Goal: Navigation & Orientation: Find specific page/section

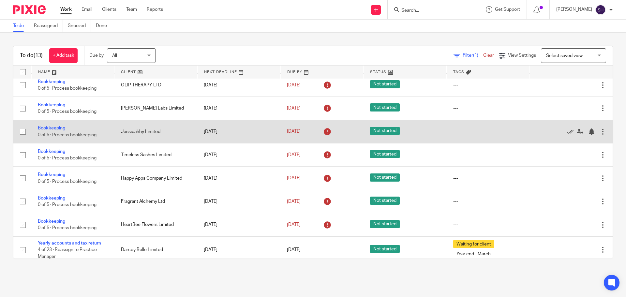
scroll to position [130, 0]
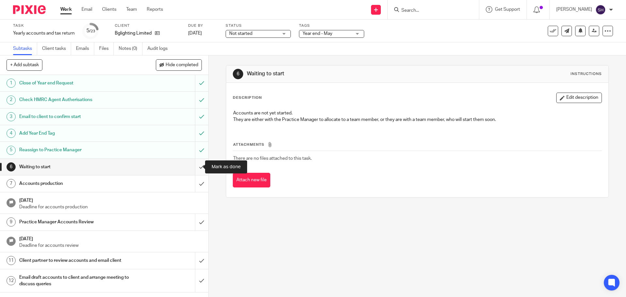
click at [194, 169] on input "submit" at bounding box center [104, 167] width 208 height 16
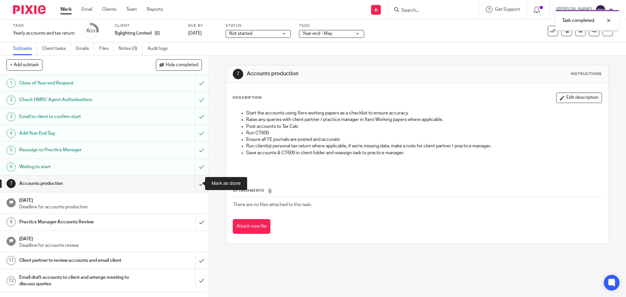
click at [198, 179] on input "submit" at bounding box center [104, 183] width 208 height 16
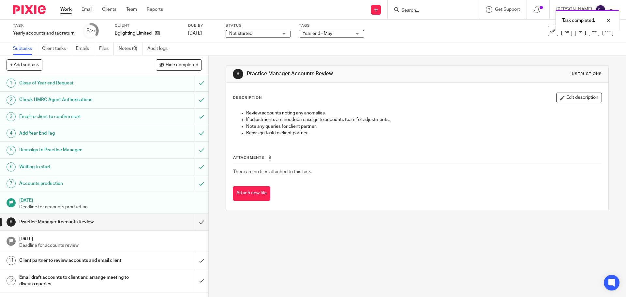
click at [277, 37] on span "Not started" at bounding box center [253, 33] width 49 height 7
click at [253, 58] on span "In progress" at bounding box center [242, 57] width 23 height 5
click at [590, 35] on link at bounding box center [594, 31] width 10 height 10
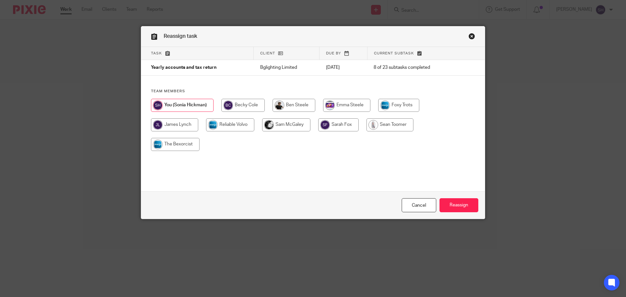
click at [234, 105] on input "radio" at bounding box center [242, 105] width 43 height 13
radio input "true"
click at [456, 207] on input "Reassign" at bounding box center [459, 205] width 39 height 14
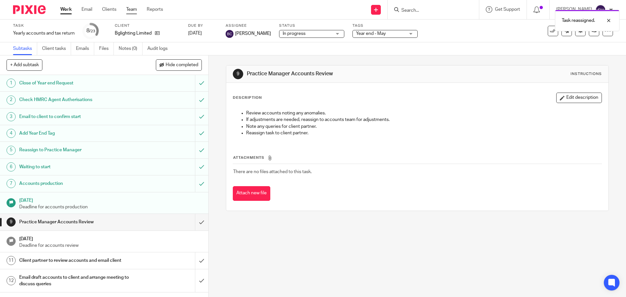
click at [133, 8] on link "Team" at bounding box center [131, 9] width 11 height 7
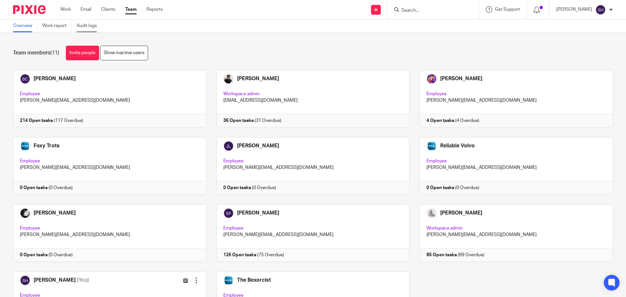
click at [92, 27] on link "Audit logs" at bounding box center [89, 26] width 25 height 13
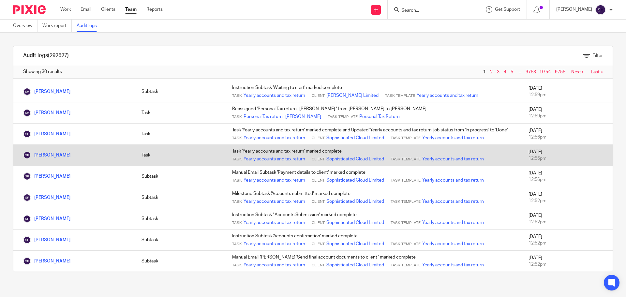
scroll to position [462, 0]
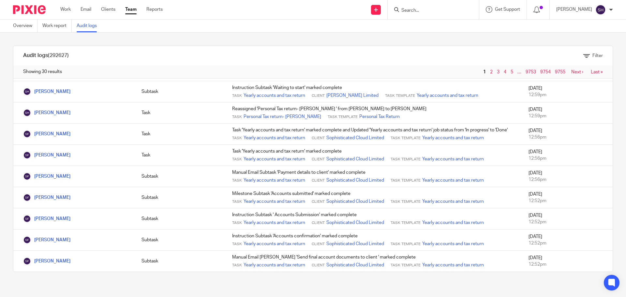
click at [571, 72] on link "Next ›" at bounding box center [577, 72] width 12 height 5
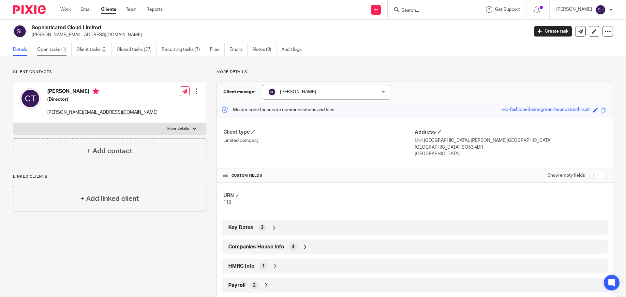
click at [62, 50] on link "Open tasks (1)" at bounding box center [54, 49] width 35 height 13
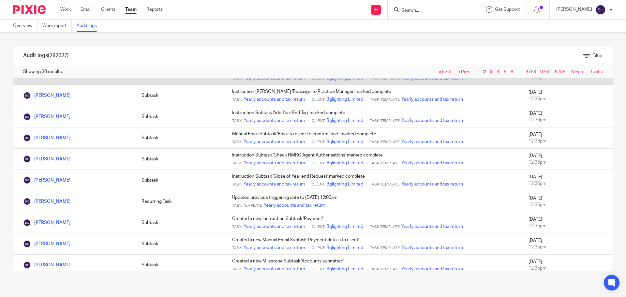
scroll to position [456, 0]
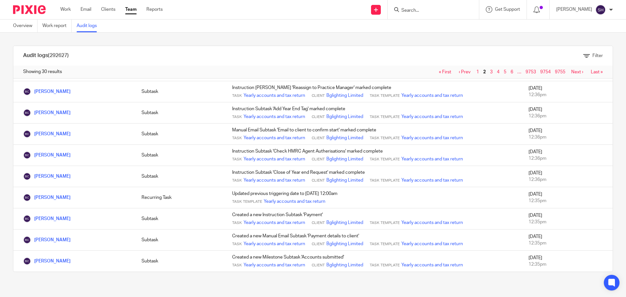
click at [571, 71] on link "Next ›" at bounding box center [577, 72] width 12 height 5
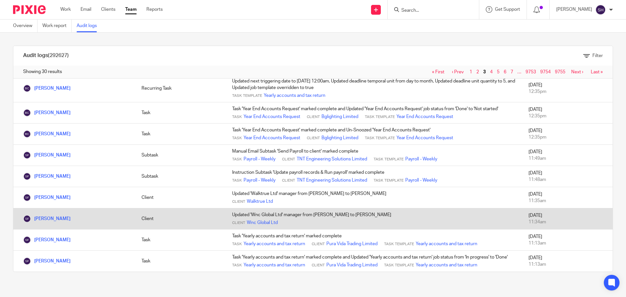
scroll to position [469, 0]
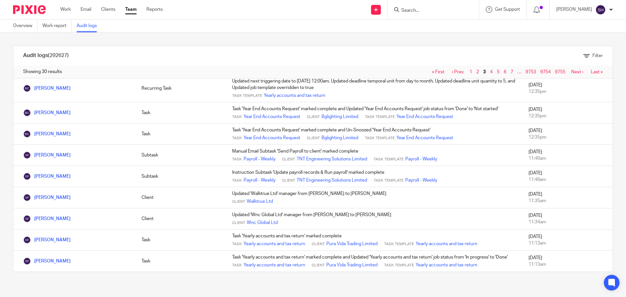
click at [571, 72] on link "Next ›" at bounding box center [577, 72] width 12 height 5
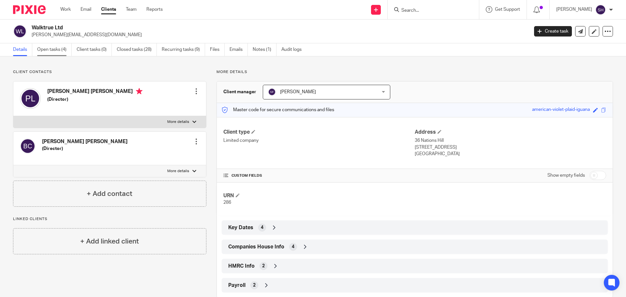
click at [59, 50] on link "Open tasks (4)" at bounding box center [54, 49] width 35 height 13
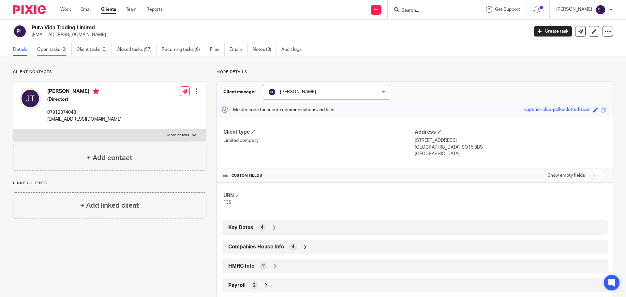
click at [60, 50] on link "Open tasks (2)" at bounding box center [54, 49] width 35 height 13
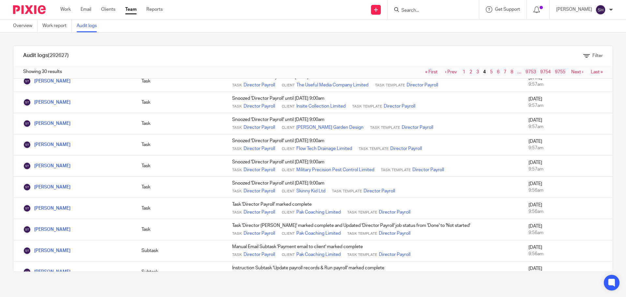
scroll to position [456, 0]
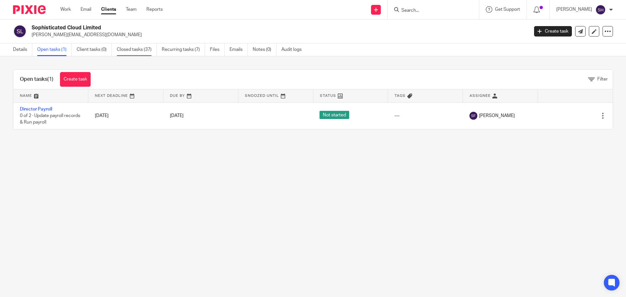
click at [128, 50] on link "Closed tasks (37)" at bounding box center [137, 49] width 40 height 13
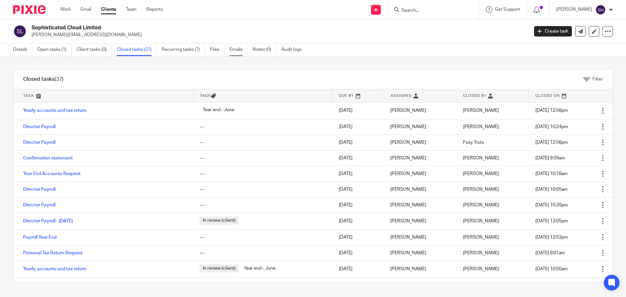
click at [239, 54] on link "Emails" at bounding box center [239, 49] width 18 height 13
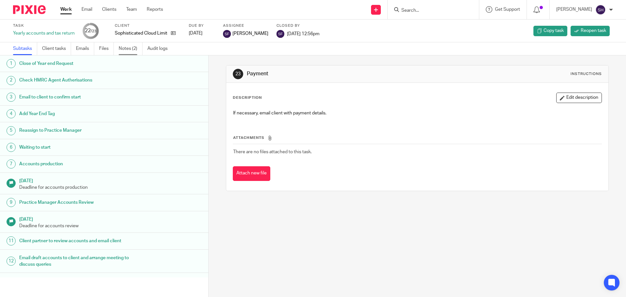
click at [132, 48] on link "Notes (2)" at bounding box center [131, 48] width 24 height 13
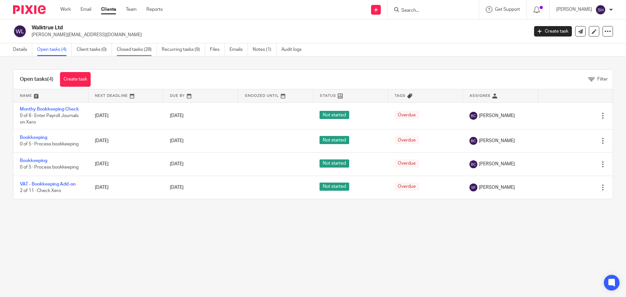
click at [126, 49] on link "Closed tasks (28)" at bounding box center [137, 49] width 40 height 13
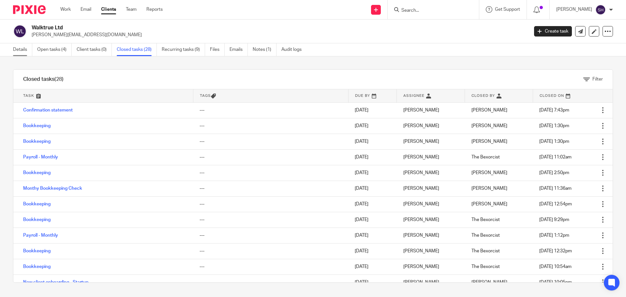
click at [23, 49] on link "Details" at bounding box center [22, 49] width 19 height 13
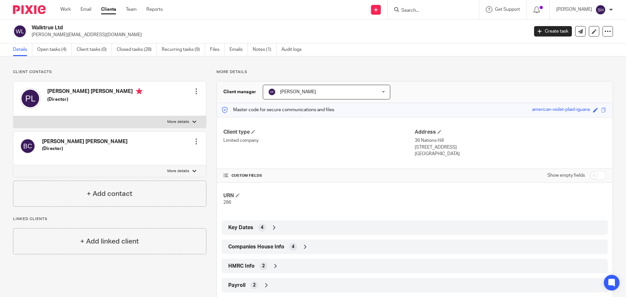
click at [267, 245] on span "Companies House Info" at bounding box center [256, 247] width 56 height 7
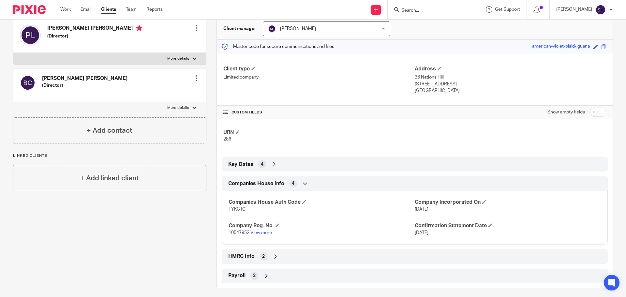
scroll to position [65, 0]
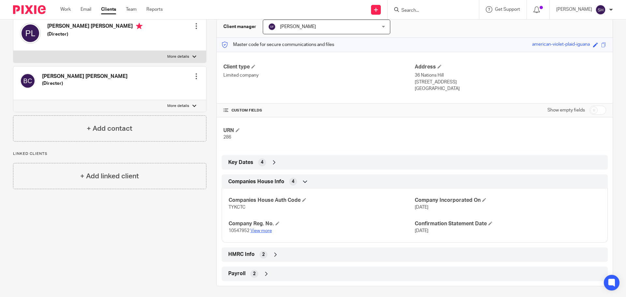
click at [265, 230] on link "View more" at bounding box center [261, 231] width 22 height 5
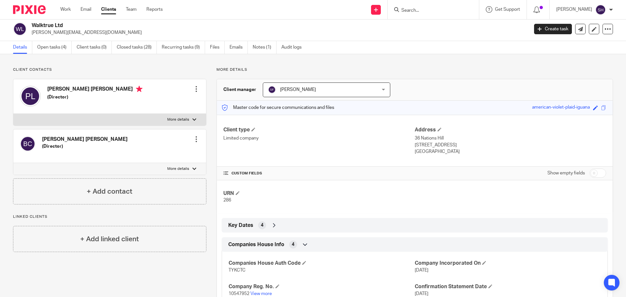
scroll to position [0, 0]
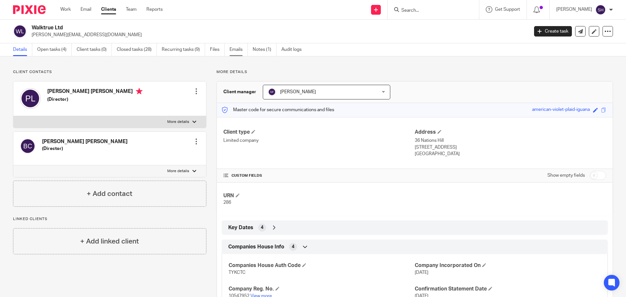
click at [231, 49] on link "Emails" at bounding box center [239, 49] width 18 height 13
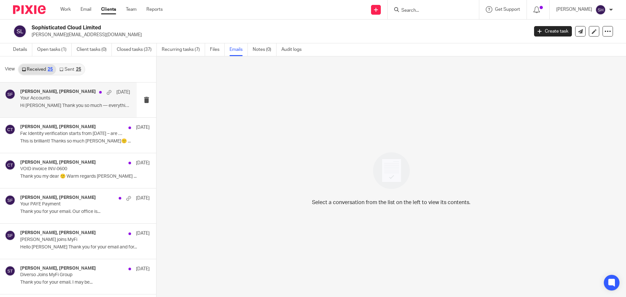
click at [86, 108] on p "Hi [PERSON_NAME] Thank you so much — everything looks..." at bounding box center [75, 106] width 110 height 6
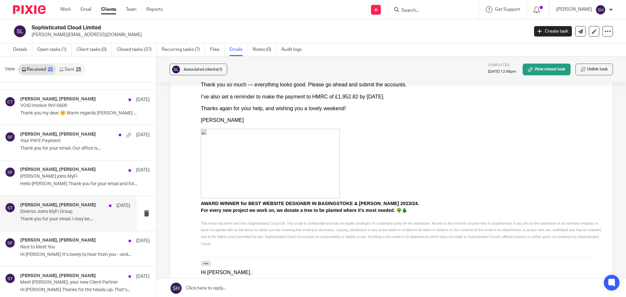
scroll to position [33, 0]
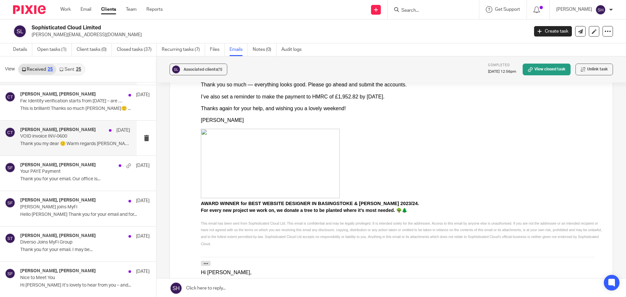
click at [72, 155] on div "[PERSON_NAME], [PERSON_NAME] [DATE] VOID invoice INV-0600 Thank you my dear 🙂 W…" at bounding box center [68, 138] width 137 height 35
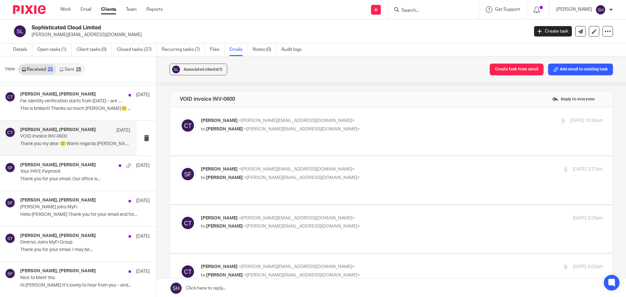
scroll to position [0, 0]
click at [77, 74] on link "Sent 25" at bounding box center [70, 69] width 28 height 10
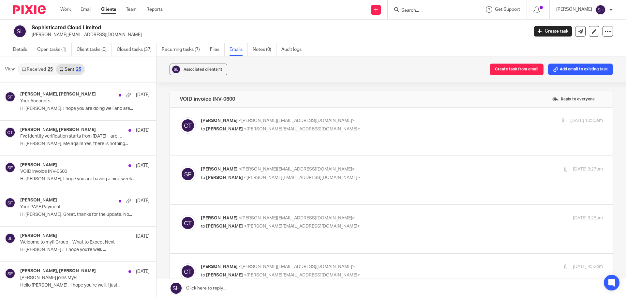
scroll to position [1, 0]
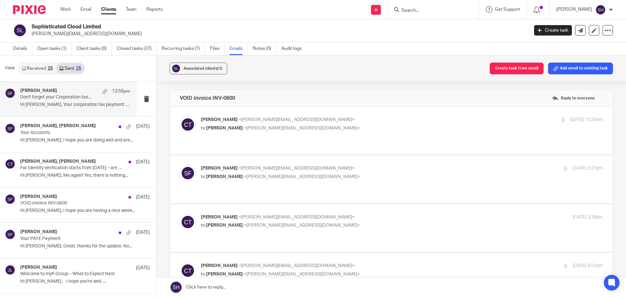
click at [81, 112] on div "[PERSON_NAME] 12:56pm Don't forget your Corporation tax... Hi [PERSON_NAME], Yo…" at bounding box center [68, 99] width 137 height 35
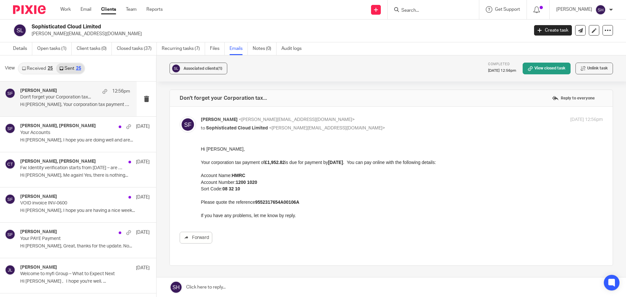
scroll to position [0, 0]
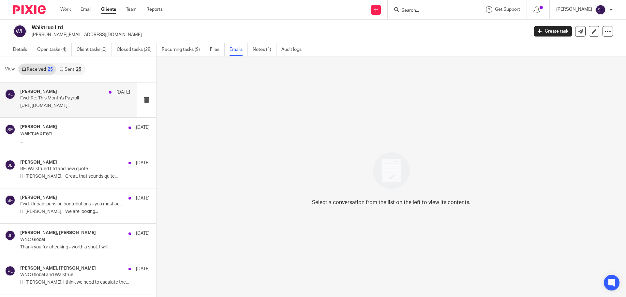
click at [68, 113] on div "Patrick Lambert 11 Sep Fwd: Re: This Month's Payroll https://docs.google.com/sp…" at bounding box center [68, 100] width 137 height 35
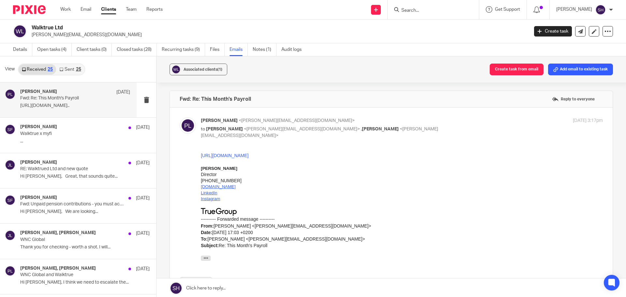
click at [78, 69] on div "25" at bounding box center [78, 69] width 5 height 5
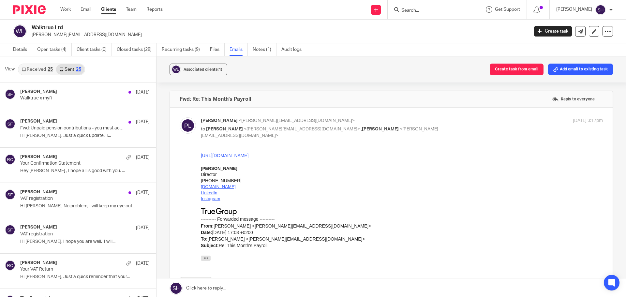
scroll to position [1, 0]
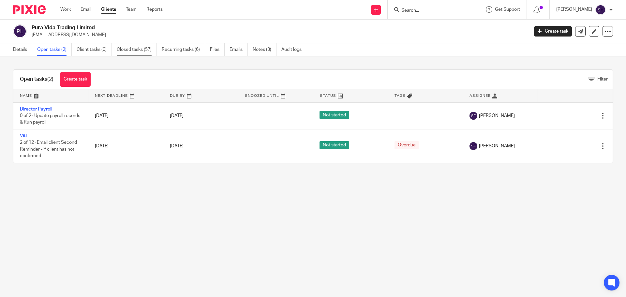
click at [129, 53] on link "Closed tasks (57)" at bounding box center [137, 49] width 40 height 13
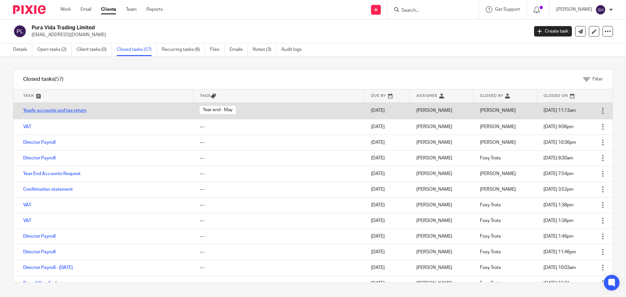
click at [65, 109] on link "Yearly accounts and tax return" at bounding box center [54, 110] width 63 height 5
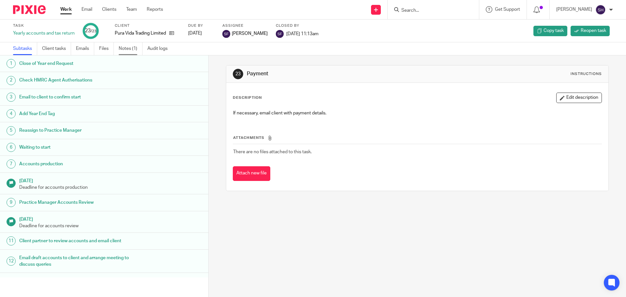
click at [137, 51] on link "Notes (1)" at bounding box center [131, 48] width 24 height 13
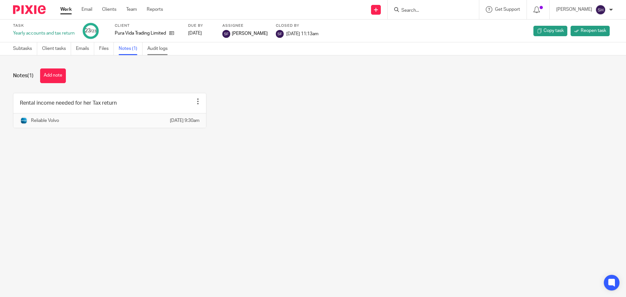
click at [160, 49] on link "Audit logs" at bounding box center [159, 48] width 25 height 13
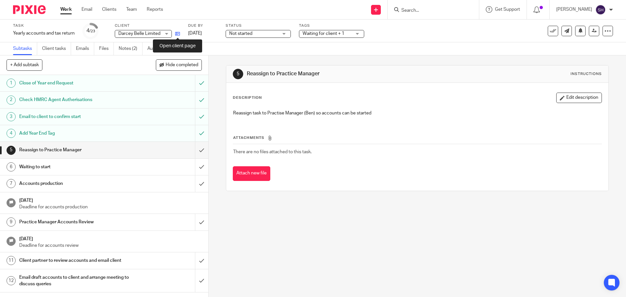
click at [179, 32] on icon at bounding box center [177, 33] width 5 height 5
click at [132, 50] on link "Notes (2)" at bounding box center [131, 48] width 24 height 13
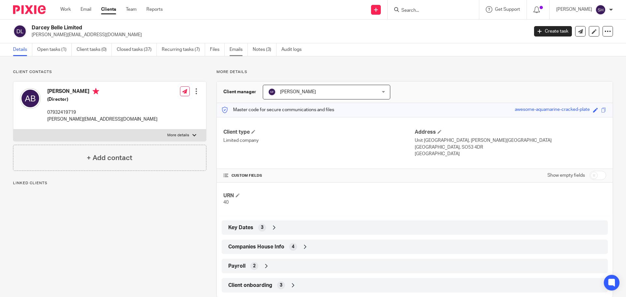
click at [240, 49] on link "Emails" at bounding box center [239, 49] width 18 height 13
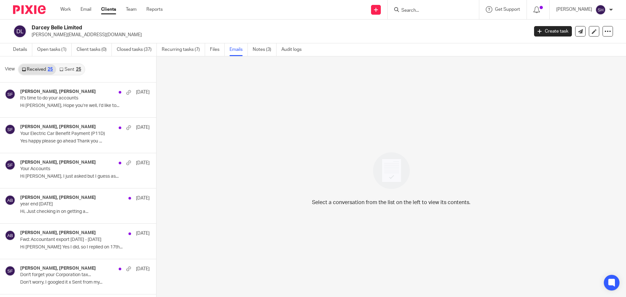
click at [71, 69] on link "Sent 25" at bounding box center [70, 69] width 28 height 10
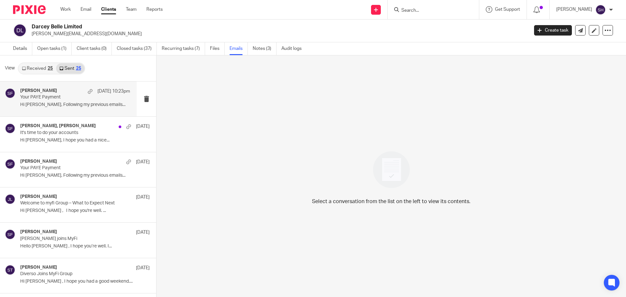
click at [64, 109] on div "Sarah Fox 15 Sep 10:23pm Your PAYE Payment Hi Annabelle, Following my previous …" at bounding box center [75, 99] width 110 height 22
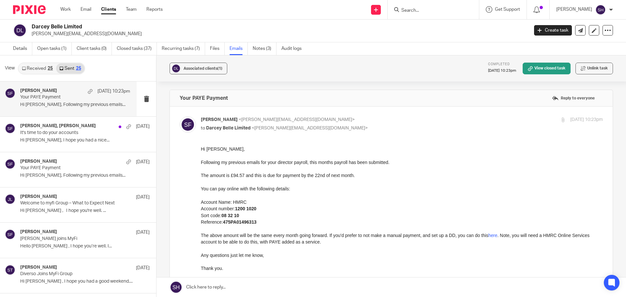
scroll to position [0, 0]
click at [62, 151] on div "Sarah Fox, Annabelle Bezant 5 Sep It's time to do your accounts Hi Annebelle, I…" at bounding box center [68, 134] width 137 height 35
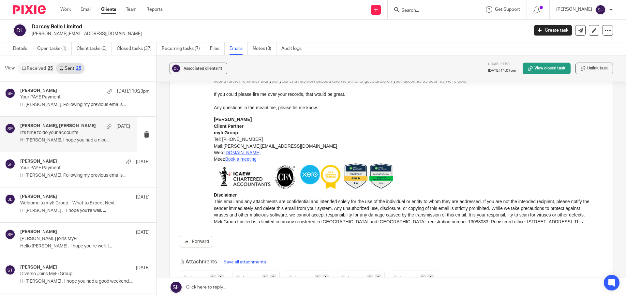
scroll to position [1862, 0]
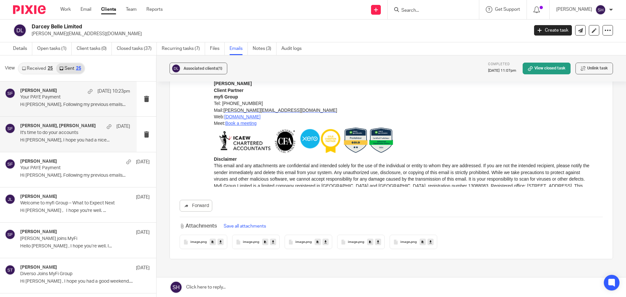
click at [54, 111] on div "Sarah Fox 15 Sep 10:23pm Your PAYE Payment Hi Annabelle, Following my previous …" at bounding box center [68, 99] width 137 height 35
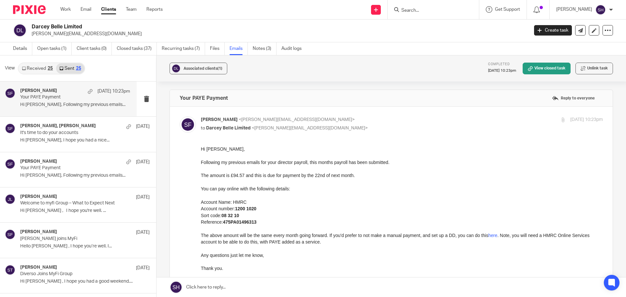
scroll to position [0, 0]
click at [72, 146] on div "Sarah Fox, Annabelle Bezant 5 Sep It's time to do your accounts Hi Annebelle, I…" at bounding box center [68, 134] width 137 height 35
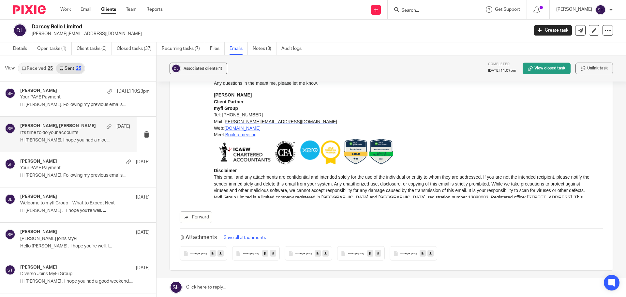
scroll to position [1862, 0]
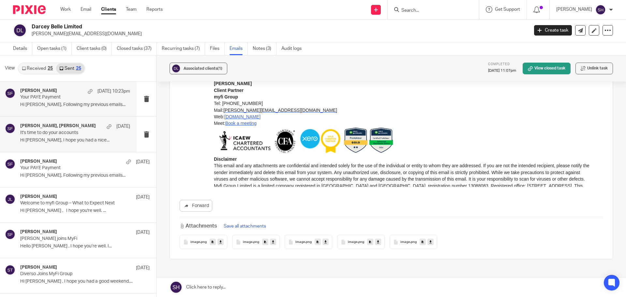
click at [65, 112] on div "Sarah Fox 15 Sep 10:23pm Your PAYE Payment Hi Annabelle, Following my previous …" at bounding box center [68, 99] width 137 height 35
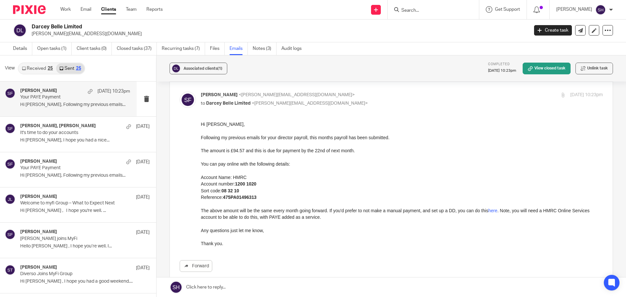
scroll to position [98, 0]
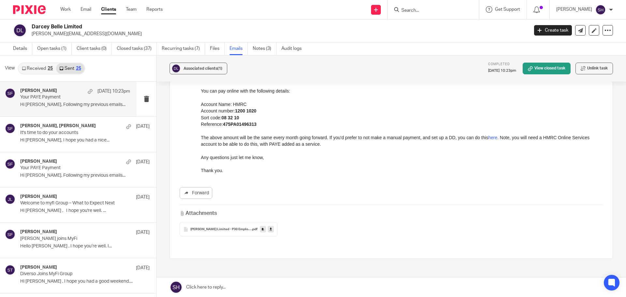
click at [42, 70] on link "Received 25" at bounding box center [38, 68] width 38 height 10
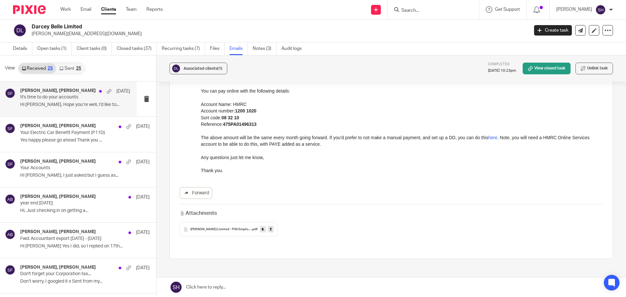
click at [52, 111] on div "Sarah Fox, Annabelle Bezant 5 Sep It's time to do your accounts Hi Sarah, Hope …" at bounding box center [68, 99] width 137 height 35
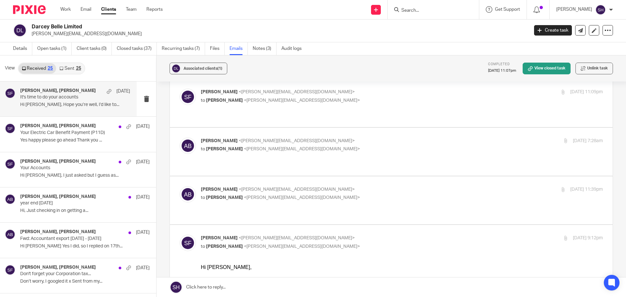
scroll to position [228, 0]
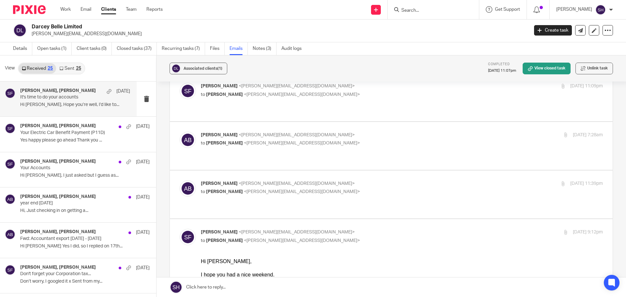
click at [357, 180] on div "Annabelle Bezant <annabelle.bezant@outlook.com> to Sarah Fox <sarah@myfigroup.c…" at bounding box center [335, 187] width 268 height 15
checkbox input "true"
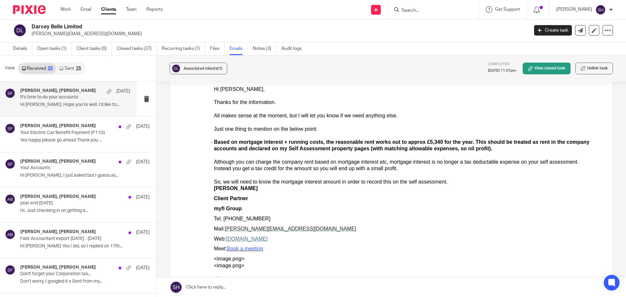
scroll to position [685, 0]
click at [75, 70] on link "Sent 25" at bounding box center [70, 68] width 28 height 10
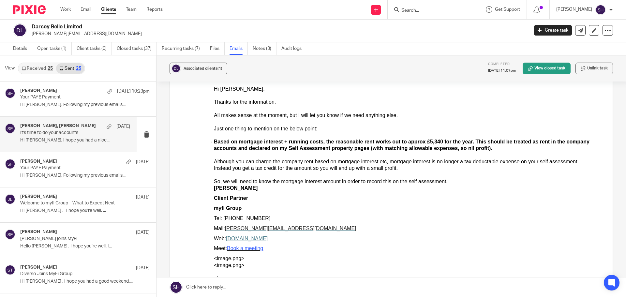
click at [63, 149] on div "Sarah Fox, Annabelle Bezant 5 Sep It's time to do your accounts Hi Annebelle, I…" at bounding box center [68, 134] width 137 height 35
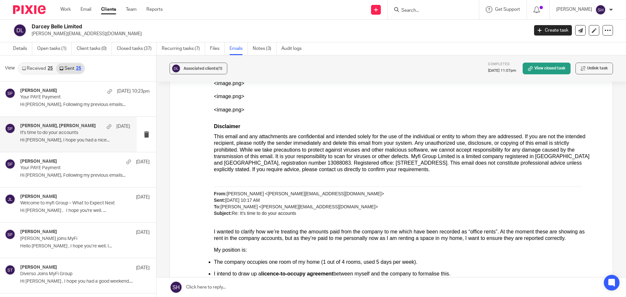
scroll to position [2609, 0]
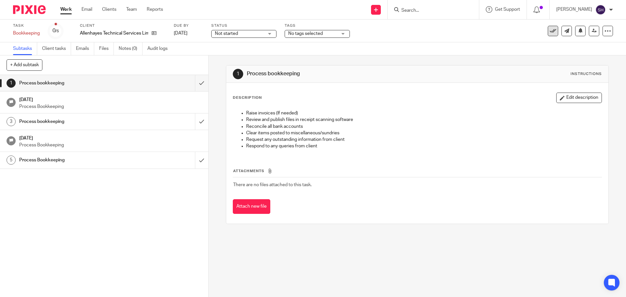
click at [550, 30] on icon at bounding box center [553, 31] width 7 height 7
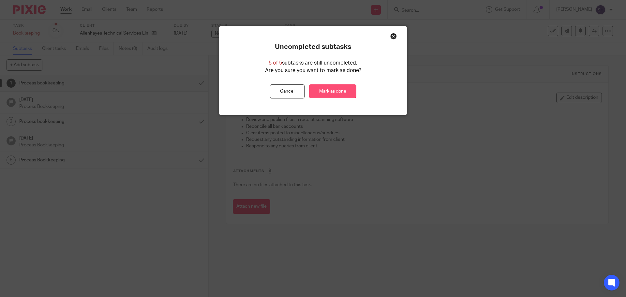
click at [330, 89] on link "Mark as done" at bounding box center [332, 91] width 47 height 14
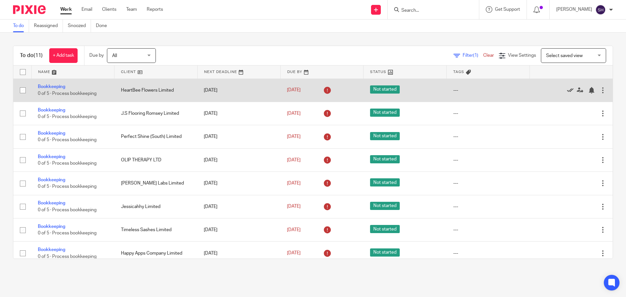
click at [567, 89] on icon at bounding box center [570, 90] width 7 height 7
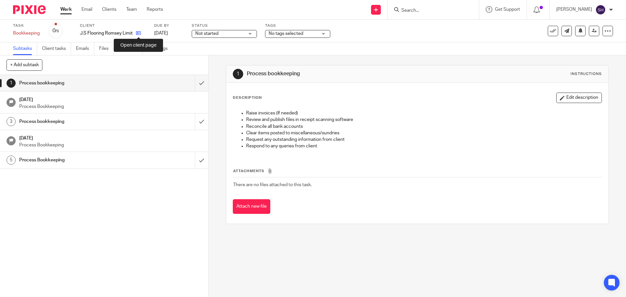
click at [138, 34] on icon at bounding box center [138, 33] width 5 height 5
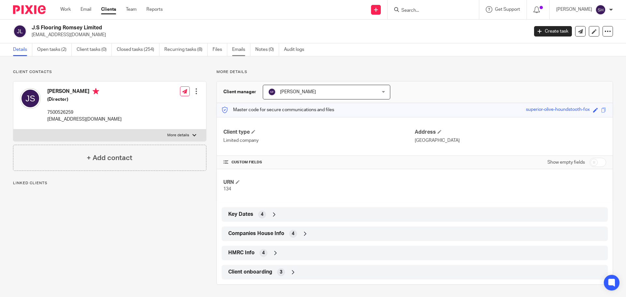
click at [245, 47] on link "Emails" at bounding box center [241, 49] width 18 height 13
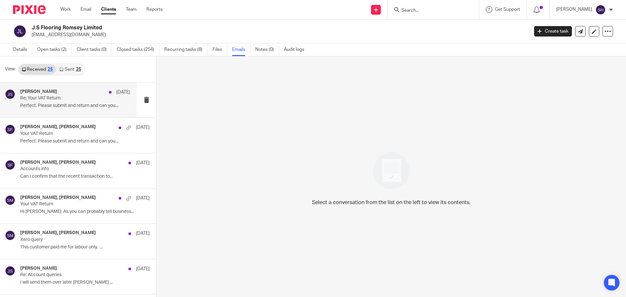
click at [71, 90] on div "[PERSON_NAME] [DATE]" at bounding box center [75, 92] width 110 height 7
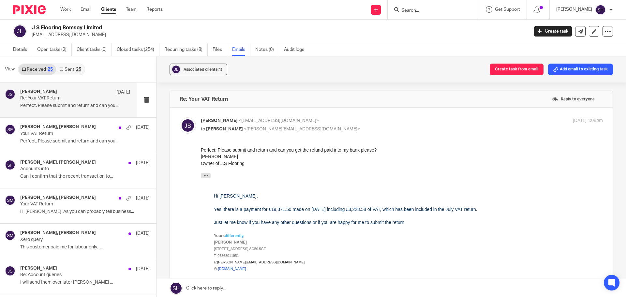
click at [73, 73] on link "Sent 25" at bounding box center [70, 69] width 28 height 10
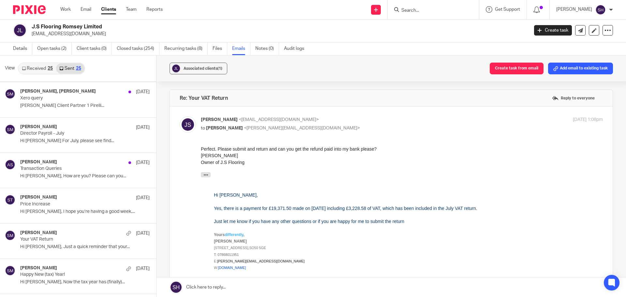
scroll to position [424, 0]
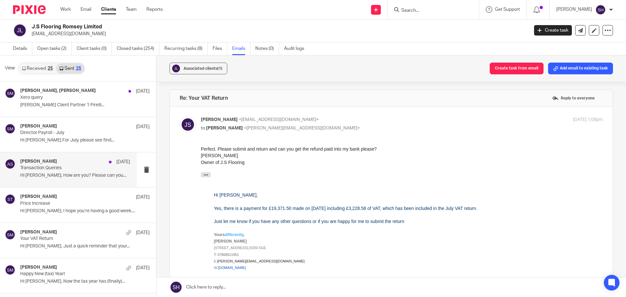
click at [75, 180] on div "[PERSON_NAME] [DATE] Transaction Queries Hi [PERSON_NAME], How are you? Please …" at bounding box center [75, 170] width 110 height 22
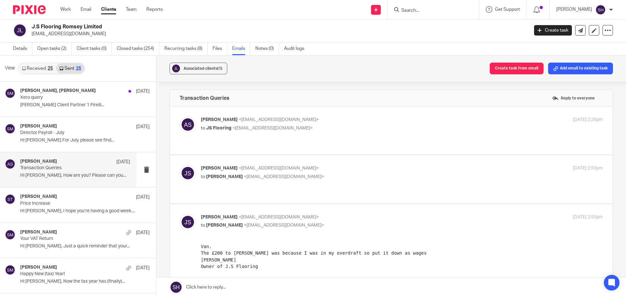
scroll to position [0, 0]
click at [303, 132] on div "[PERSON_NAME] <[EMAIL_ADDRESS][DOMAIN_NAME]> to JS Flooring <[EMAIL_ADDRESS][DO…" at bounding box center [402, 124] width 402 height 16
checkbox input "true"
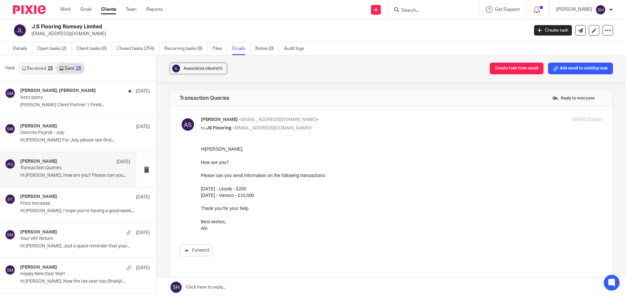
click at [34, 69] on link "Received 25" at bounding box center [38, 68] width 38 height 10
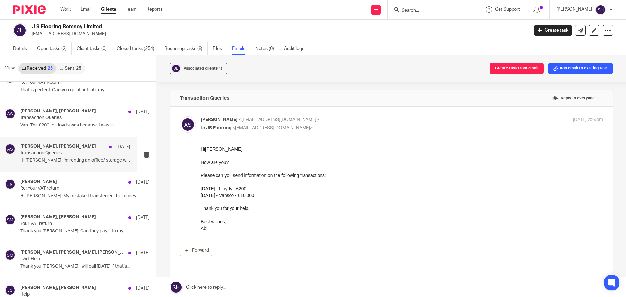
scroll to position [196, 0]
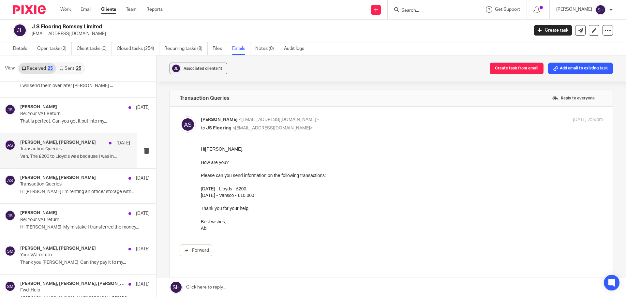
click at [77, 165] on div "[PERSON_NAME], [PERSON_NAME] [DATE] Transaction Queries Van. The £200 to Lloyd’…" at bounding box center [68, 150] width 137 height 35
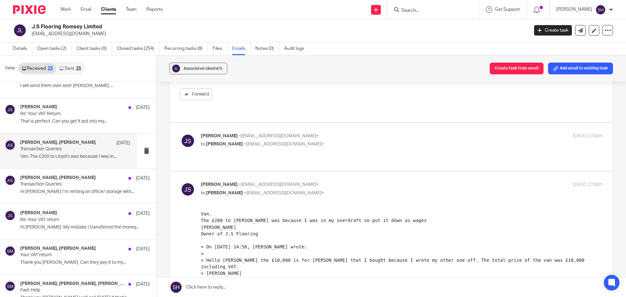
scroll to position [163, 0]
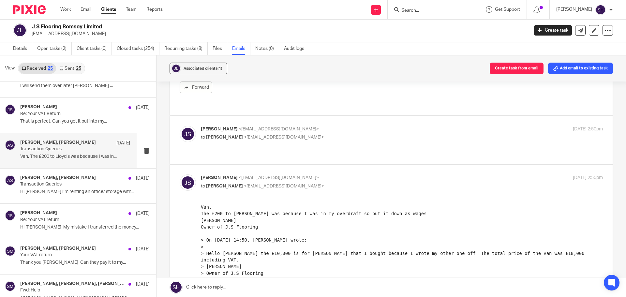
click at [344, 134] on div "[PERSON_NAME] <[EMAIL_ADDRESS][DOMAIN_NAME]> to [PERSON_NAME] <[EMAIL_ADDRESS][…" at bounding box center [402, 134] width 402 height 16
checkbox input "true"
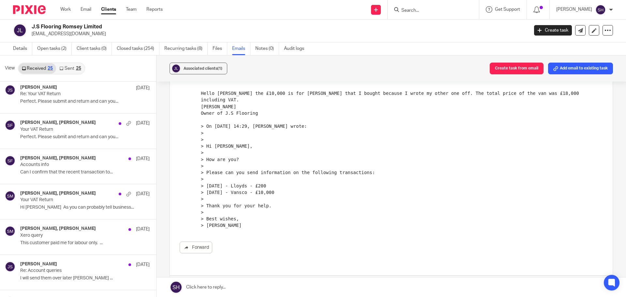
scroll to position [0, 0]
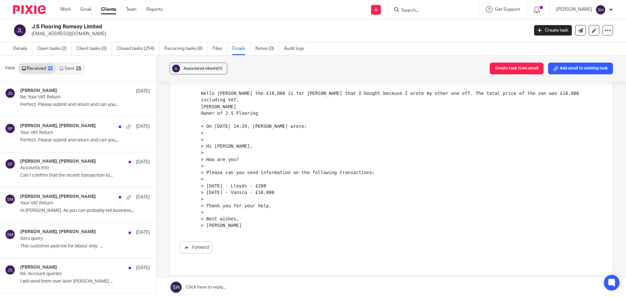
click at [67, 64] on link "Sent 25" at bounding box center [70, 68] width 28 height 10
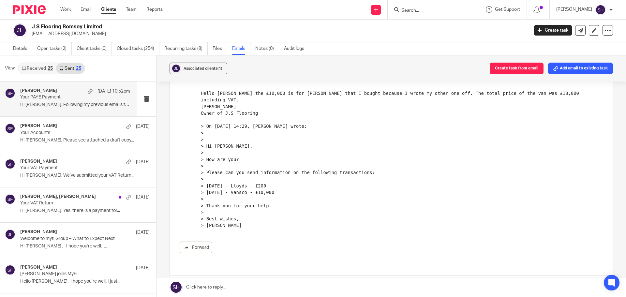
click at [99, 113] on div "Sarah Fox 15 Sep 10:52pm Your PAYE Payment Hi James, Following my previous emai…" at bounding box center [68, 99] width 137 height 35
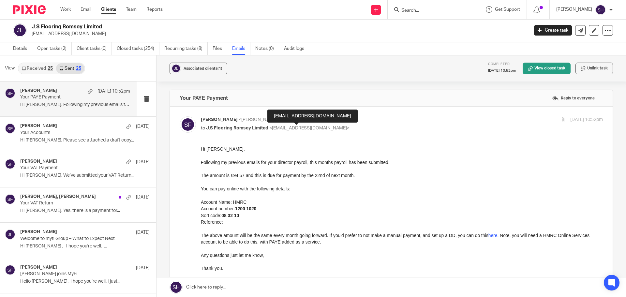
drag, startPoint x: 296, startPoint y: 127, endPoint x: 284, endPoint y: 129, distance: 11.9
drag, startPoint x: 284, startPoint y: 129, endPoint x: 22, endPoint y: 49, distance: 274.6
click at [22, 49] on link "Details" at bounding box center [22, 48] width 19 height 13
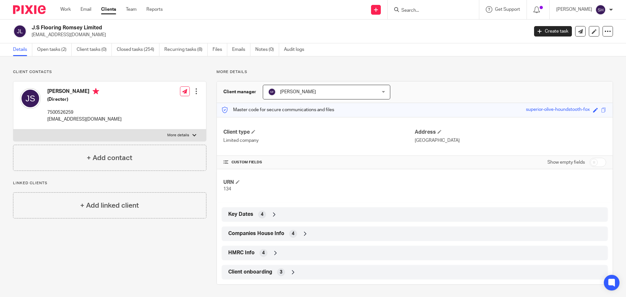
click at [141, 141] on label "More details" at bounding box center [109, 135] width 193 height 12
click at [13, 129] on input "More details" at bounding box center [13, 129] width 0 height 0
checkbox input "true"
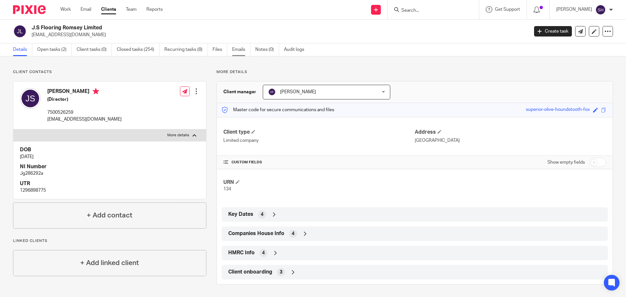
click at [234, 50] on link "Emails" at bounding box center [241, 49] width 18 height 13
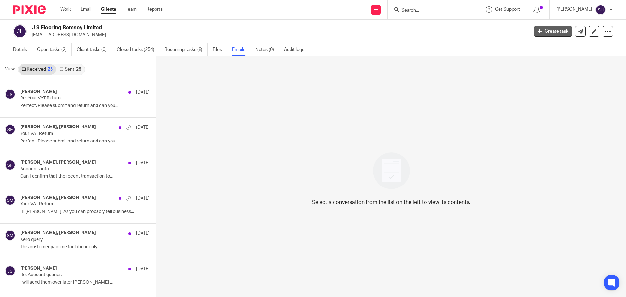
click at [534, 36] on link "Create task" at bounding box center [553, 31] width 38 height 10
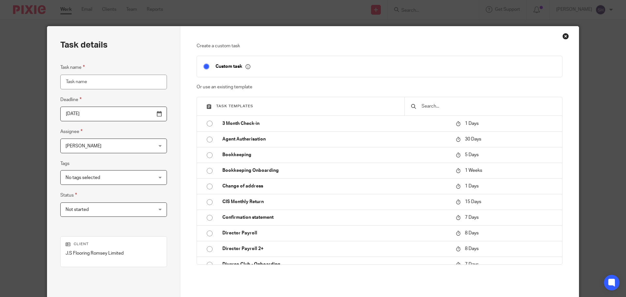
click at [563, 37] on div "Close this dialog window" at bounding box center [566, 36] width 7 height 7
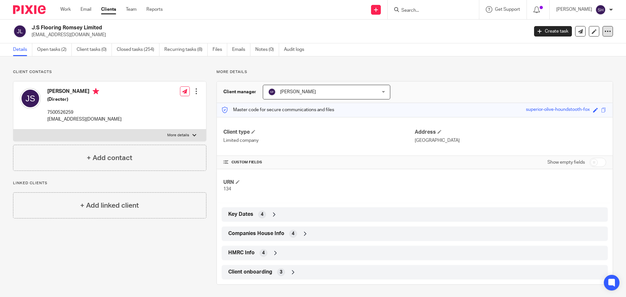
click at [605, 33] on icon at bounding box center [608, 31] width 7 height 7
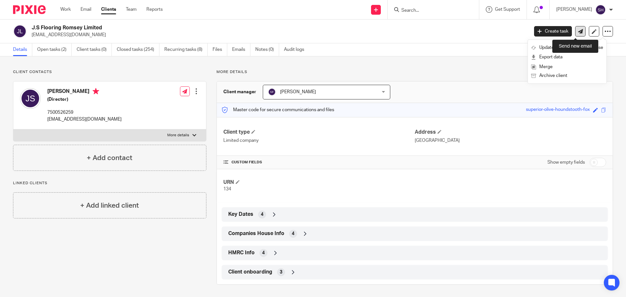
click at [578, 32] on icon at bounding box center [580, 31] width 5 height 5
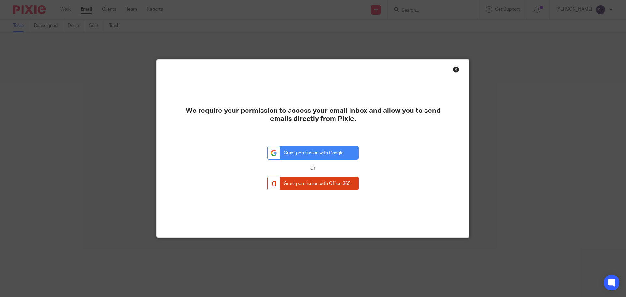
click at [456, 69] on div "Close this dialog window" at bounding box center [456, 69] width 7 height 7
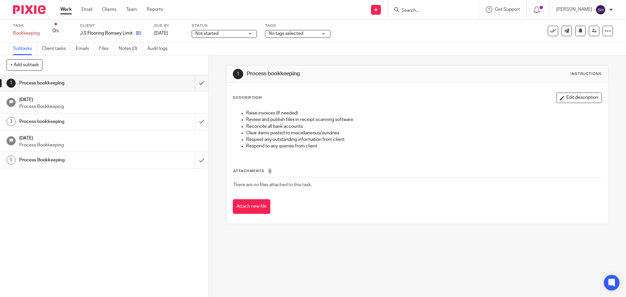
click at [135, 35] on link at bounding box center [137, 33] width 8 height 7
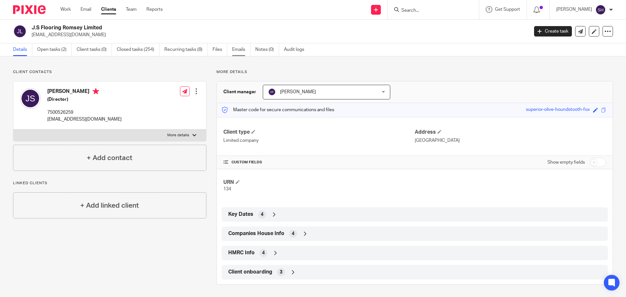
click at [242, 49] on link "Emails" at bounding box center [241, 49] width 18 height 13
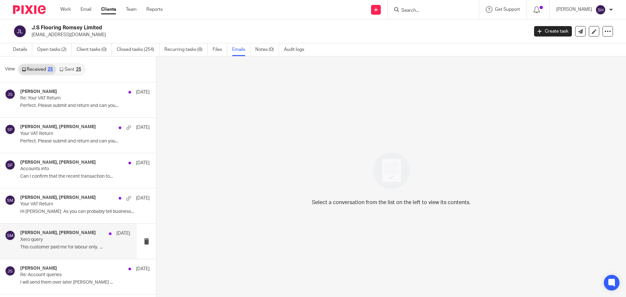
click at [73, 238] on p "Xero query" at bounding box center [64, 240] width 88 height 6
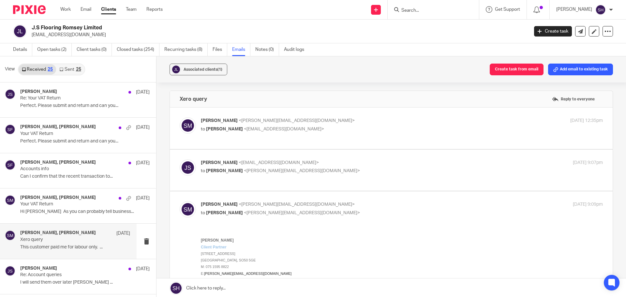
click at [282, 136] on div "Sam McGaley <sam@wearediverso.com> to James Stack <stackylayer@yahoo.co.uk> 22 …" at bounding box center [391, 128] width 423 height 22
click at [263, 144] on label at bounding box center [391, 128] width 443 height 41
click at [180, 117] on input "checkbox" at bounding box center [179, 117] width 0 height 0
checkbox input "true"
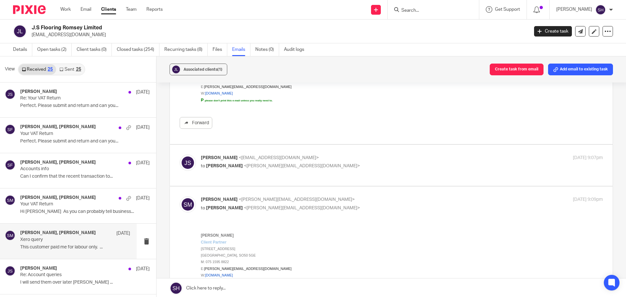
scroll to position [196, 0]
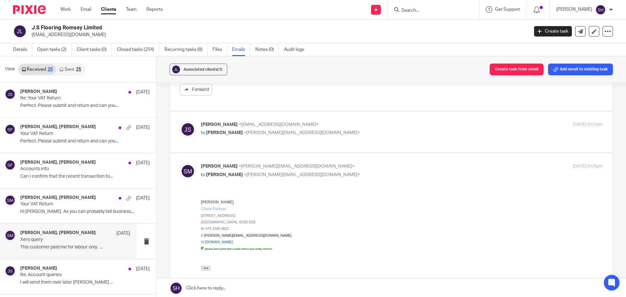
click at [260, 146] on label at bounding box center [391, 132] width 443 height 41
click at [180, 121] on input "checkbox" at bounding box center [179, 121] width 0 height 0
checkbox input "true"
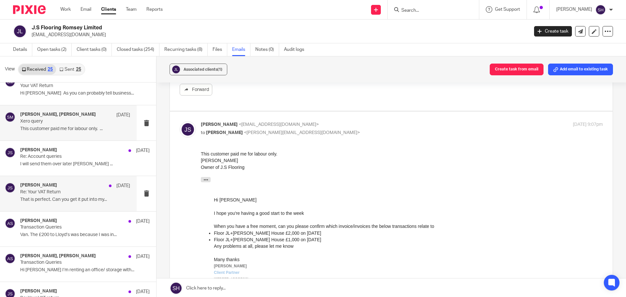
scroll to position [130, 0]
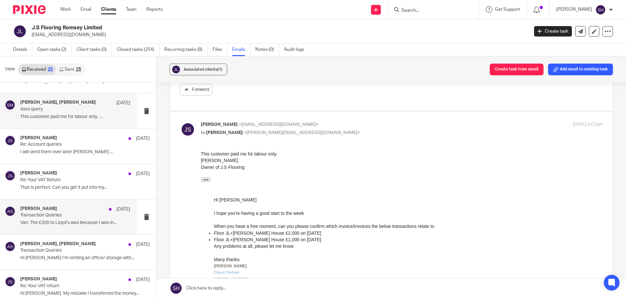
click at [73, 216] on p "Transaction Queries" at bounding box center [64, 216] width 88 height 6
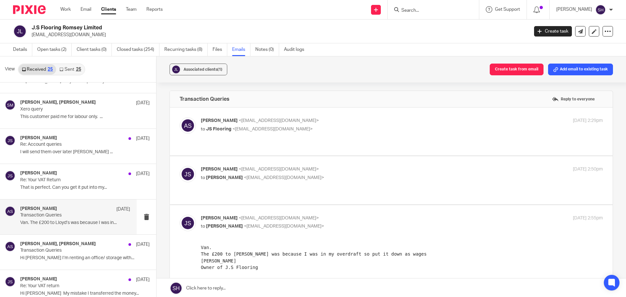
scroll to position [0, 0]
click at [311, 136] on div "Abi Spence <abi@wearediverso.com> to JS Flooring <stackylayer@yahoo.co.uk> 14 M…" at bounding box center [391, 131] width 423 height 28
click at [264, 139] on div "Abi Spence <abi@wearediverso.com> to JS Flooring <stackylayer@yahoo.co.uk> 14 M…" at bounding box center [391, 131] width 423 height 28
click at [247, 141] on label at bounding box center [391, 132] width 443 height 48
click at [180, 117] on input "checkbox" at bounding box center [179, 117] width 0 height 0
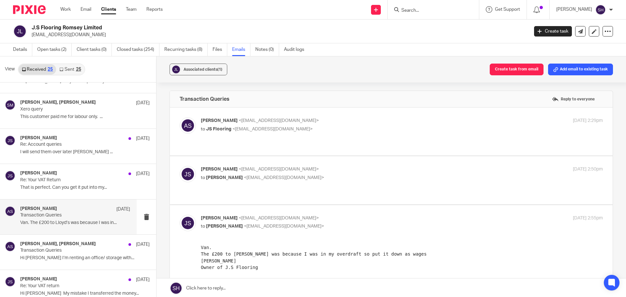
checkbox input "true"
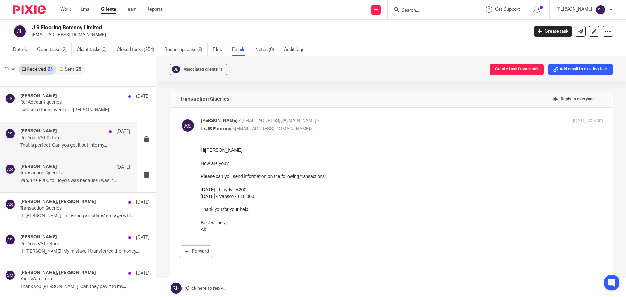
scroll to position [261, 0]
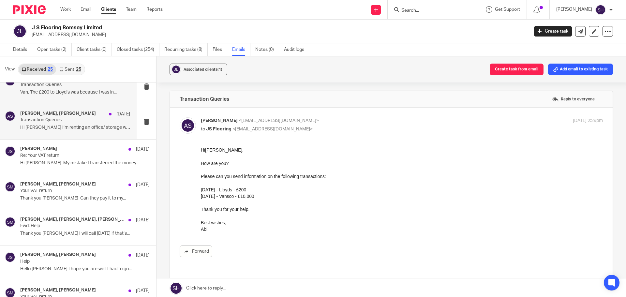
click at [79, 137] on div "James Stack, Abi Spence 13 Mar Transaction Queries Hi Abi I’m renting an office…" at bounding box center [68, 121] width 137 height 35
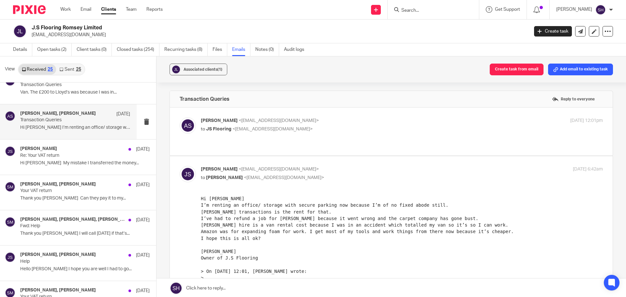
scroll to position [0, 0]
click at [254, 136] on div "Abi Spence <abi@wearediverso.com> to JS Flooring <stackylayer@yahoo.co.uk> 7 Ma…" at bounding box center [391, 131] width 423 height 28
click at [248, 141] on label at bounding box center [391, 132] width 443 height 48
click at [180, 117] on input "checkbox" at bounding box center [179, 117] width 0 height 0
checkbox input "true"
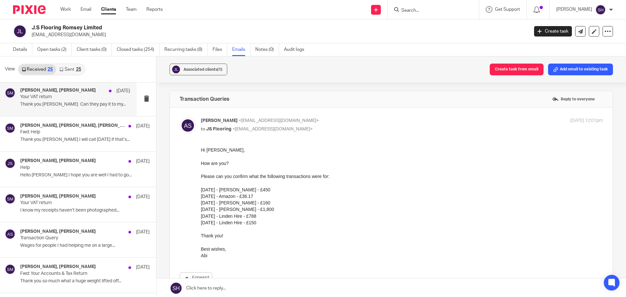
scroll to position [359, 0]
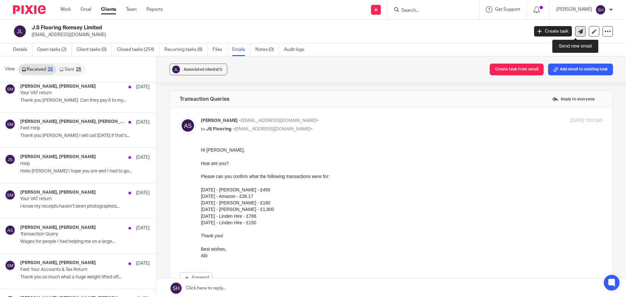
click at [579, 34] on link at bounding box center [580, 31] width 10 height 10
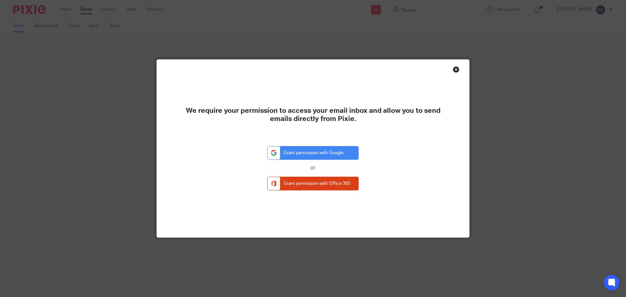
click at [455, 69] on div "Close this dialog window" at bounding box center [456, 69] width 7 height 7
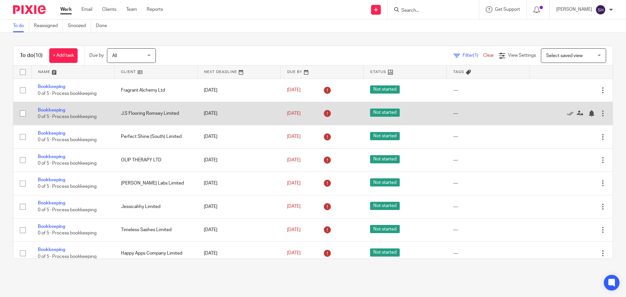
click at [66, 111] on td "Bookkeeping 0 of 5 · Process bookkeeping" at bounding box center [72, 113] width 83 height 23
click at [57, 111] on link "Bookkeeping" at bounding box center [51, 110] width 27 height 5
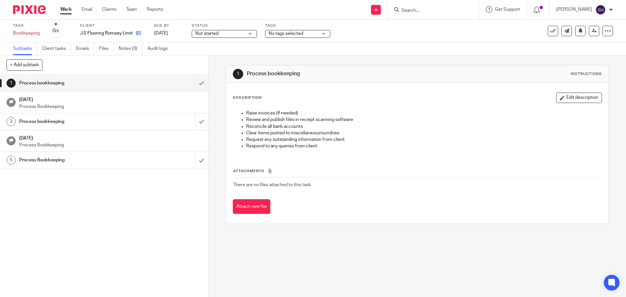
click at [139, 30] on link at bounding box center [137, 33] width 8 height 7
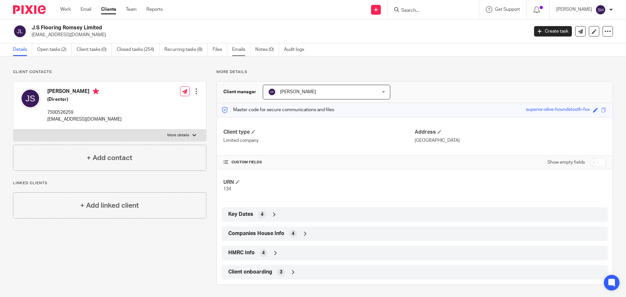
click at [237, 47] on link "Emails" at bounding box center [241, 49] width 18 height 13
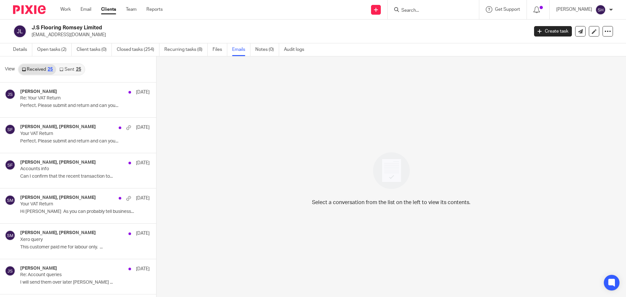
click at [81, 73] on link "Sent 25" at bounding box center [70, 69] width 28 height 10
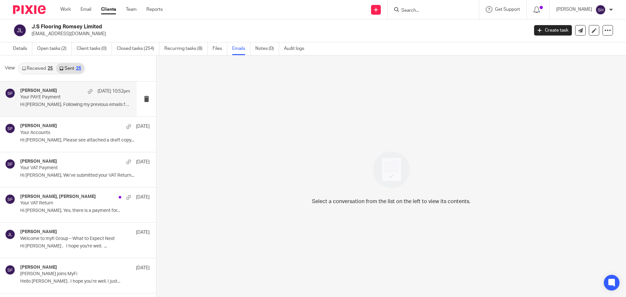
click at [58, 109] on div "Sarah Fox 15 Sep 10:52pm Your PAYE Payment Hi James, Following my previous emai…" at bounding box center [75, 99] width 110 height 22
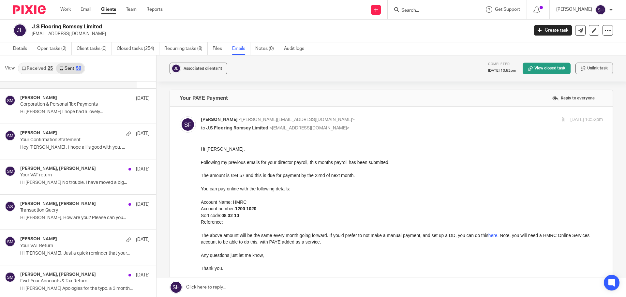
scroll to position [917, 0]
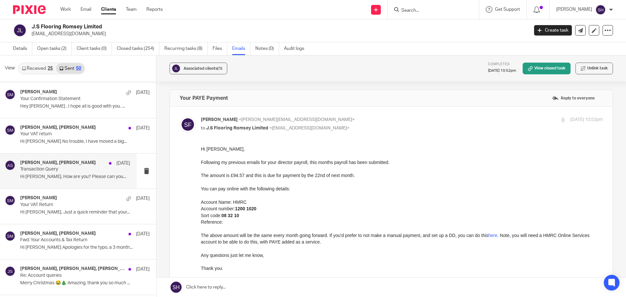
click at [64, 184] on div "James Stack, Abi Spence 8 Nov Transaction Query Hi James, How are you? Please c…" at bounding box center [68, 171] width 137 height 35
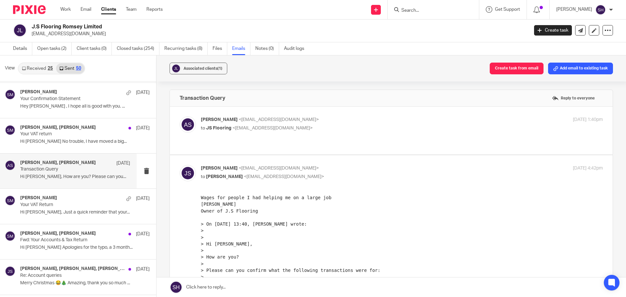
scroll to position [0, 0]
click at [313, 139] on label at bounding box center [391, 131] width 443 height 48
click at [180, 116] on input "checkbox" at bounding box center [179, 116] width 0 height 0
checkbox input "true"
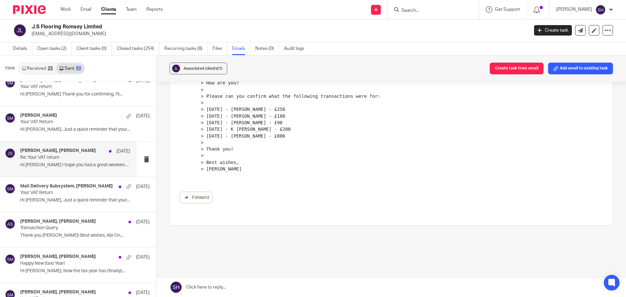
scroll to position [1146, 0]
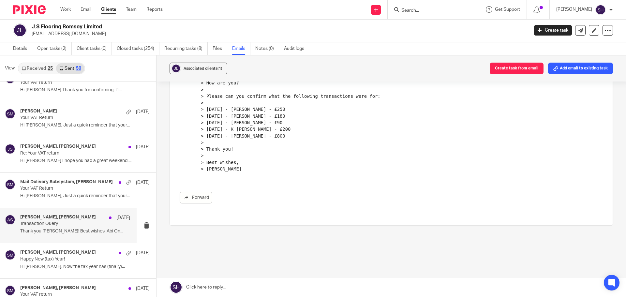
click at [65, 237] on div "Abi Spence, James Stack 7 Apr 2024 Transaction Query Thank you James! Best wish…" at bounding box center [68, 225] width 137 height 35
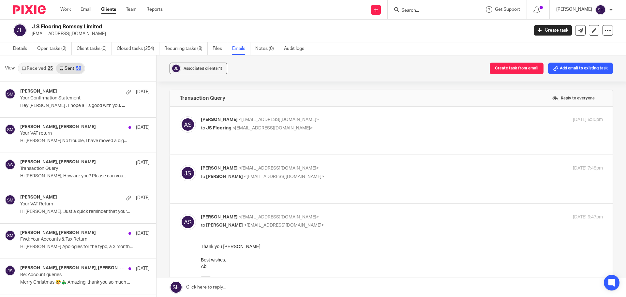
scroll to position [917, 0]
click at [332, 128] on p "to JS Flooring <stackylayer@yahoo.co.uk>" at bounding box center [335, 128] width 268 height 7
checkbox input "true"
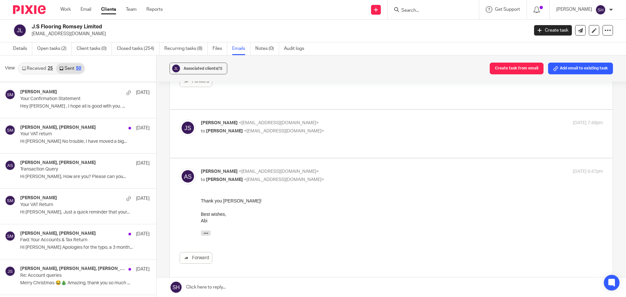
scroll to position [163, 0]
click at [331, 135] on label at bounding box center [391, 134] width 443 height 48
click at [180, 119] on input "checkbox" at bounding box center [179, 119] width 0 height 0
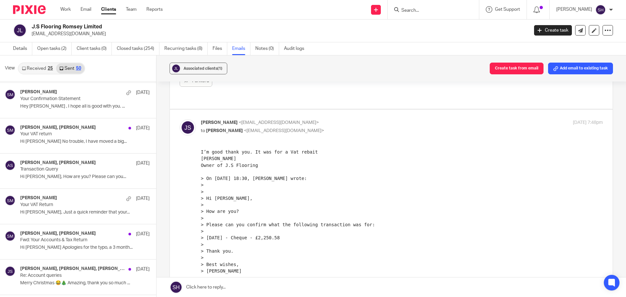
scroll to position [196, 0]
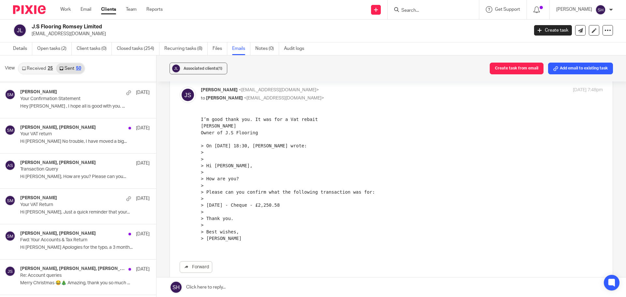
click at [240, 88] on span "<stackylayer@yahoo.co.uk>" at bounding box center [279, 90] width 80 height 5
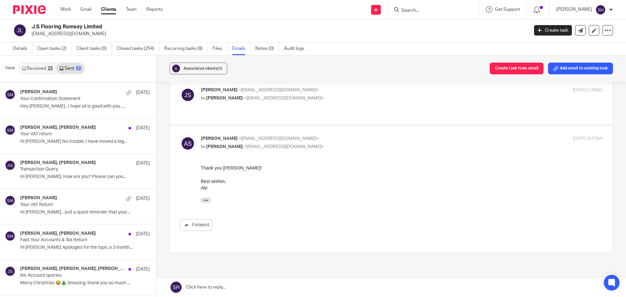
click at [240, 88] on span "<stackylayer@yahoo.co.uk>" at bounding box center [279, 90] width 80 height 5
checkbox input "true"
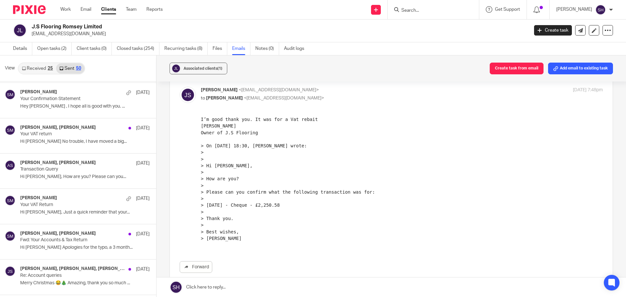
scroll to position [0, 0]
drag, startPoint x: 284, startPoint y: 83, endPoint x: 231, endPoint y: 86, distance: 53.3
click at [231, 87] on p "James Stack <stackylayer@yahoo.co.uk>" at bounding box center [335, 90] width 268 height 7
copy span "stackylayer@yahoo.co.uk"
click at [29, 48] on link "Details" at bounding box center [22, 48] width 19 height 13
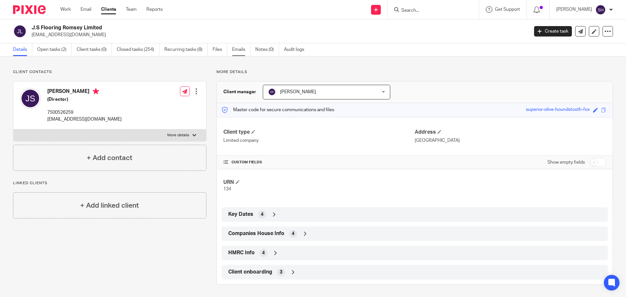
click at [235, 46] on link "Emails" at bounding box center [241, 49] width 18 height 13
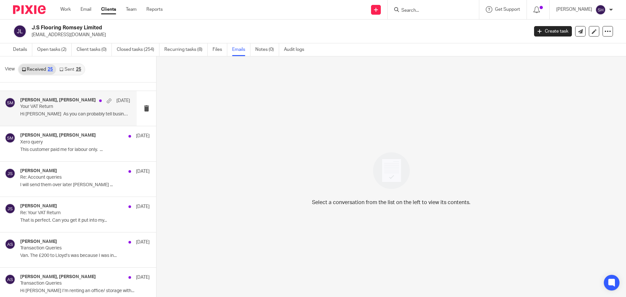
scroll to position [98, 0]
click at [71, 70] on link "Sent 25" at bounding box center [70, 69] width 28 height 10
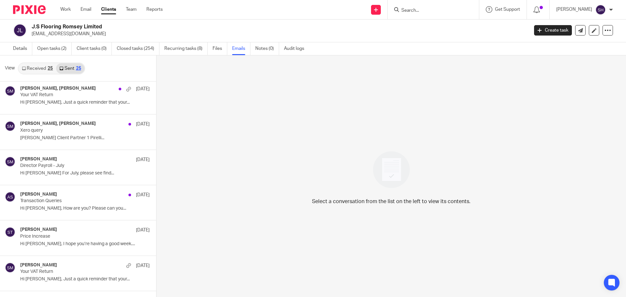
scroll to position [391, 0]
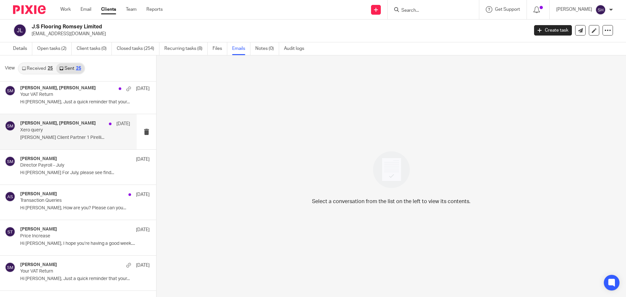
click at [60, 138] on p "Sam McGaley Client Partner 1 Pirelli..." at bounding box center [75, 138] width 110 height 6
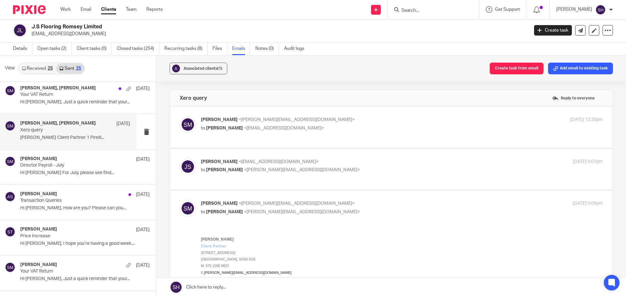
scroll to position [0, 0]
click at [300, 138] on label at bounding box center [391, 127] width 443 height 41
click at [180, 116] on input "checkbox" at bounding box center [179, 116] width 0 height 0
checkbox input "true"
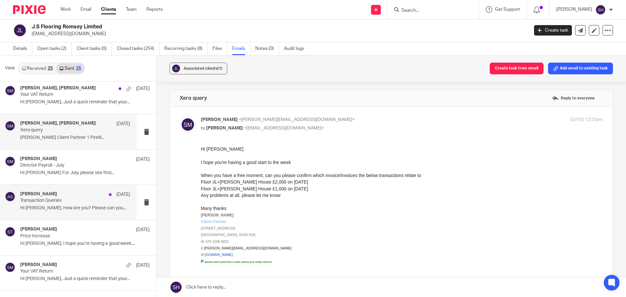
click at [62, 216] on div "Abi Spence 14 May Transaction Queries Hi James, How are you? Please can you..." at bounding box center [68, 202] width 137 height 35
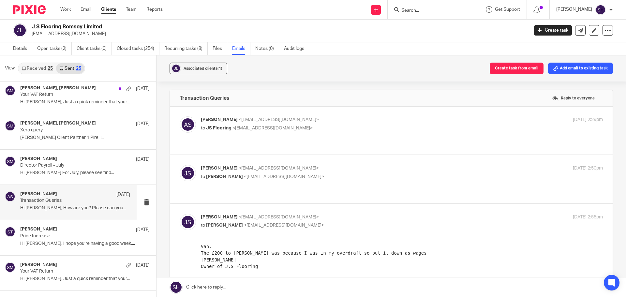
click at [293, 129] on p "to JS Flooring <stackylayer@yahoo.co.uk>" at bounding box center [335, 128] width 268 height 7
checkbox input "true"
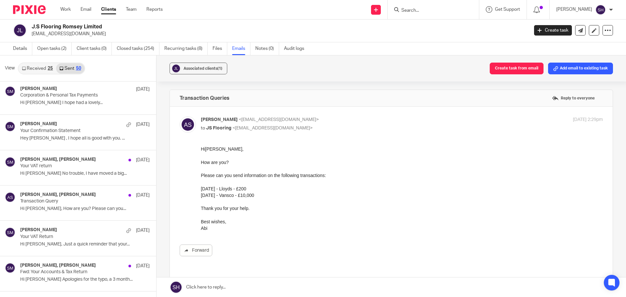
scroll to position [917, 0]
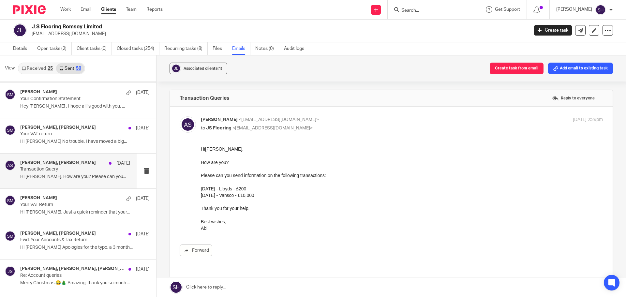
click at [60, 183] on div "James Stack, Abi Spence 8 Nov Transaction Query Hi James, How are you? Please c…" at bounding box center [68, 171] width 137 height 35
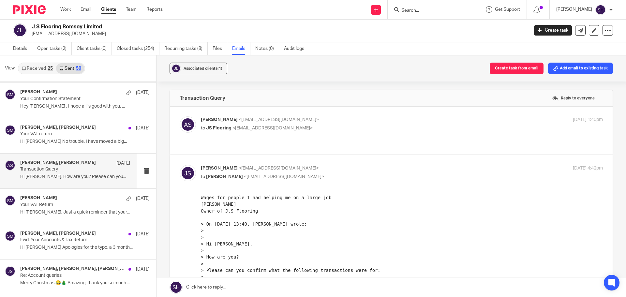
scroll to position [0, 0]
click at [272, 146] on label at bounding box center [391, 131] width 443 height 48
click at [180, 116] on input "checkbox" at bounding box center [179, 116] width 0 height 0
checkbox input "true"
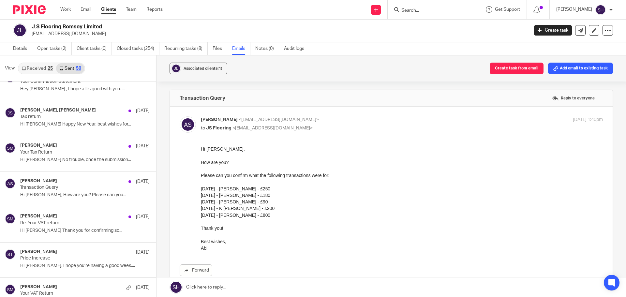
scroll to position [1472, 0]
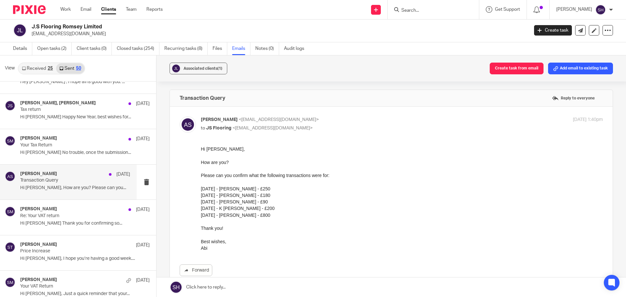
click at [66, 195] on div "Abi Spence 28 Nov 2023 Transaction Query Hi James, How are you? Please can you.…" at bounding box center [68, 182] width 137 height 35
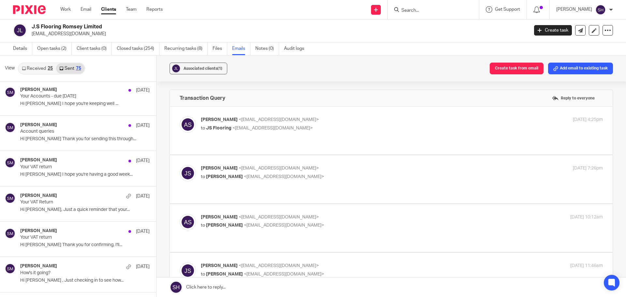
scroll to position [1736, 0]
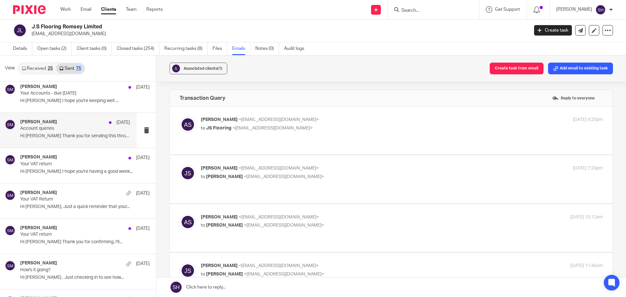
click at [61, 143] on div "Sam McGaley 31 Aug 2023 Account queries Hi James Thank you for sending this thr…" at bounding box center [68, 130] width 137 height 35
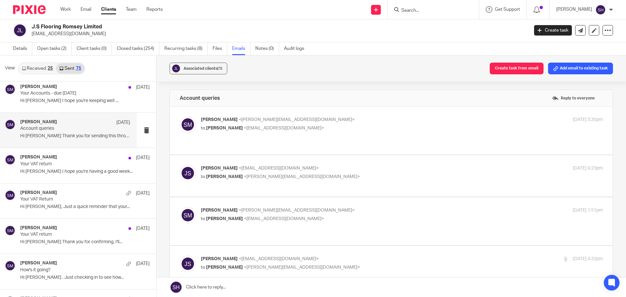
scroll to position [0, 0]
click at [251, 142] on label at bounding box center [391, 131] width 443 height 48
click at [180, 116] on input "checkbox" at bounding box center [179, 116] width 0 height 0
checkbox input "true"
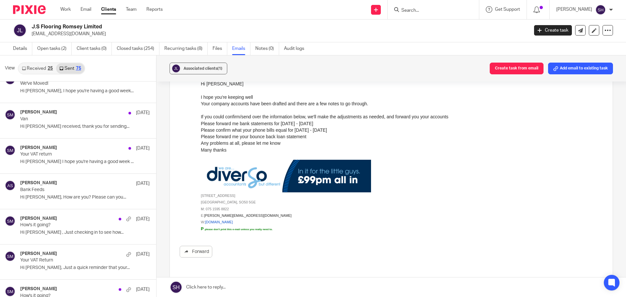
scroll to position [2388, 0]
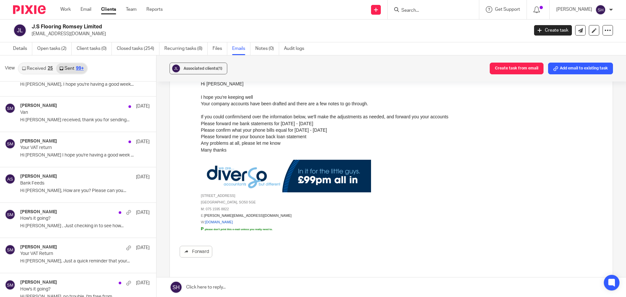
click at [70, 200] on div "Abi Spence 9 Nov 2022 Bank Feeds Hi James, How are you? Please can you..." at bounding box center [78, 184] width 156 height 35
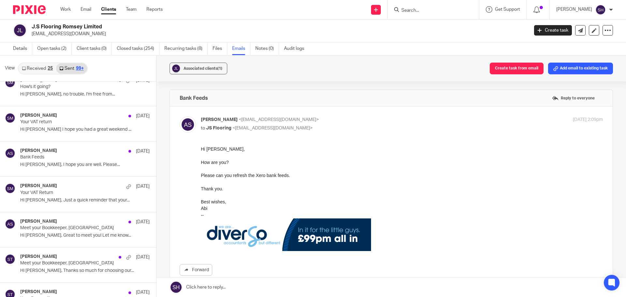
scroll to position [2616, 0]
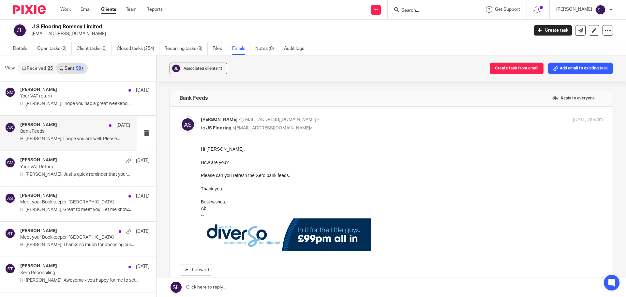
click at [68, 149] on div "Abi Spence 10 Aug 2022 Bank Feeds Hi James, I hope you are well. Please..." at bounding box center [68, 133] width 137 height 35
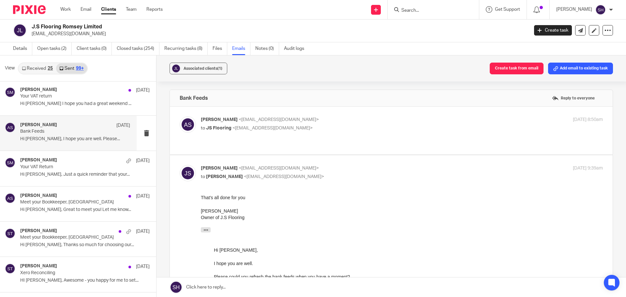
scroll to position [0, 0]
click at [257, 143] on label at bounding box center [391, 131] width 443 height 48
click at [180, 116] on input "checkbox" at bounding box center [179, 116] width 0 height 0
checkbox input "true"
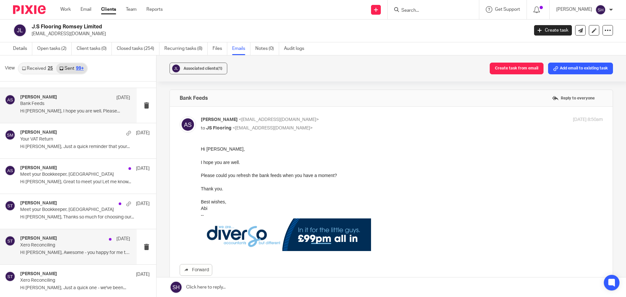
scroll to position [2681, 0]
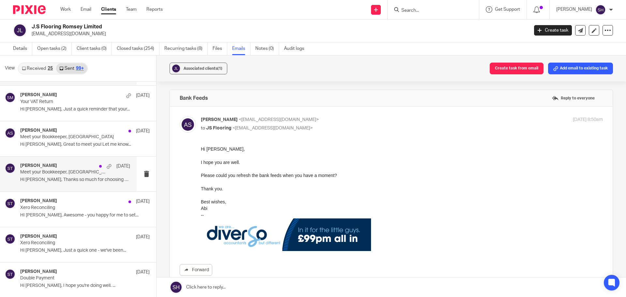
click at [59, 184] on div "Sean Toomer 22 Jun 2022 Meet your Bookkeeper, Abi Hi James, Thanks so much for …" at bounding box center [75, 174] width 110 height 22
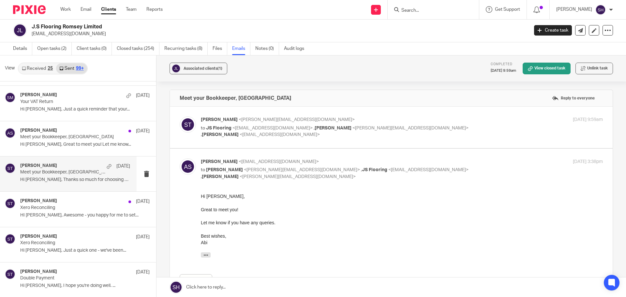
scroll to position [0, 0]
click at [238, 139] on label at bounding box center [391, 127] width 443 height 41
click at [180, 116] on input "checkbox" at bounding box center [179, 116] width 0 height 0
checkbox input "true"
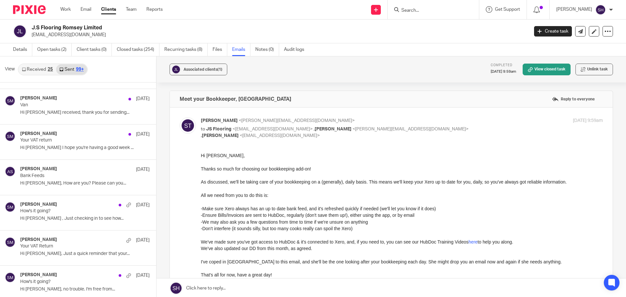
scroll to position [2388, 0]
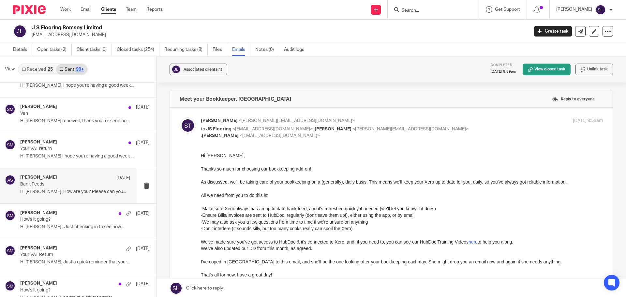
click at [63, 178] on div "Abi Spence 9 Nov 2022" at bounding box center [75, 178] width 110 height 7
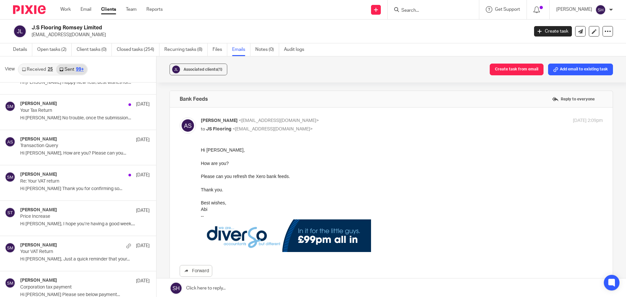
scroll to position [1475, 0]
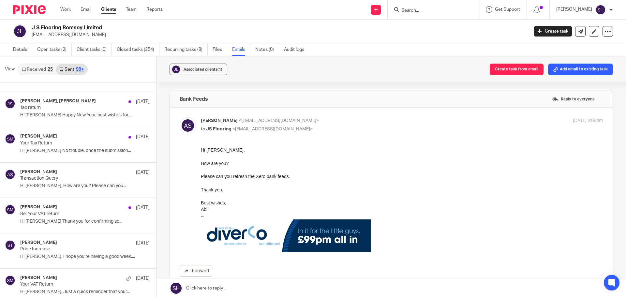
click at [61, 171] on div "Abi Spence 28 Nov 2023" at bounding box center [84, 172] width 129 height 7
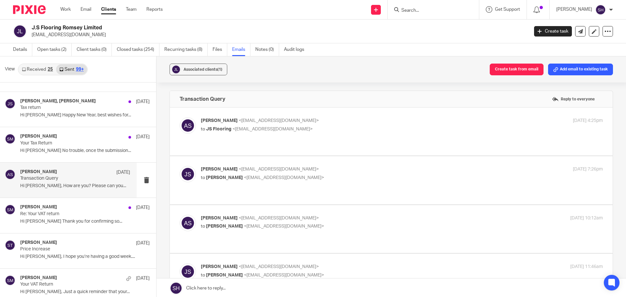
scroll to position [0, 0]
click at [315, 137] on div "Abi Spence <abi@wearediverso.com> to JS Flooring <stackylayer@yahoo.co.uk> 8 No…" at bounding box center [391, 131] width 423 height 28
click at [282, 140] on label at bounding box center [391, 132] width 443 height 48
click at [180, 117] on input "checkbox" at bounding box center [179, 117] width 0 height 0
checkbox input "true"
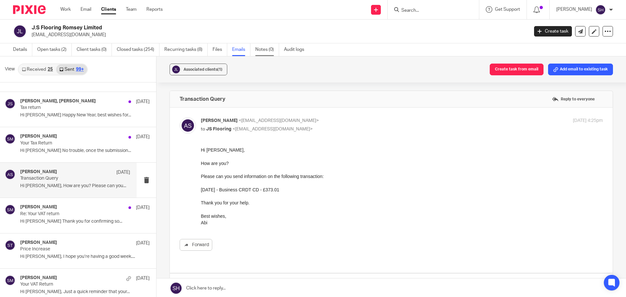
click at [267, 53] on link "Notes (0)" at bounding box center [267, 49] width 24 height 13
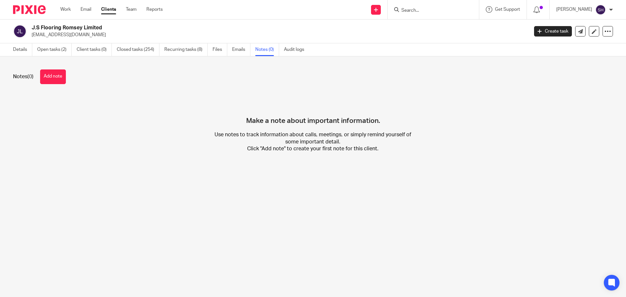
click at [244, 55] on link "Emails" at bounding box center [241, 49] width 18 height 13
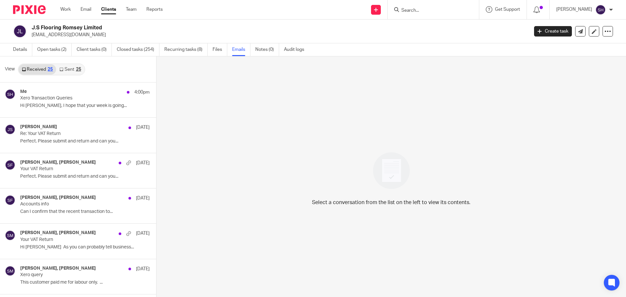
click at [72, 70] on link "Sent 25" at bounding box center [70, 69] width 28 height 10
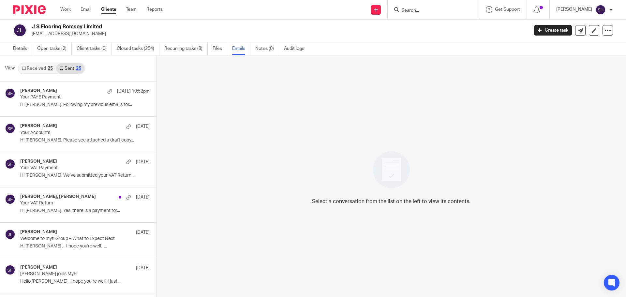
click at [49, 69] on div "25" at bounding box center [50, 68] width 5 height 5
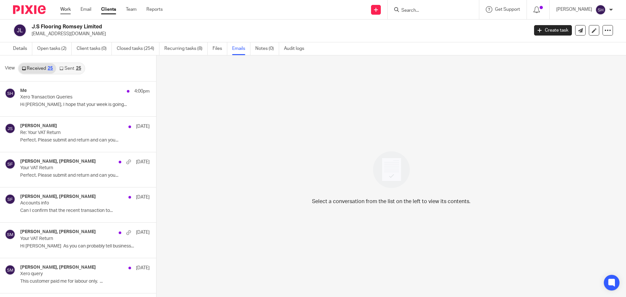
click at [65, 10] on link "Work" at bounding box center [65, 9] width 10 height 7
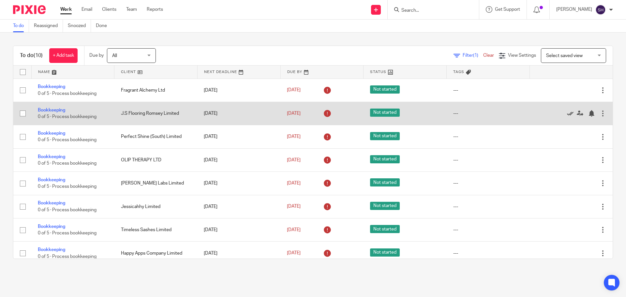
click at [567, 112] on icon at bounding box center [570, 113] width 7 height 7
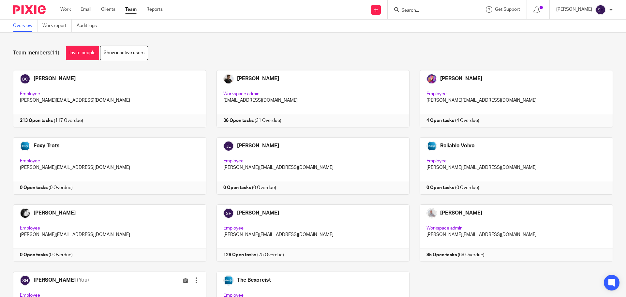
click at [419, 9] on input "Search" at bounding box center [430, 11] width 59 height 6
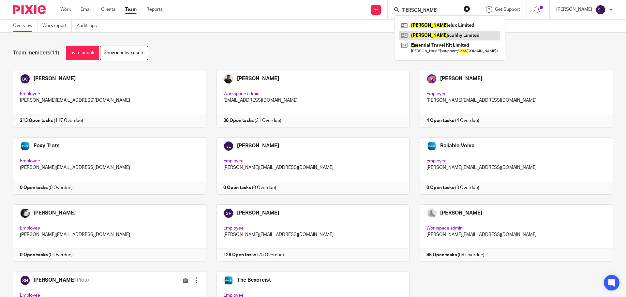
type input "[PERSON_NAME]"
click at [439, 33] on link at bounding box center [449, 36] width 101 height 10
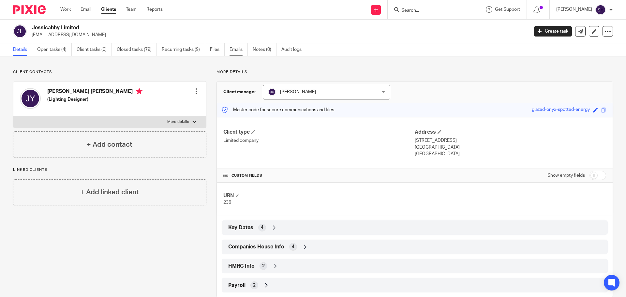
click at [235, 45] on link "Emails" at bounding box center [239, 49] width 18 height 13
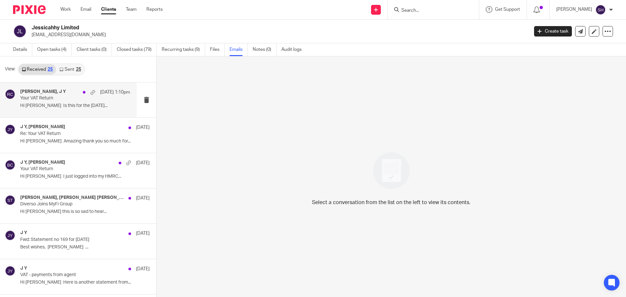
click at [63, 114] on div "[PERSON_NAME], J Y [DATE] 1:10pm Your VAT Return Hi [PERSON_NAME] Is this for t…" at bounding box center [68, 100] width 137 height 35
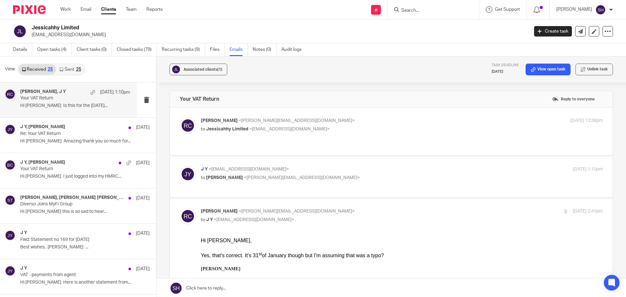
click at [312, 117] on label at bounding box center [391, 132] width 443 height 48
click at [180, 117] on input "checkbox" at bounding box center [179, 117] width 0 height 0
checkbox input "true"
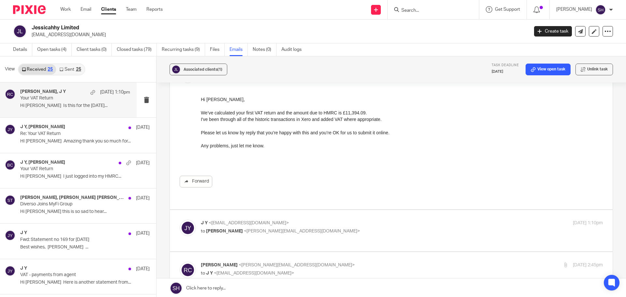
scroll to position [65, 0]
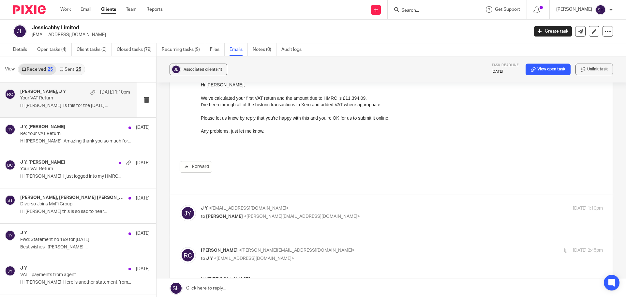
click at [307, 205] on p "J Y <jessicahhy@icloud.com>" at bounding box center [335, 208] width 268 height 7
checkbox input "true"
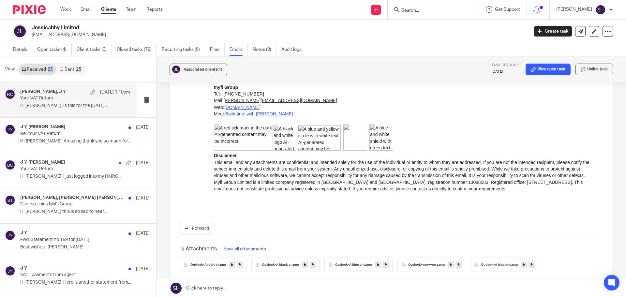
scroll to position [812, 0]
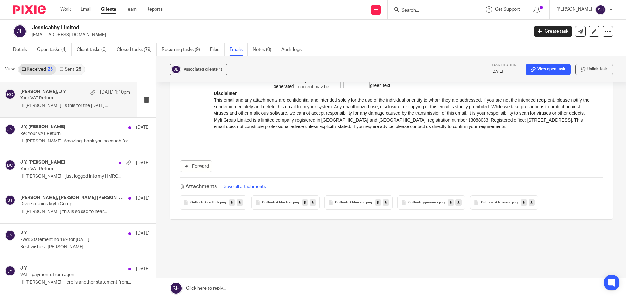
click at [72, 73] on link "Sent 25" at bounding box center [70, 69] width 28 height 10
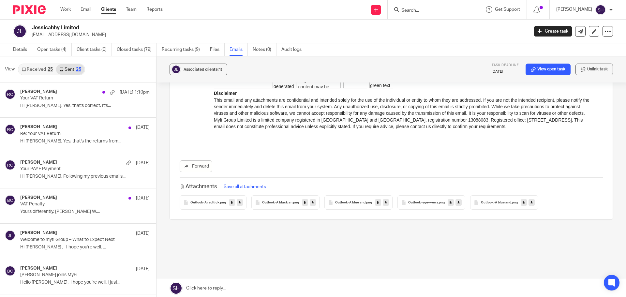
scroll to position [1, 0]
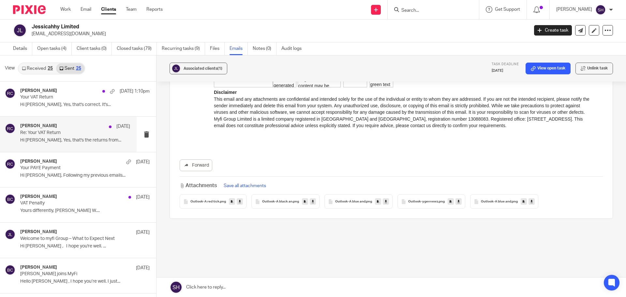
click at [73, 147] on div "Rebecca Cole 9 Sep Re: Your VAT Return Hi Jessica, Yes, that's the returns from…" at bounding box center [68, 134] width 137 height 35
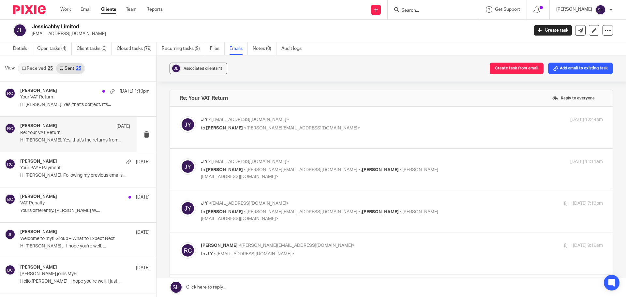
scroll to position [0, 0]
click at [299, 132] on div "J Y <jessicahhy@icloud.com> to Becky Cole <becky@wearediverso.com> 1 Sep 2025 1…" at bounding box center [402, 124] width 402 height 16
checkbox input "true"
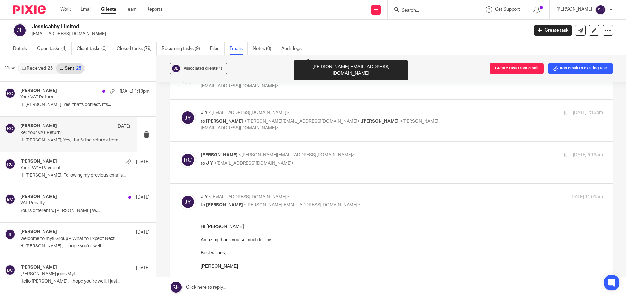
scroll to position [293, 0]
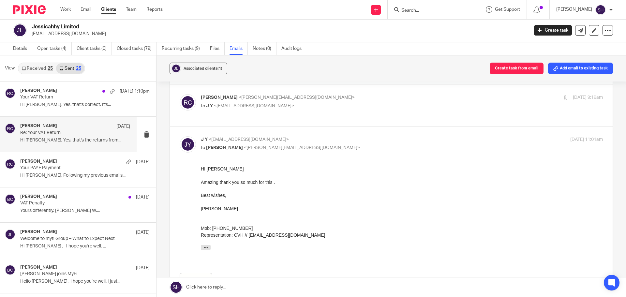
click at [233, 116] on label at bounding box center [391, 104] width 443 height 41
click at [180, 94] on input "checkbox" at bounding box center [179, 94] width 0 height 0
checkbox input "true"
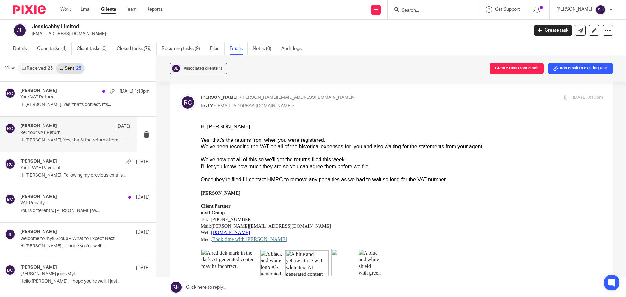
scroll to position [0, 0]
click at [67, 51] on link "Open tasks (4)" at bounding box center [54, 48] width 35 height 13
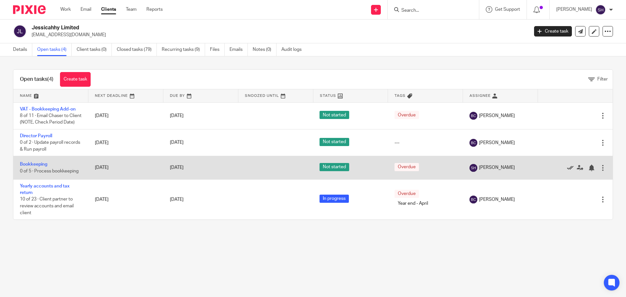
click at [567, 171] on icon at bounding box center [570, 168] width 7 height 7
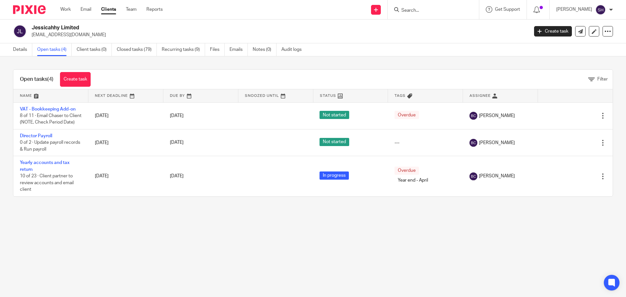
click at [427, 12] on input "Search" at bounding box center [430, 11] width 59 height 6
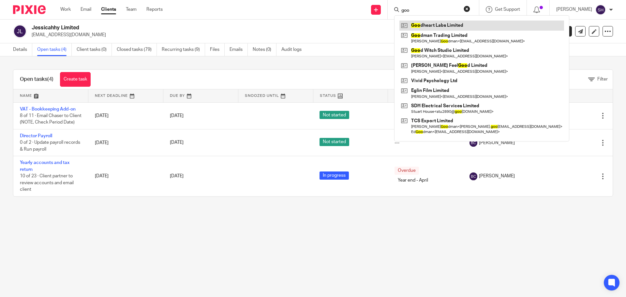
type input "goo"
click at [433, 26] on link at bounding box center [481, 26] width 165 height 10
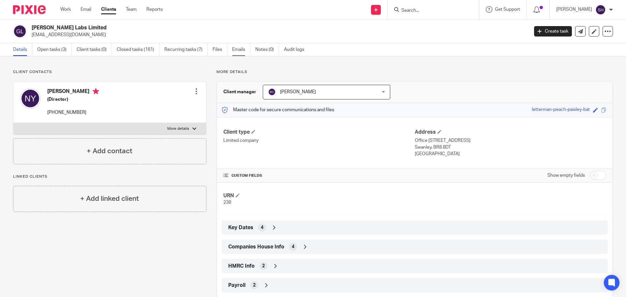
click at [238, 54] on link "Emails" at bounding box center [241, 49] width 18 height 13
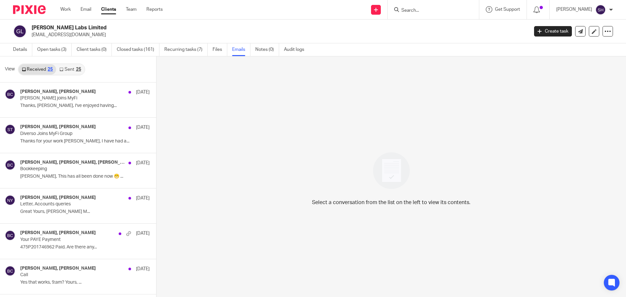
click at [66, 72] on link "Sent 25" at bounding box center [70, 69] width 28 height 10
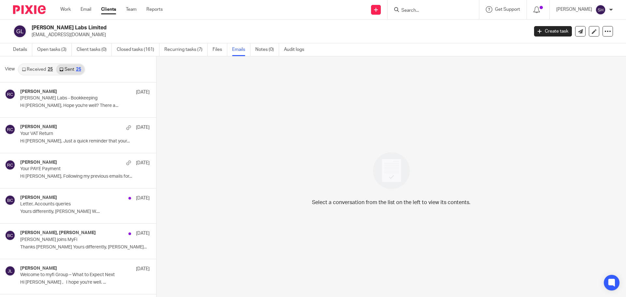
scroll to position [1, 0]
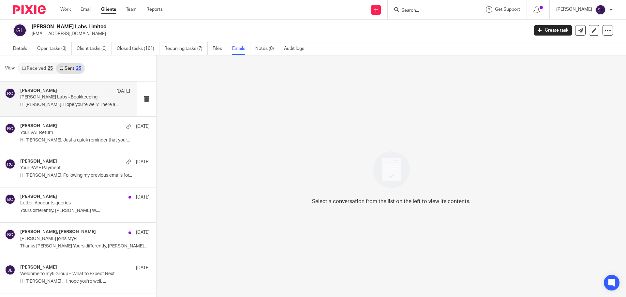
click at [68, 113] on div "[PERSON_NAME] [DATE] [PERSON_NAME] Labs - Bookkeeping Hi [PERSON_NAME], Hope yo…" at bounding box center [68, 99] width 137 height 35
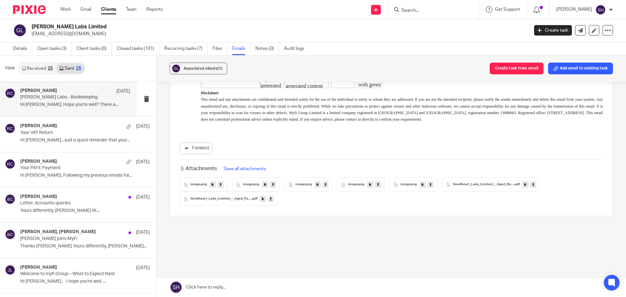
scroll to position [208, 0]
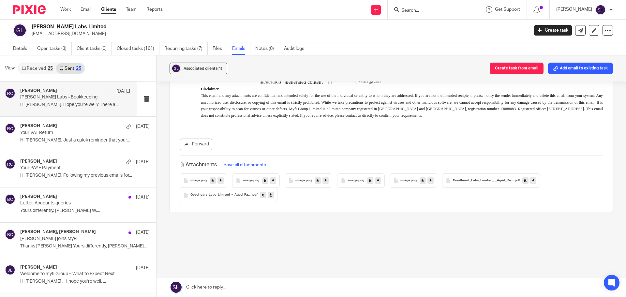
click at [32, 68] on link "Received 25" at bounding box center [38, 68] width 38 height 10
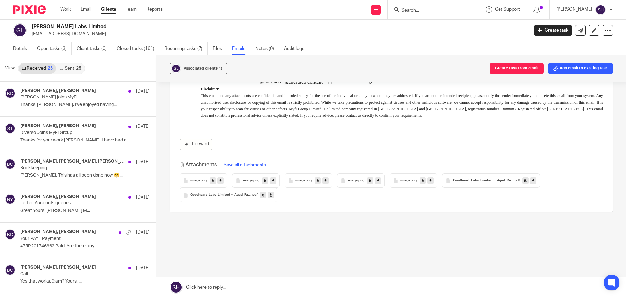
click at [54, 55] on div "Details Open tasks (3) Client tasks (0) Closed tasks (161) Recurring tasks (7) …" at bounding box center [313, 48] width 626 height 13
click at [57, 46] on link "Open tasks (3)" at bounding box center [54, 48] width 35 height 13
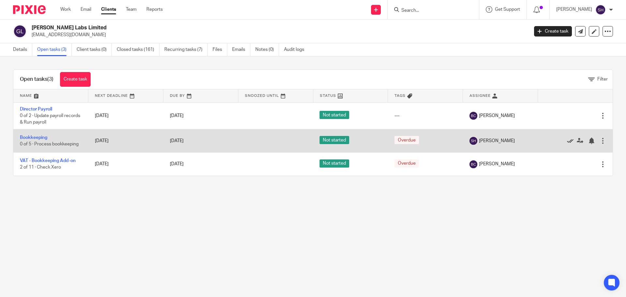
click at [567, 140] on icon at bounding box center [570, 141] width 7 height 7
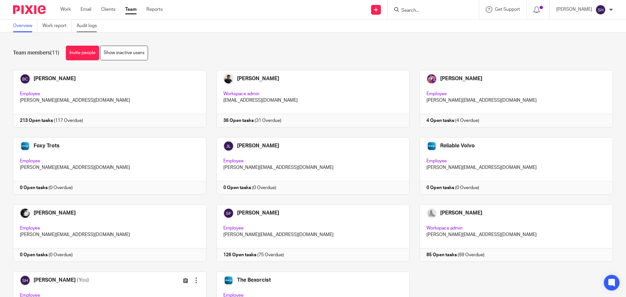
click at [90, 27] on link "Audit logs" at bounding box center [89, 26] width 25 height 13
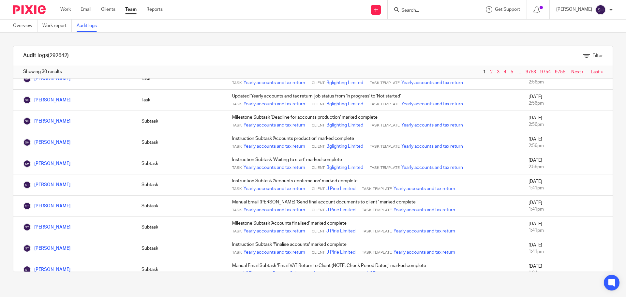
scroll to position [359, 0]
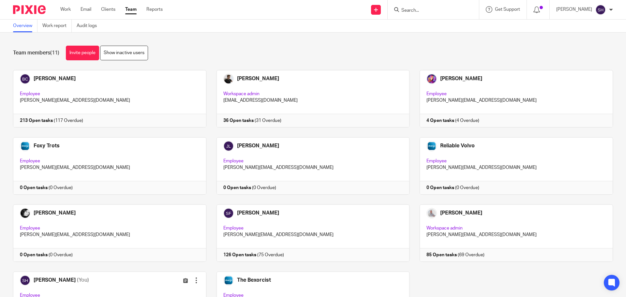
click at [436, 11] on input "Search" at bounding box center [430, 11] width 59 height 6
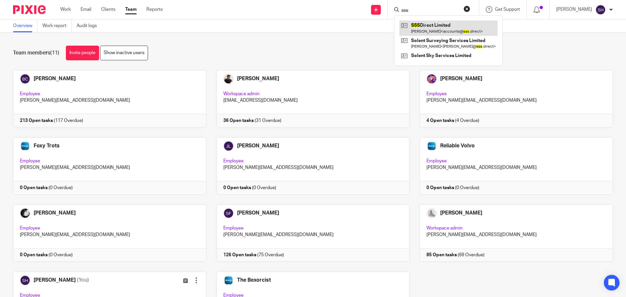
type input "sss"
click at [429, 29] on link at bounding box center [448, 28] width 98 height 15
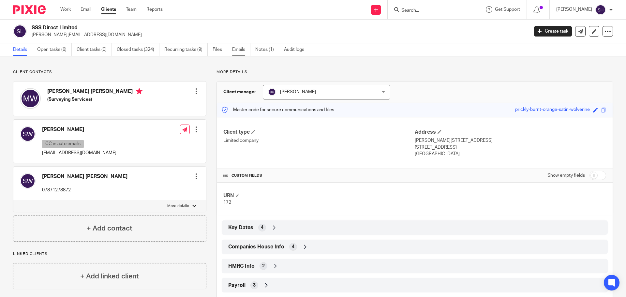
click at [243, 50] on link "Emails" at bounding box center [241, 49] width 18 height 13
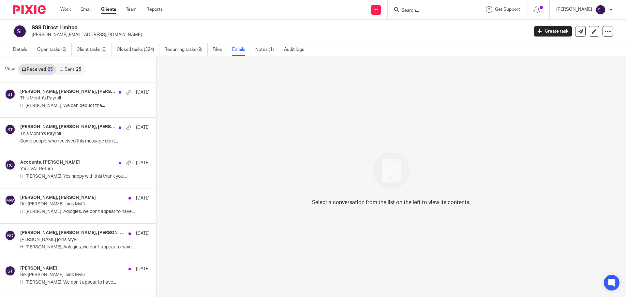
click at [73, 70] on link "Sent 25" at bounding box center [70, 69] width 28 height 10
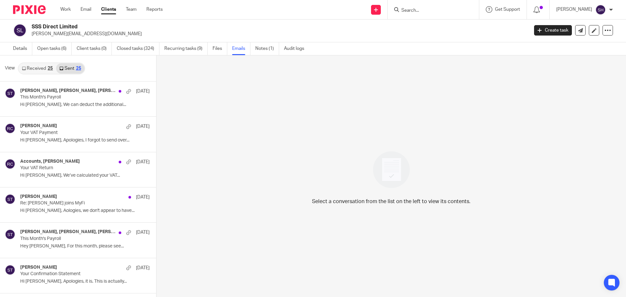
click at [429, 14] on form at bounding box center [435, 10] width 69 height 8
click at [419, 10] on input "Search" at bounding box center [430, 11] width 59 height 6
click at [422, 17] on div at bounding box center [433, 9] width 91 height 19
click at [423, 10] on input "Search" at bounding box center [430, 11] width 59 height 6
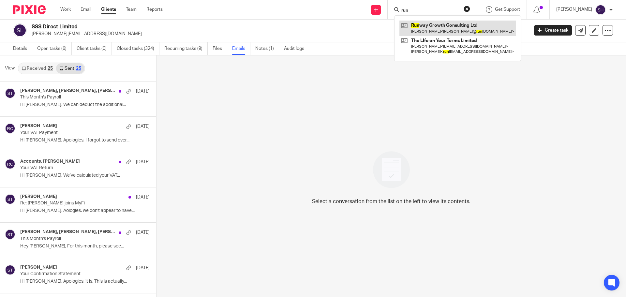
type input "run"
click at [424, 30] on link at bounding box center [457, 28] width 116 height 15
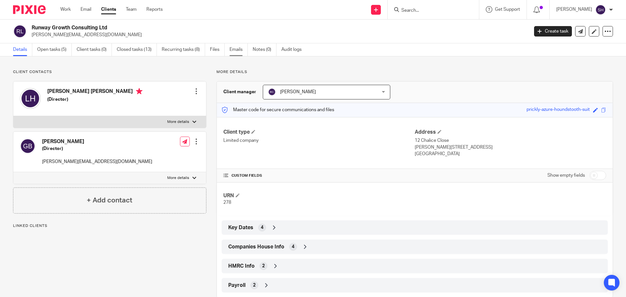
click at [241, 51] on link "Emails" at bounding box center [239, 49] width 18 height 13
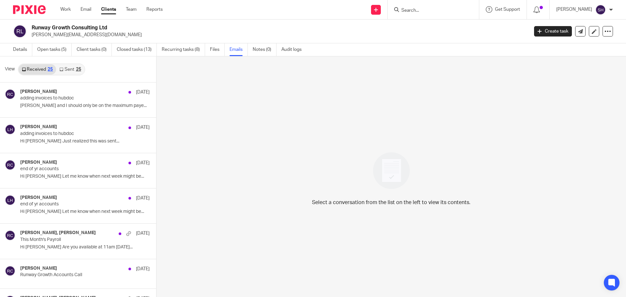
click at [71, 70] on link "Sent 25" at bounding box center [70, 69] width 28 height 10
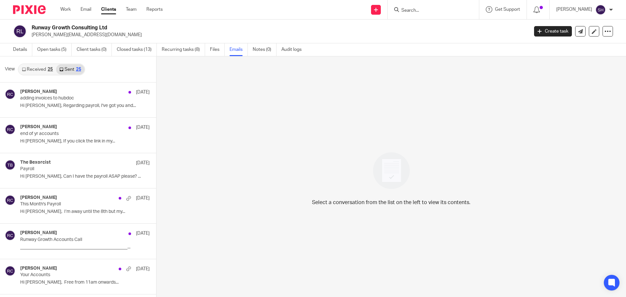
scroll to position [1, 0]
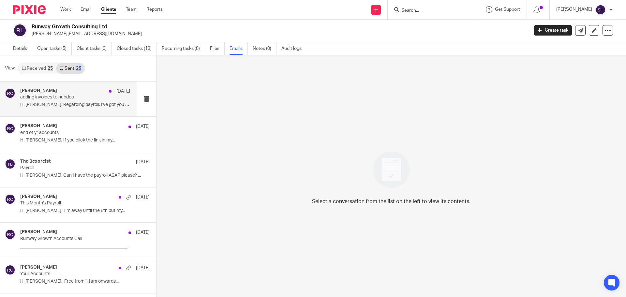
click at [59, 113] on div "Rebecca Cole 12 Sep adding invoices to hubdoc Hi Lee, Regarding payroll, I've g…" at bounding box center [68, 99] width 137 height 35
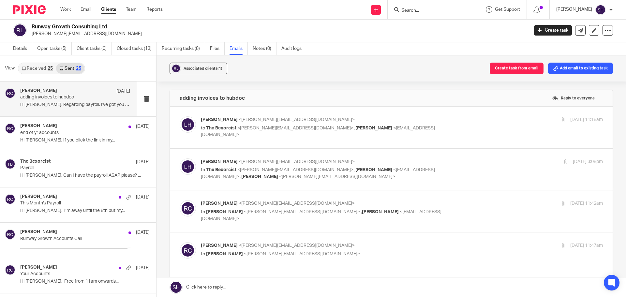
scroll to position [0, 0]
click at [93, 146] on div "Rebecca Cole 10 Sep end of yr accounts Hi Lee, If you click the link in my..." at bounding box center [68, 134] width 137 height 35
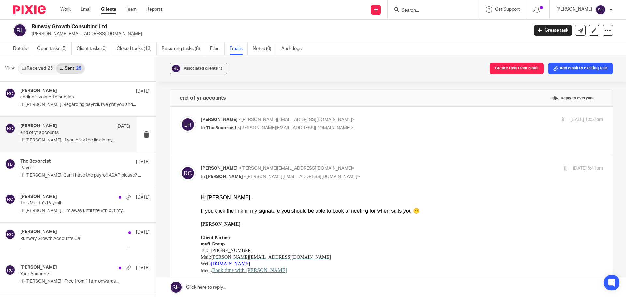
click at [298, 127] on p "to The Bexorcist <becky@wearediverso.com>" at bounding box center [335, 128] width 268 height 7
checkbox input "true"
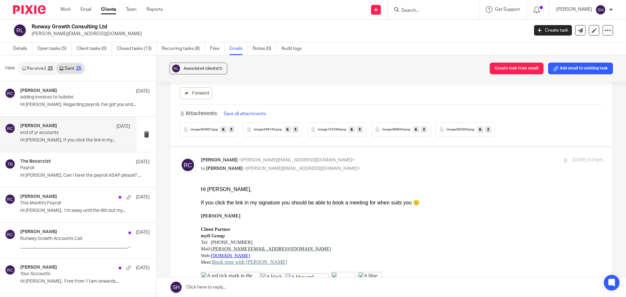
scroll to position [196, 0]
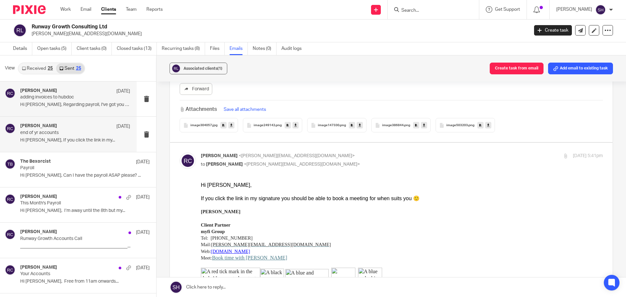
click at [61, 114] on div "Rebecca Cole 12 Sep adding invoices to hubdoc Hi Lee, Regarding payroll, I've g…" at bounding box center [68, 99] width 137 height 35
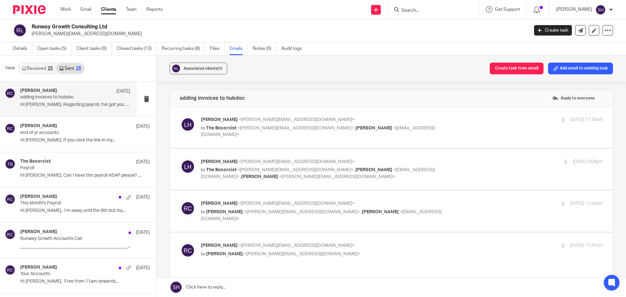
scroll to position [0, 0]
click at [342, 142] on label at bounding box center [391, 127] width 443 height 41
click at [180, 116] on input "checkbox" at bounding box center [179, 116] width 0 height 0
checkbox input "true"
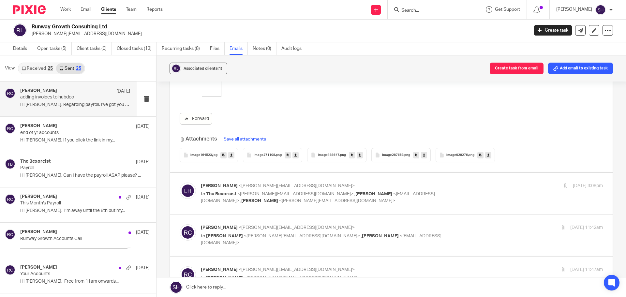
scroll to position [196, 0]
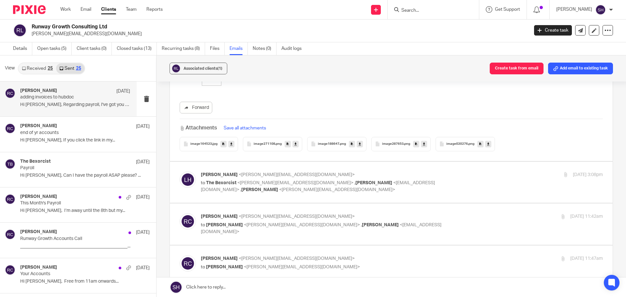
click at [255, 188] on label at bounding box center [391, 182] width 443 height 41
click at [180, 172] on input "checkbox" at bounding box center [179, 171] width 0 height 0
checkbox input "true"
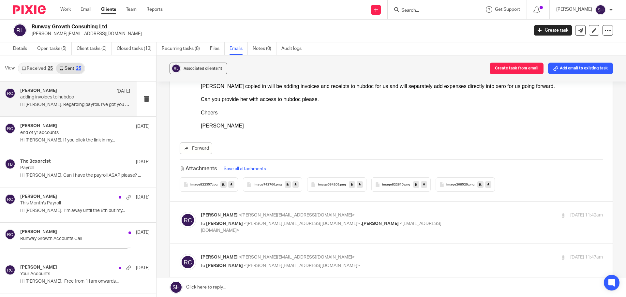
scroll to position [522, 0]
click at [333, 224] on div "Rebecca Cole <becky@myfigroup.com> to Lee Hill <lee@runway-consulting.co.uk> , …" at bounding box center [391, 222] width 423 height 22
click at [280, 228] on label at bounding box center [391, 221] width 443 height 41
click at [180, 211] on input "checkbox" at bounding box center [179, 210] width 0 height 0
checkbox input "true"
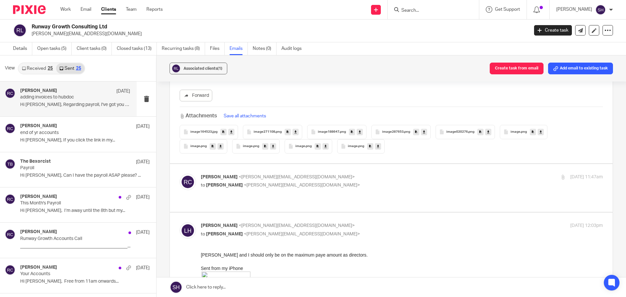
scroll to position [1011, 0]
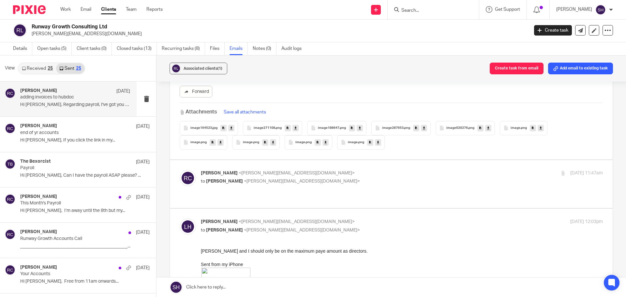
click at [327, 170] on div "Rebecca Cole <becky@myfigroup.com> to Lee Hill <lee@runway-consulting.co.uk>" at bounding box center [335, 177] width 268 height 15
checkbox input "true"
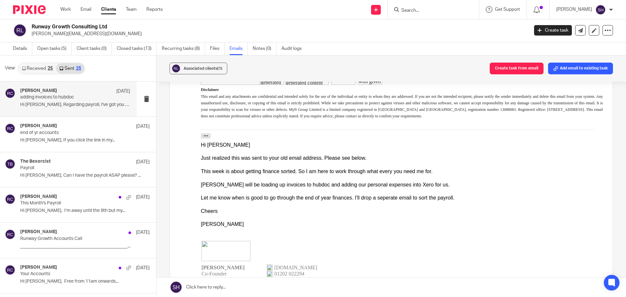
scroll to position [1141, 0]
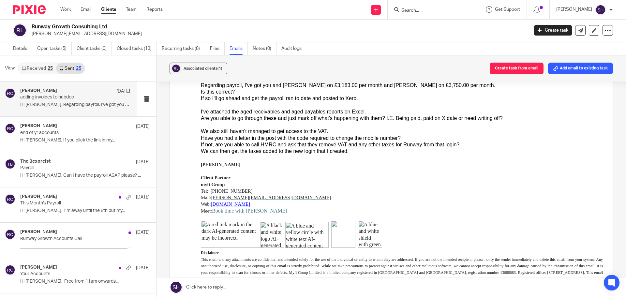
click at [416, 13] on input "Search" at bounding box center [430, 11] width 59 height 6
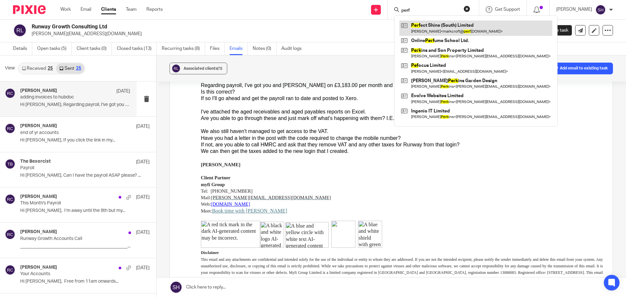
type input "perf"
click at [420, 31] on link at bounding box center [475, 28] width 153 height 15
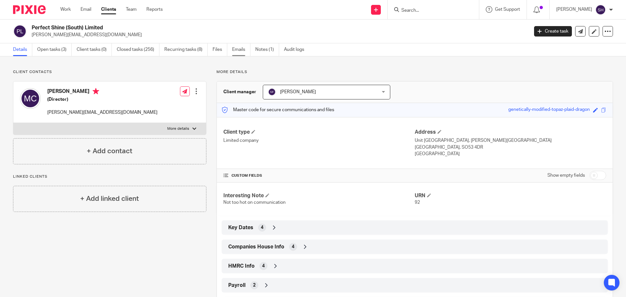
click at [235, 50] on link "Emails" at bounding box center [241, 49] width 18 height 13
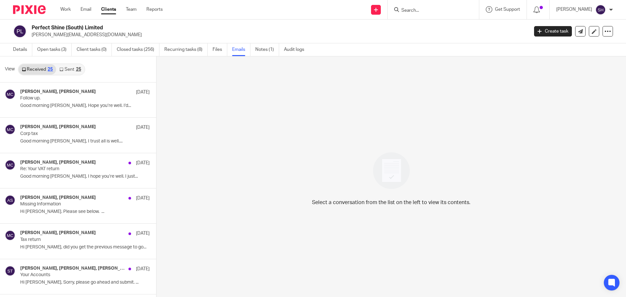
click at [79, 72] on link "Sent 25" at bounding box center [70, 69] width 28 height 10
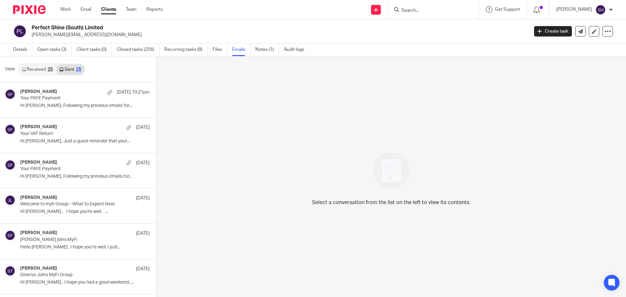
scroll to position [1, 0]
click at [433, 11] on input "Search" at bounding box center [430, 11] width 59 height 6
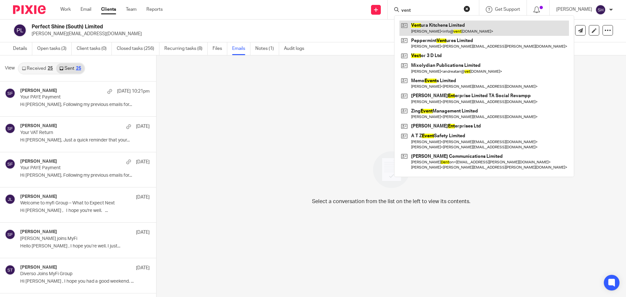
type input "vent"
click at [437, 26] on link at bounding box center [484, 28] width 170 height 15
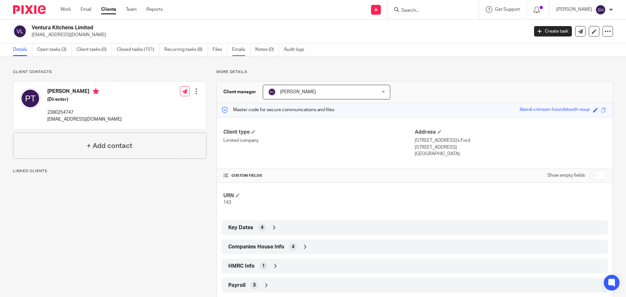
click at [239, 52] on link "Emails" at bounding box center [241, 49] width 18 height 13
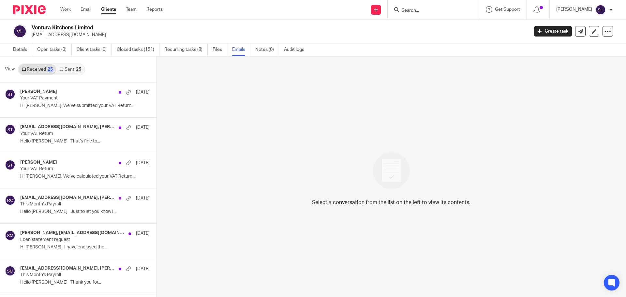
click at [70, 72] on link "Sent 25" at bounding box center [70, 69] width 28 height 10
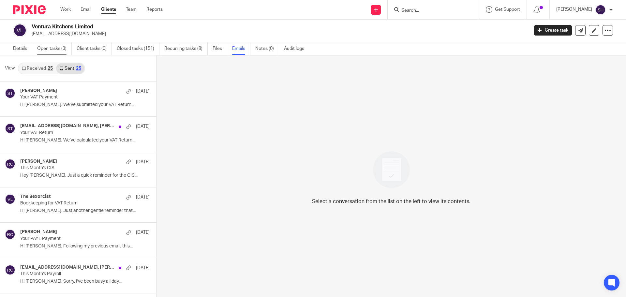
click at [56, 45] on link "Open tasks (3)" at bounding box center [54, 48] width 35 height 13
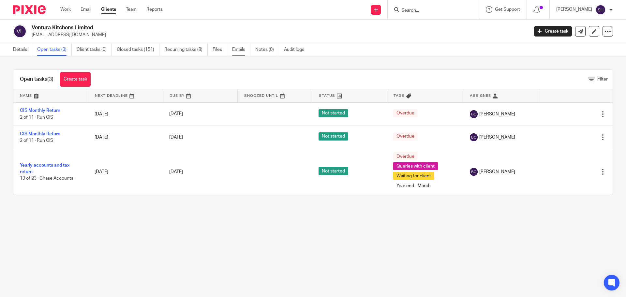
click at [239, 51] on link "Emails" at bounding box center [241, 49] width 18 height 13
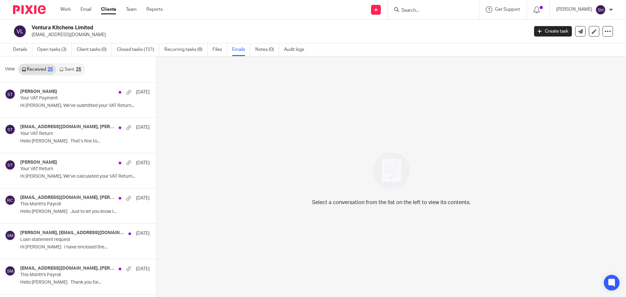
click at [67, 72] on link "Sent 25" at bounding box center [70, 69] width 28 height 10
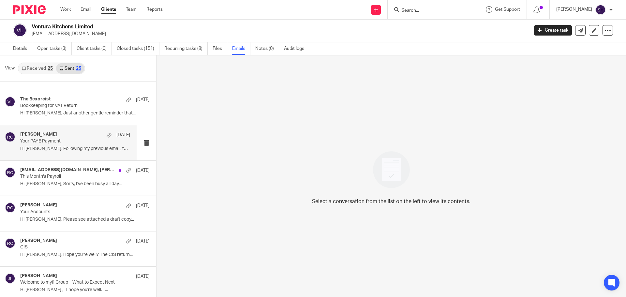
scroll to position [98, 0]
click at [424, 10] on input "Search" at bounding box center [430, 11] width 59 height 6
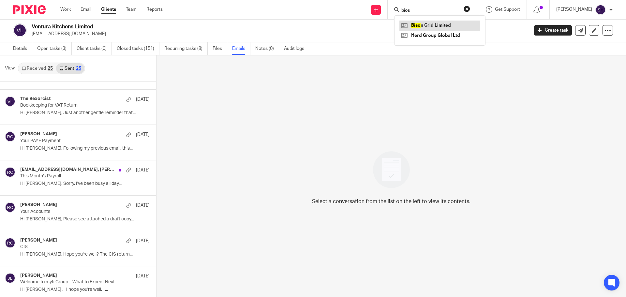
type input "bios"
click at [428, 28] on link at bounding box center [439, 26] width 81 height 10
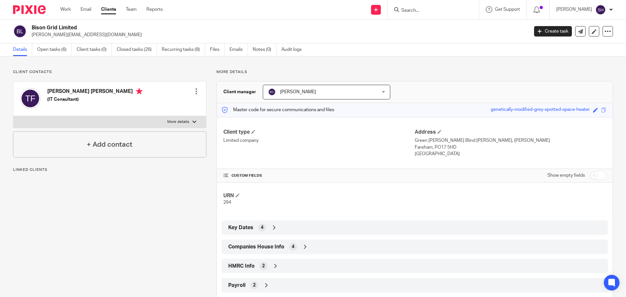
click at [60, 51] on link "Open tasks (6)" at bounding box center [54, 49] width 35 height 13
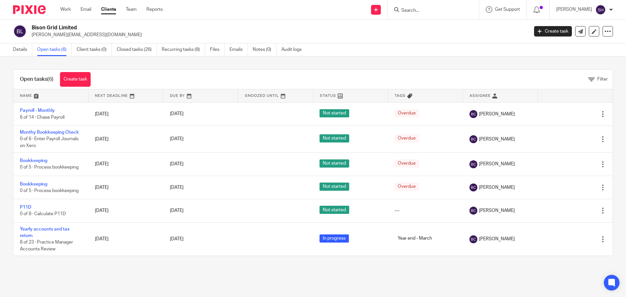
click at [408, 12] on input "Search" at bounding box center [430, 11] width 59 height 6
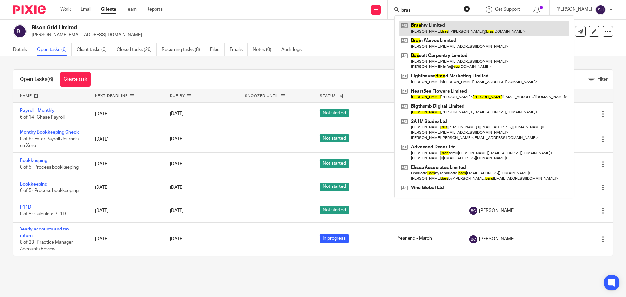
type input "bras"
click at [440, 29] on link at bounding box center [484, 28] width 170 height 15
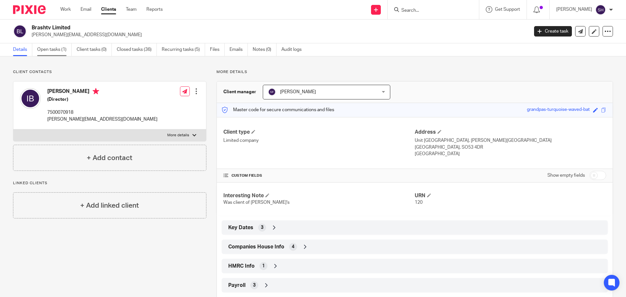
click at [60, 53] on link "Open tasks (1)" at bounding box center [54, 49] width 35 height 13
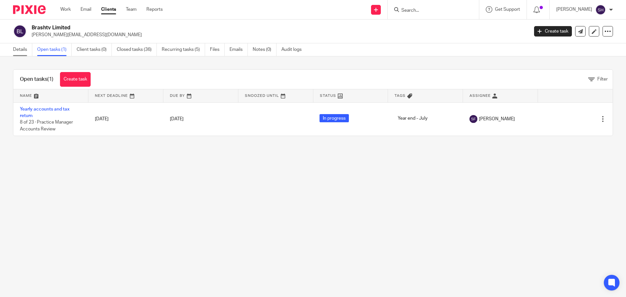
click at [22, 52] on link "Details" at bounding box center [22, 49] width 19 height 13
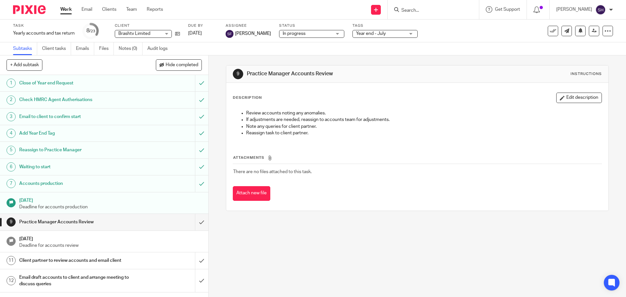
click at [418, 9] on input "Search" at bounding box center [430, 11] width 59 height 6
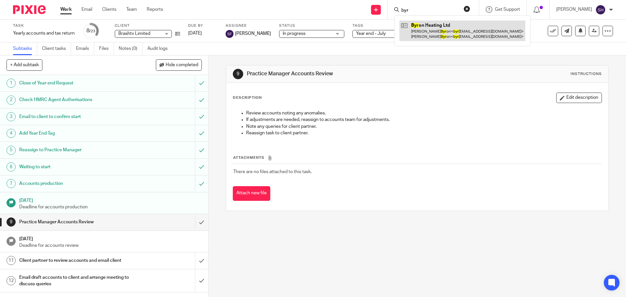
type input "byr"
click at [429, 32] on link at bounding box center [462, 31] width 126 height 20
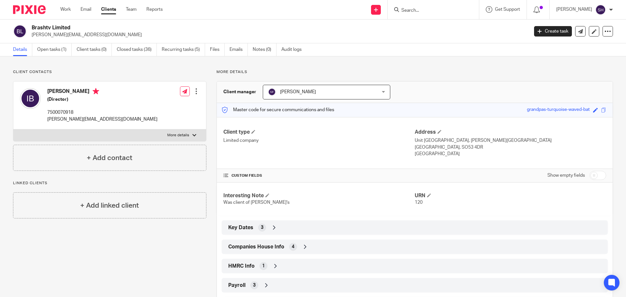
click at [275, 244] on span "Companies House Info" at bounding box center [256, 247] width 56 height 7
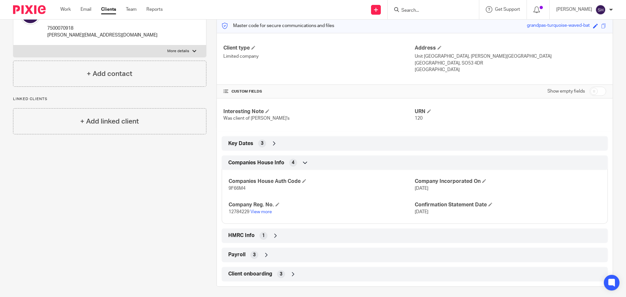
scroll to position [87, 0]
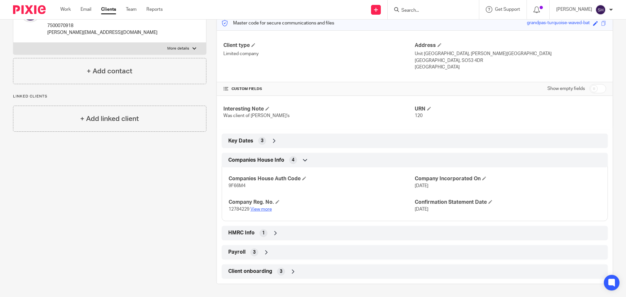
click at [265, 209] on link "View more" at bounding box center [261, 209] width 22 height 5
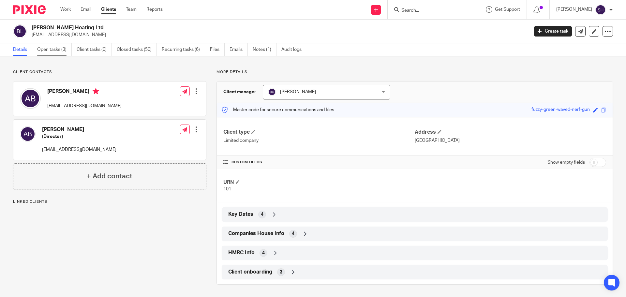
click at [56, 55] on link "Open tasks (3)" at bounding box center [54, 49] width 35 height 13
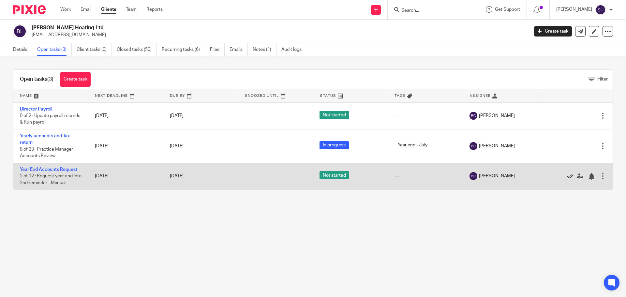
click at [567, 178] on icon at bounding box center [570, 176] width 7 height 7
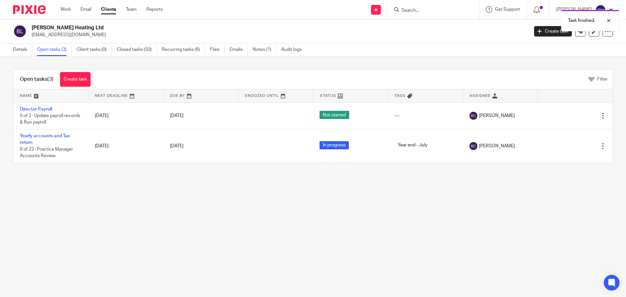
click at [446, 13] on div "Task finished." at bounding box center [466, 19] width 307 height 25
click at [430, 12] on div "Task finished." at bounding box center [466, 19] width 307 height 25
click at [415, 9] on div "Task finished." at bounding box center [466, 19] width 307 height 25
click at [414, 6] on form at bounding box center [435, 10] width 69 height 8
click at [414, 9] on div "Task finished." at bounding box center [466, 19] width 307 height 25
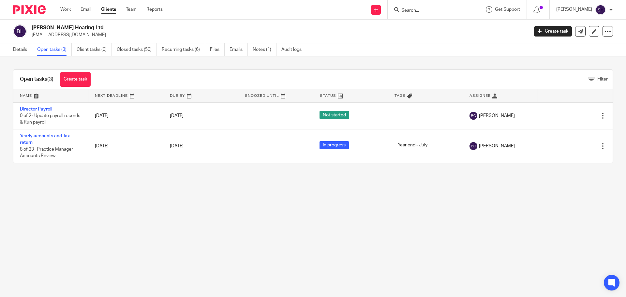
click at [414, 9] on div "Task finished." at bounding box center [466, 19] width 307 height 25
click at [414, 9] on input "Search" at bounding box center [430, 11] width 59 height 6
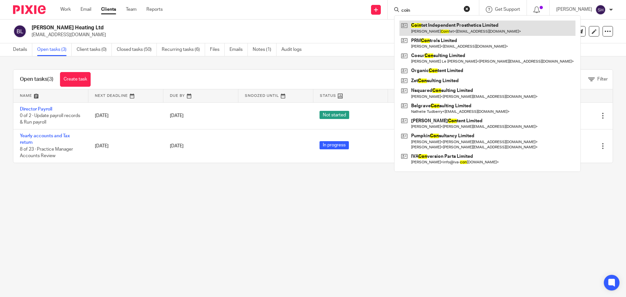
type input "coin"
click at [422, 29] on link at bounding box center [487, 28] width 176 height 15
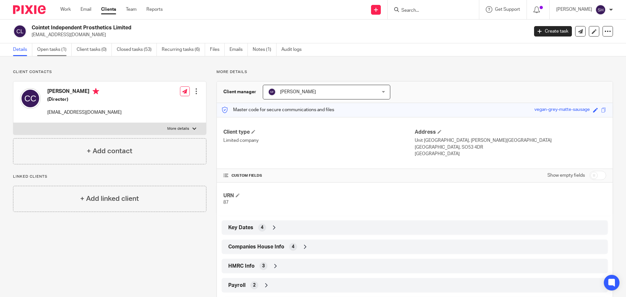
click at [47, 53] on link "Open tasks (1)" at bounding box center [54, 49] width 35 height 13
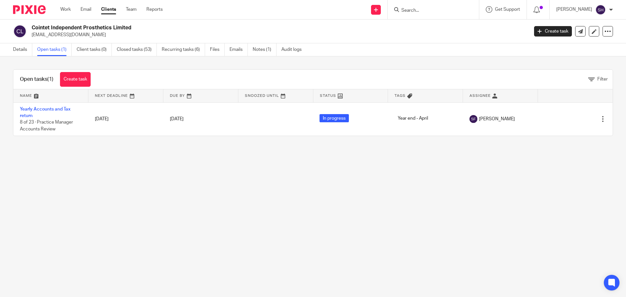
click at [425, 9] on input "Search" at bounding box center [430, 11] width 59 height 6
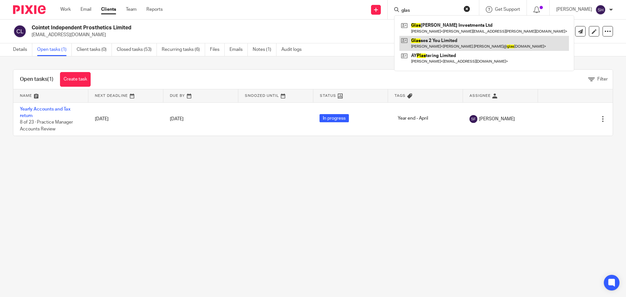
type input "glas"
click at [447, 44] on link at bounding box center [484, 43] width 170 height 15
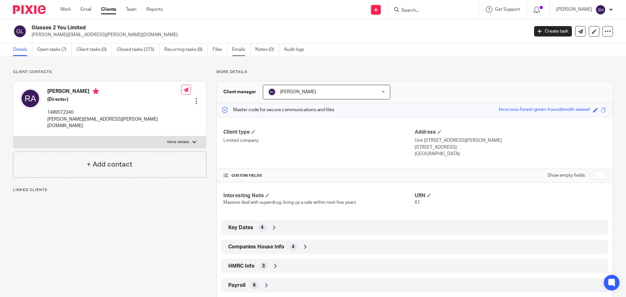
click at [234, 51] on link "Emails" at bounding box center [241, 49] width 18 height 13
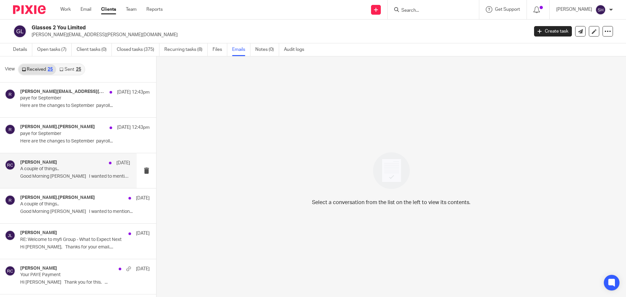
click at [63, 167] on p "A couple of things.." at bounding box center [64, 169] width 88 height 6
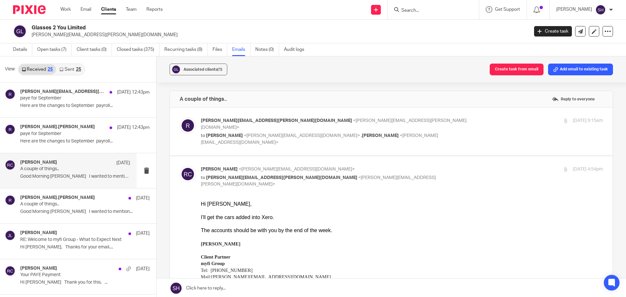
click at [287, 142] on div "russell.andrew@glasses2you.co.uk <russell.andrew@glasses2you.co.uk> to Becky Co…" at bounding box center [391, 131] width 423 height 28
click at [248, 144] on div "russell.andrew@glasses2you.co.uk <russell.andrew@glasses2you.co.uk> to Becky Co…" at bounding box center [391, 131] width 423 height 28
click at [218, 151] on label at bounding box center [391, 132] width 443 height 48
click at [180, 117] on input "checkbox" at bounding box center [179, 117] width 0 height 0
checkbox input "true"
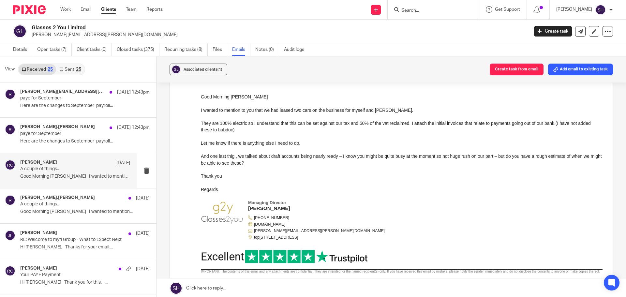
click at [66, 72] on link "Sent 25" at bounding box center [70, 69] width 28 height 10
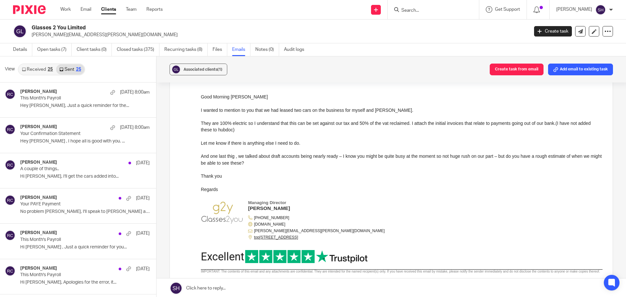
scroll to position [1, 0]
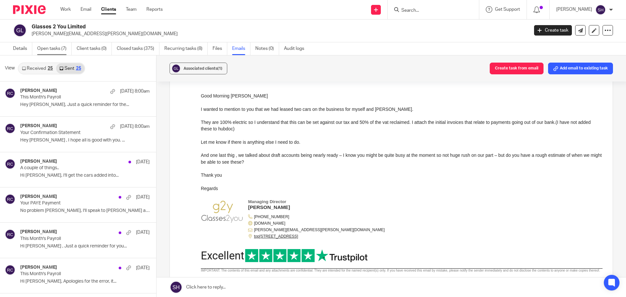
click at [46, 51] on link "Open tasks (7)" at bounding box center [54, 48] width 35 height 13
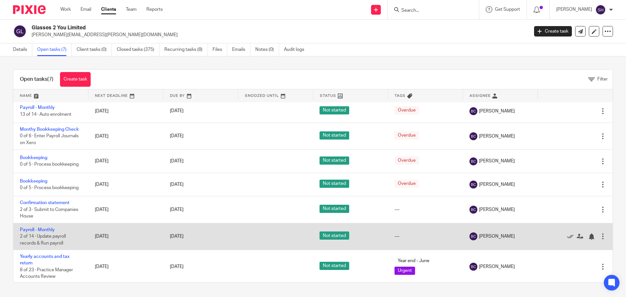
scroll to position [4, 0]
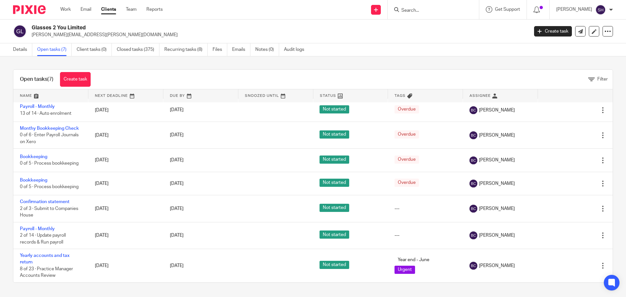
click at [429, 12] on input "Search" at bounding box center [430, 11] width 59 height 6
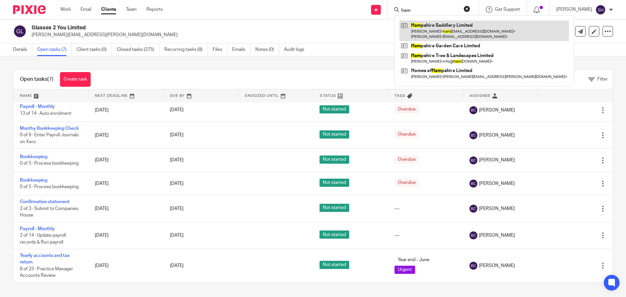
type input "ham"
click at [429, 30] on link at bounding box center [484, 31] width 170 height 20
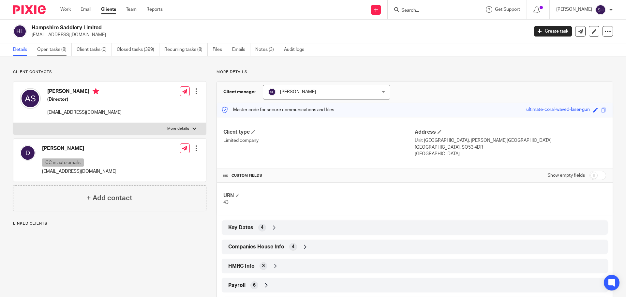
click at [53, 50] on link "Open tasks (8)" at bounding box center [54, 49] width 35 height 13
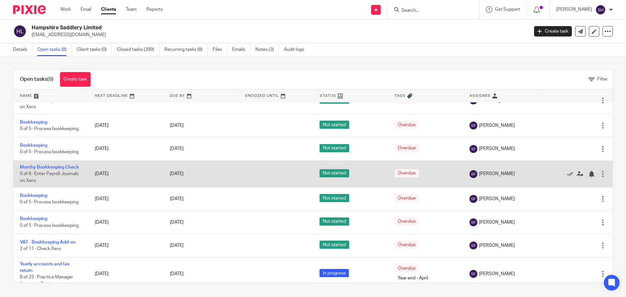
scroll to position [23, 0]
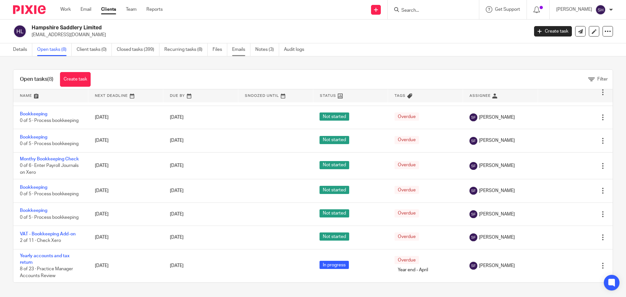
click at [239, 48] on link "Emails" at bounding box center [241, 49] width 18 height 13
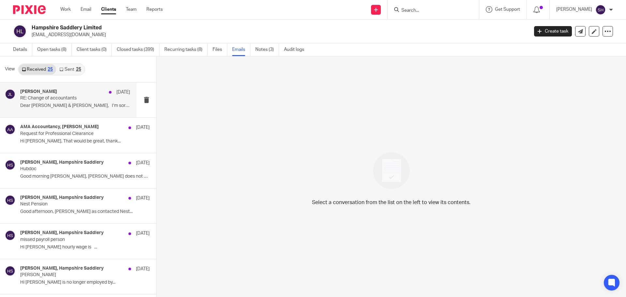
click at [75, 110] on div "[PERSON_NAME] [DATE] RE: Change of accountants Dear [PERSON_NAME] & [PERSON_NAM…" at bounding box center [75, 100] width 110 height 22
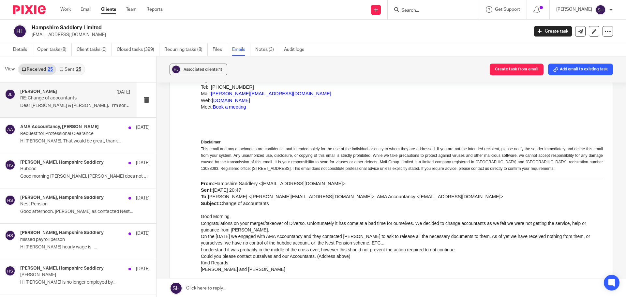
scroll to position [293, 0]
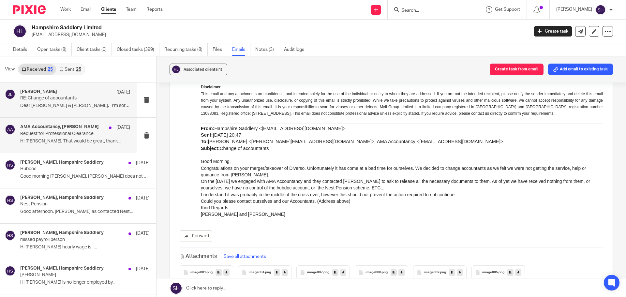
click at [68, 145] on div "AMA Accountancy, Sean Toomer 9 Sep Request for Professional Clearance Hi Sean, …" at bounding box center [75, 135] width 110 height 22
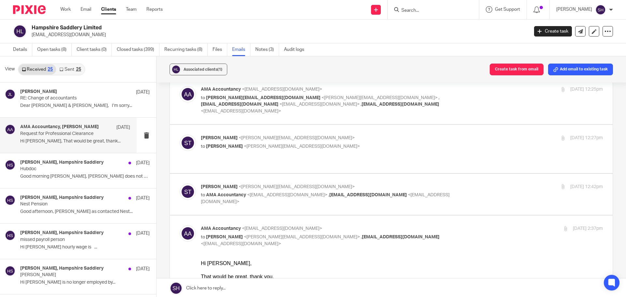
scroll to position [98, 0]
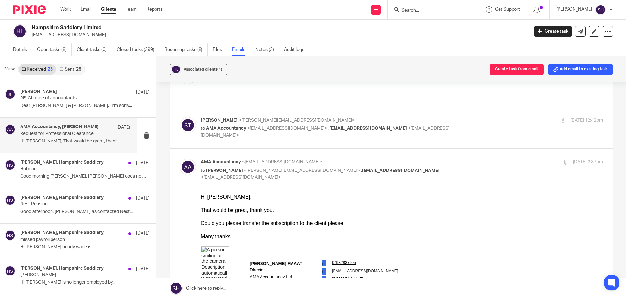
click at [262, 124] on label at bounding box center [391, 127] width 443 height 41
click at [180, 117] on input "checkbox" at bounding box center [179, 117] width 0 height 0
checkbox input "true"
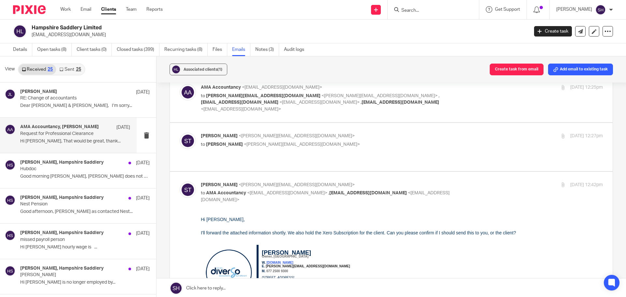
scroll to position [33, 0]
click at [329, 144] on label at bounding box center [391, 148] width 443 height 48
click at [180, 133] on input "checkbox" at bounding box center [179, 133] width 0 height 0
checkbox input "true"
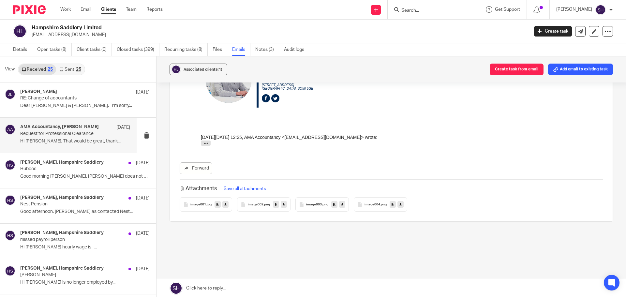
scroll to position [810, 0]
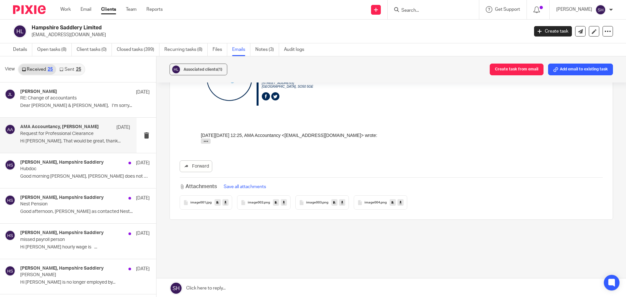
click at [74, 69] on link "Sent 25" at bounding box center [70, 69] width 28 height 10
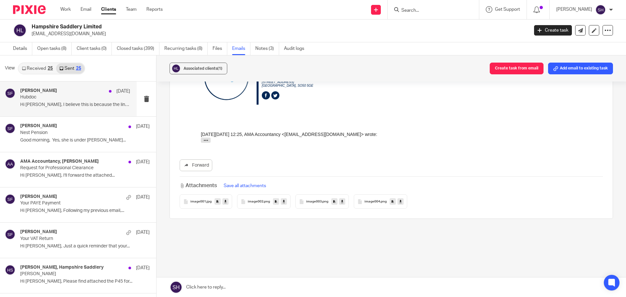
click at [75, 110] on div "Sarah Fox 12 Sep Hubdoc Hi Diane, I believe this is because the link..." at bounding box center [75, 99] width 110 height 22
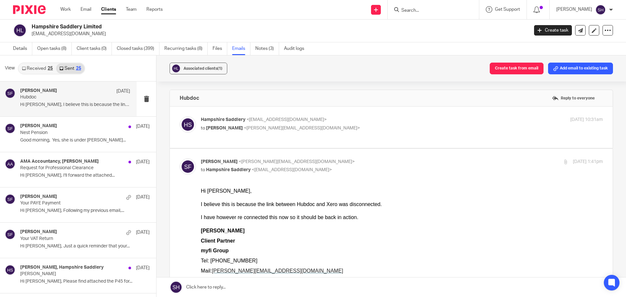
scroll to position [0, 0]
click at [260, 135] on div "Hampshire Saddlery <hampshiresaddlery1988@gmail.com> to Sarah Fox <sarah@myfigr…" at bounding box center [391, 127] width 423 height 22
click at [256, 141] on label at bounding box center [391, 127] width 443 height 41
click at [180, 116] on input "checkbox" at bounding box center [179, 116] width 0 height 0
checkbox input "true"
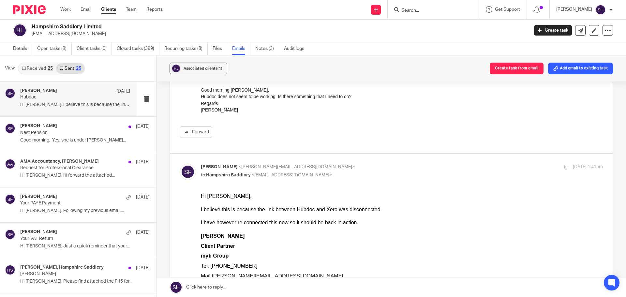
scroll to position [65, 0]
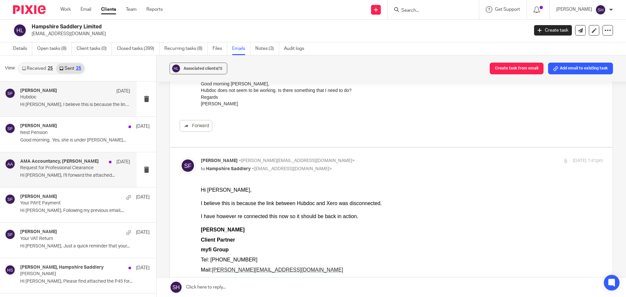
click at [95, 180] on div "AMA Accountancy, Sean Toomer 9 Sep Request for Professional Clearance Hi Alicia…" at bounding box center [75, 170] width 110 height 22
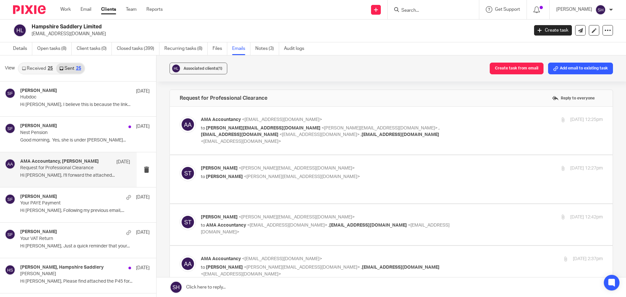
scroll to position [33, 0]
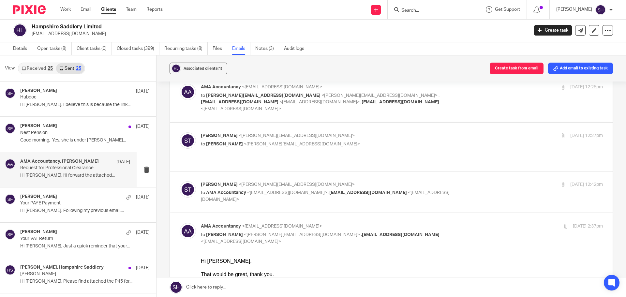
click at [273, 151] on label at bounding box center [391, 147] width 443 height 48
click at [180, 132] on input "checkbox" at bounding box center [179, 132] width 0 height 0
checkbox input "true"
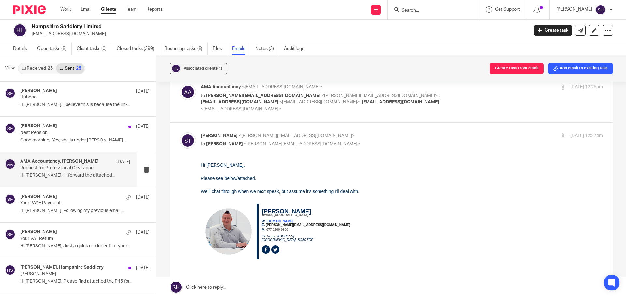
scroll to position [0, 0]
click at [271, 113] on label at bounding box center [391, 98] width 443 height 48
click at [180, 84] on input "checkbox" at bounding box center [179, 83] width 0 height 0
checkbox input "true"
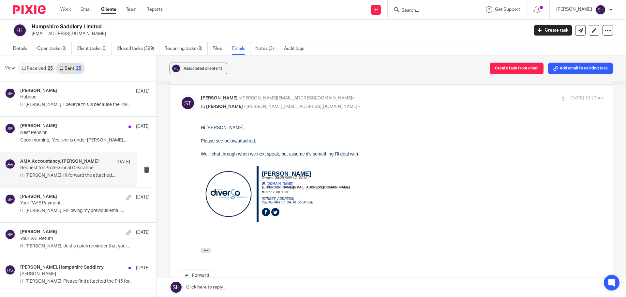
scroll to position [293, 0]
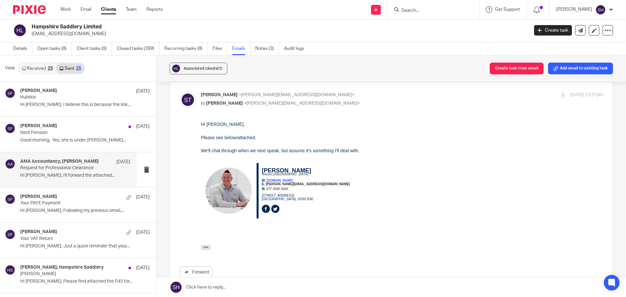
click at [411, 8] on input "Search" at bounding box center [430, 11] width 59 height 6
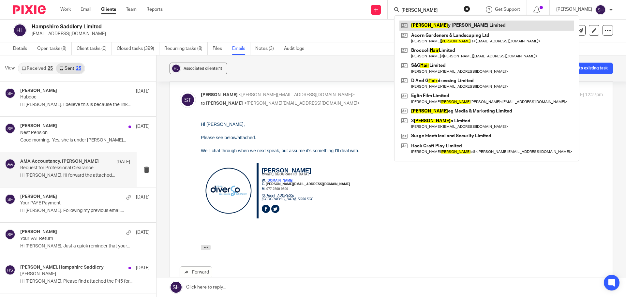
type input "harr"
click at [427, 25] on link at bounding box center [486, 26] width 174 height 10
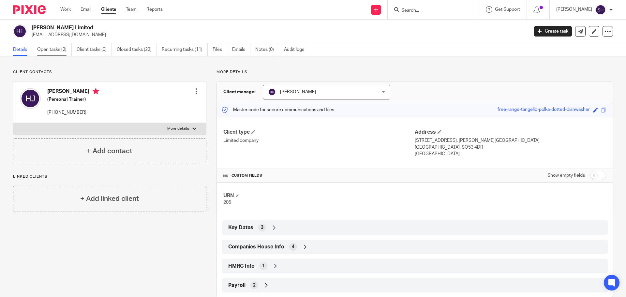
click at [51, 50] on link "Open tasks (2)" at bounding box center [54, 49] width 35 height 13
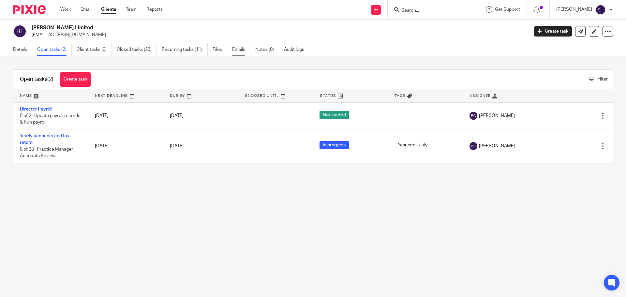
click at [235, 50] on link "Emails" at bounding box center [241, 49] width 18 height 13
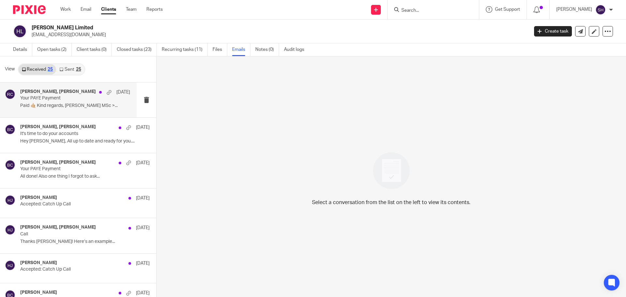
click at [67, 114] on div "Rebecca Cole, Harry Johnson 16 Aug Your PAYE Payment Paid 🤙🏼 Kind regards, Harr…" at bounding box center [68, 100] width 137 height 35
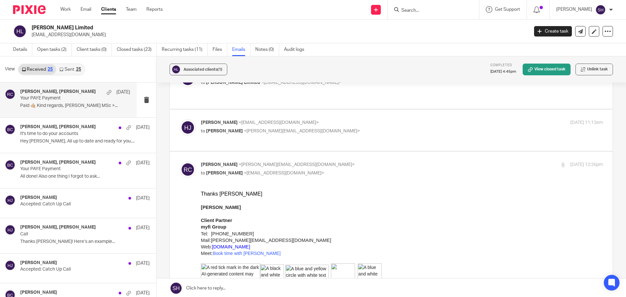
scroll to position [98, 0]
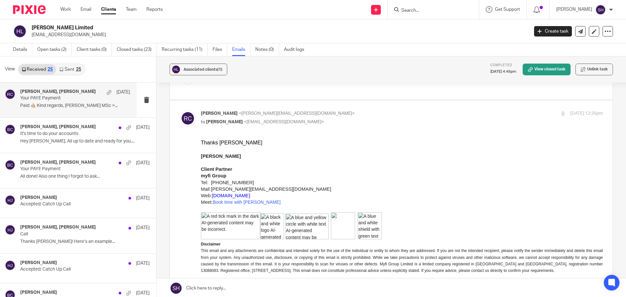
click at [80, 69] on div "25" at bounding box center [78, 69] width 5 height 5
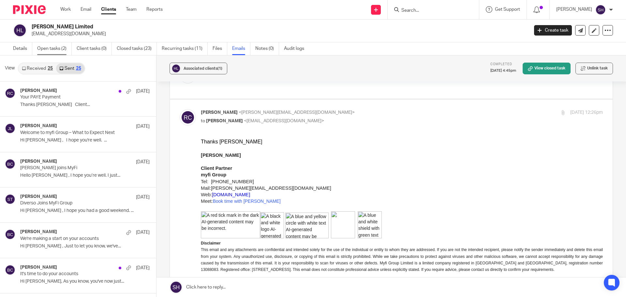
click at [54, 47] on link "Open tasks (2)" at bounding box center [54, 48] width 35 height 13
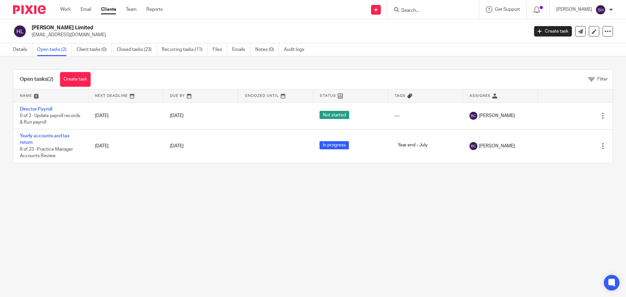
click at [409, 11] on input "Search" at bounding box center [430, 11] width 59 height 6
type input "iva"
click at [434, 28] on link at bounding box center [439, 28] width 81 height 15
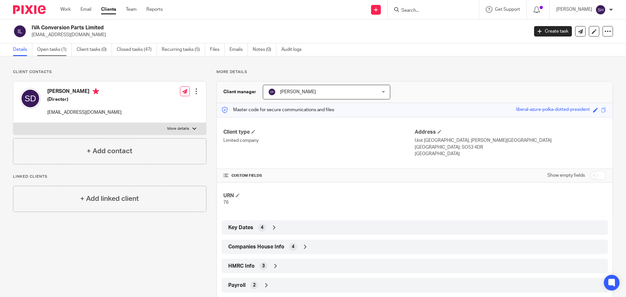
click at [53, 53] on link "Open tasks (1)" at bounding box center [54, 49] width 35 height 13
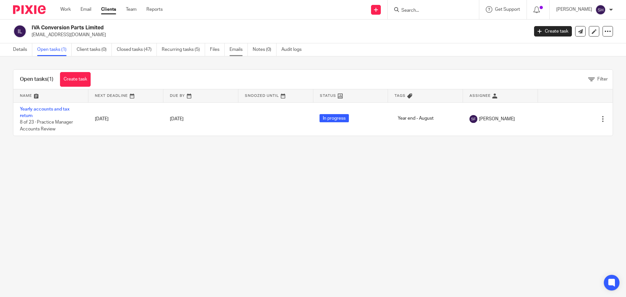
click at [236, 51] on link "Emails" at bounding box center [239, 49] width 18 height 13
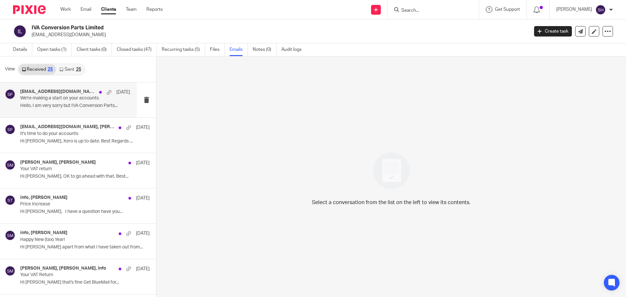
click at [66, 110] on div "info@iva-conversionparts.co.uk, Sarah Fox 10 Sep We're making a start on your a…" at bounding box center [75, 100] width 110 height 22
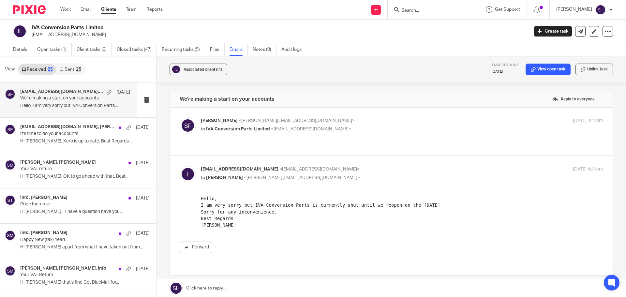
click at [415, 11] on input "Search" at bounding box center [430, 11] width 59 height 6
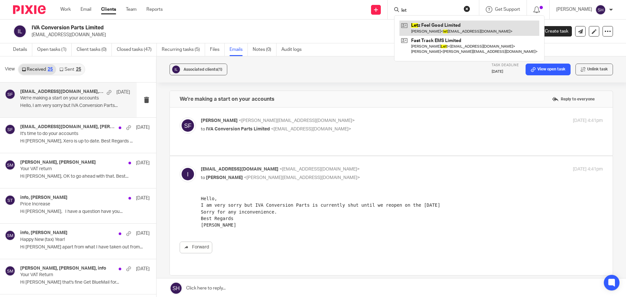
type input "let"
click at [442, 27] on link at bounding box center [469, 28] width 140 height 15
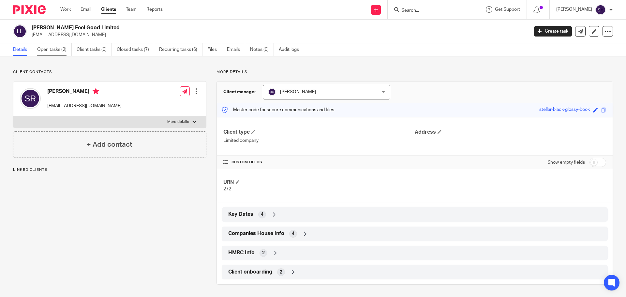
click at [54, 53] on link "Open tasks (2)" at bounding box center [54, 49] width 35 height 13
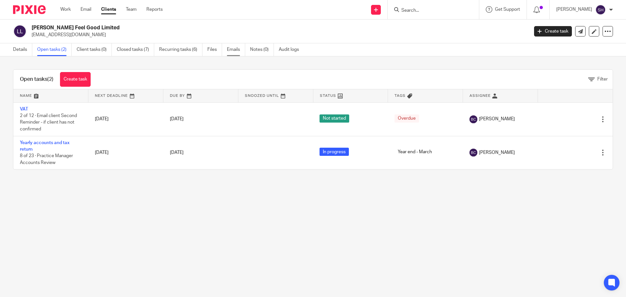
click at [232, 53] on link "Emails" at bounding box center [236, 49] width 18 height 13
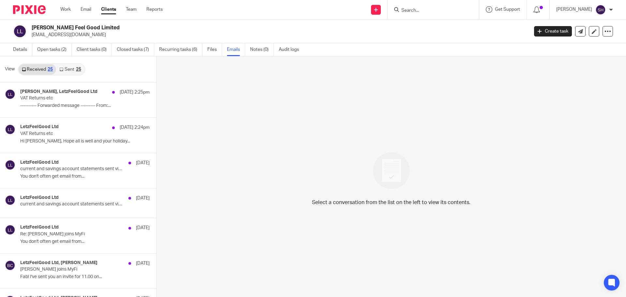
click at [68, 70] on link "Sent 25" at bounding box center [70, 69] width 28 height 10
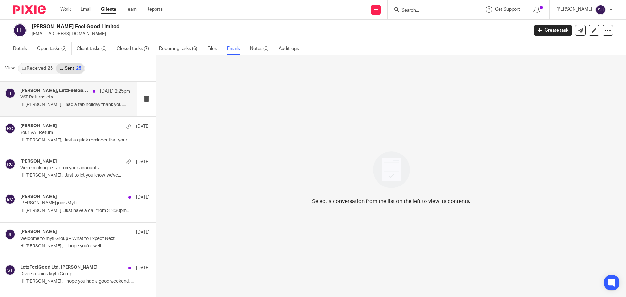
click at [63, 115] on div "[PERSON_NAME], LetzFeelGood Ltd [DATE] 2:25pm VAT Returns etc Hi [PERSON_NAME],…" at bounding box center [68, 99] width 137 height 35
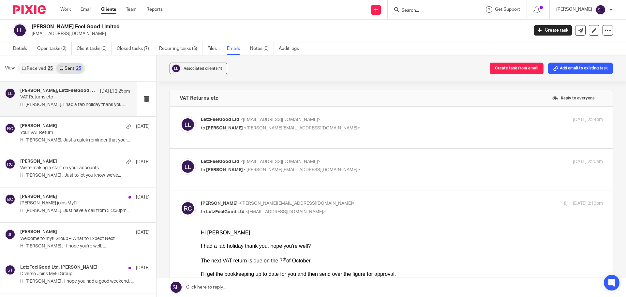
scroll to position [0, 0]
click at [318, 133] on div "LetzFeelGood Ltd <[EMAIL_ADDRESS][DOMAIN_NAME]> to [PERSON_NAME] <[PERSON_NAME]…" at bounding box center [391, 127] width 423 height 22
click at [318, 124] on div "LetzFeelGood Ltd <[EMAIL_ADDRESS][DOMAIN_NAME]> to [PERSON_NAME] <[PERSON_NAME]…" at bounding box center [335, 123] width 268 height 15
checkbox input "true"
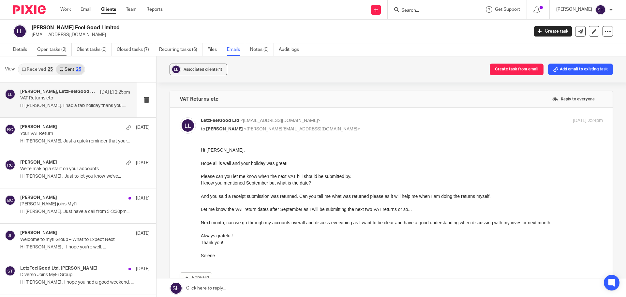
click at [48, 47] on link "Open tasks (2)" at bounding box center [54, 49] width 35 height 13
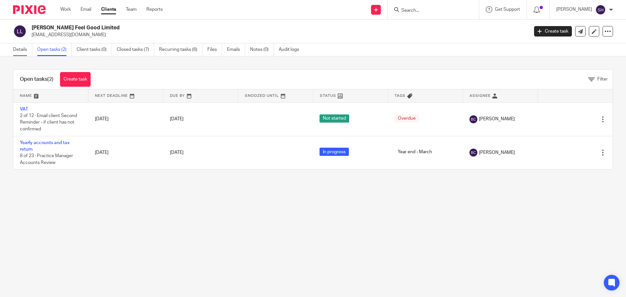
click at [26, 49] on link "Details" at bounding box center [22, 49] width 19 height 13
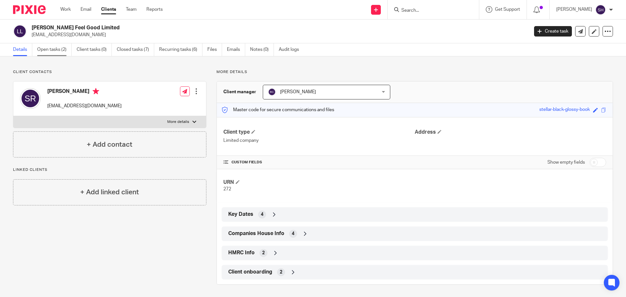
click at [59, 49] on link "Open tasks (2)" at bounding box center [54, 49] width 35 height 13
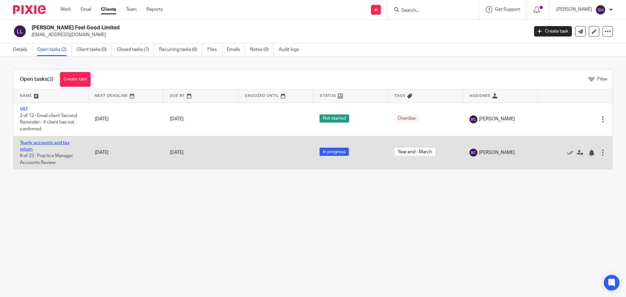
click at [49, 141] on link "Yearly accounts and tax return" at bounding box center [45, 146] width 50 height 11
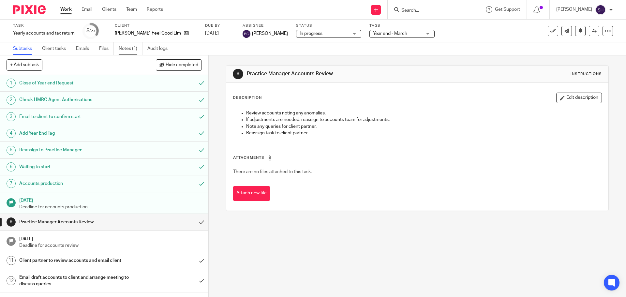
click at [136, 50] on link "Notes (1)" at bounding box center [131, 48] width 24 height 13
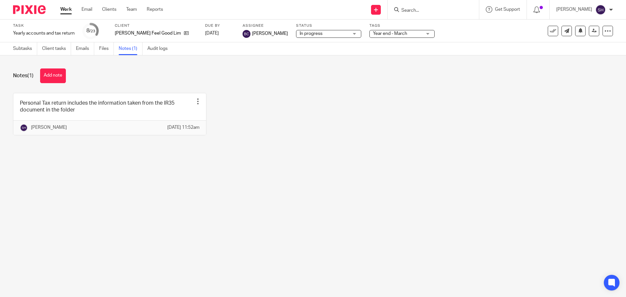
click at [440, 11] on input "Search" at bounding box center [430, 11] width 59 height 6
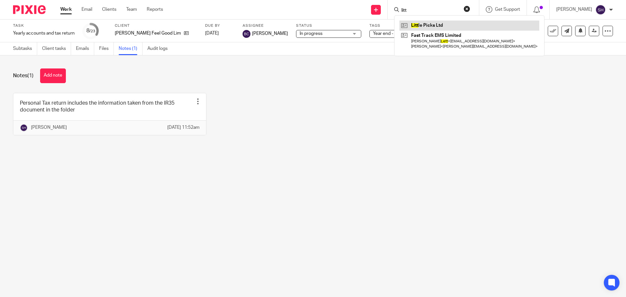
type input "litt"
click at [434, 29] on link at bounding box center [469, 26] width 140 height 10
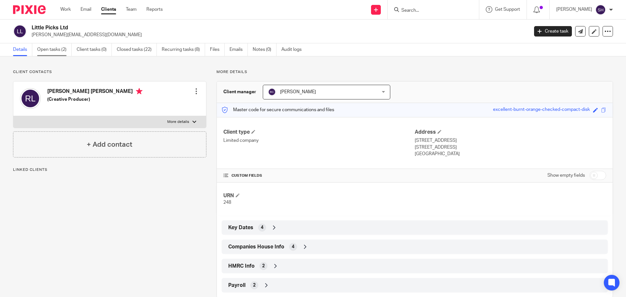
click at [60, 47] on link "Open tasks (2)" at bounding box center [54, 49] width 35 height 13
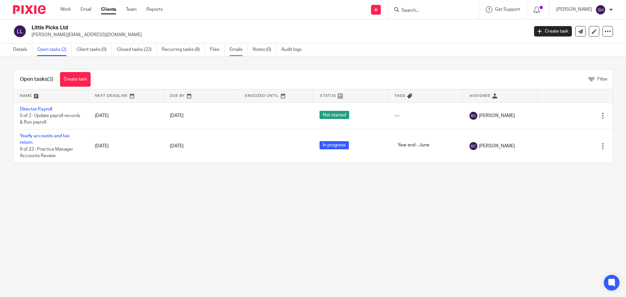
click at [241, 53] on link "Emails" at bounding box center [239, 49] width 18 height 13
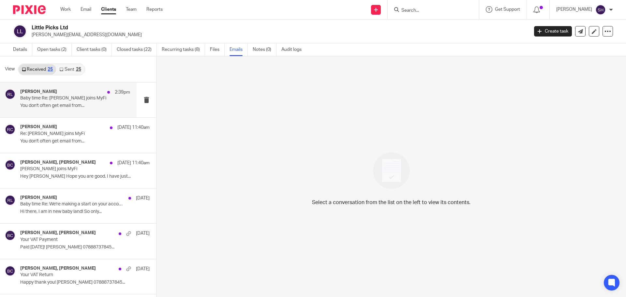
click at [65, 113] on div "Rosie Litterick 2:39pm Baby time Re: Diverso joins MyFi You don't often get ema…" at bounding box center [68, 100] width 137 height 35
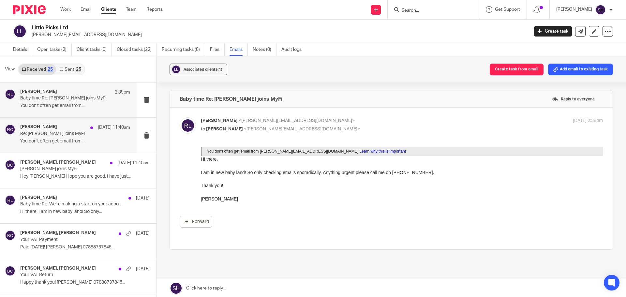
click at [74, 149] on div "Rebecca Cole 15 Sep 11:40am Re: Diverso joins MyFi You don't often get email fr…" at bounding box center [68, 135] width 137 height 35
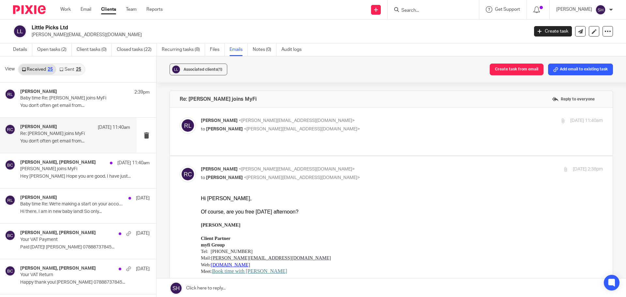
click at [254, 137] on label at bounding box center [391, 132] width 443 height 48
click at [180, 117] on input "checkbox" at bounding box center [179, 117] width 0 height 0
checkbox input "true"
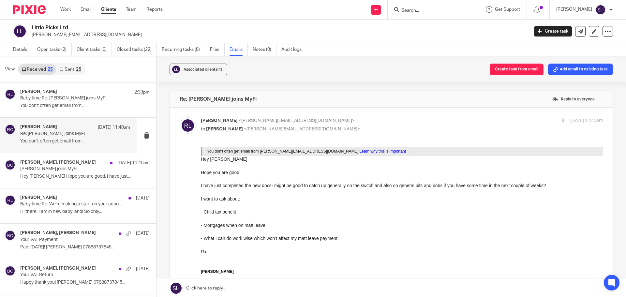
scroll to position [33, 0]
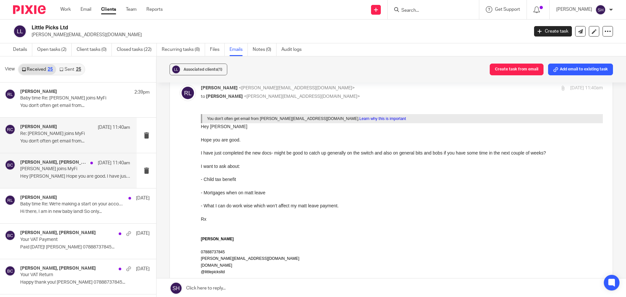
click at [69, 182] on div "Rosie Litterick, Becky Cole 15 Sep 11:40am Diverso joins MyFi Hey Becky Hope yo…" at bounding box center [68, 170] width 137 height 35
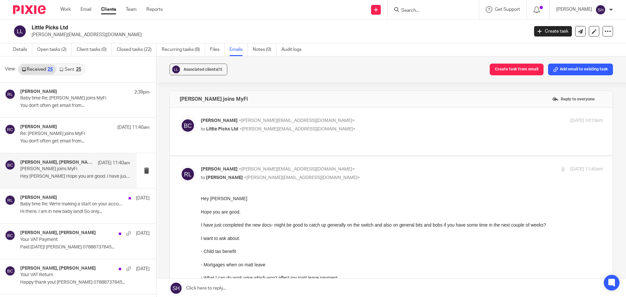
scroll to position [0, 0]
click at [241, 139] on label at bounding box center [391, 132] width 443 height 48
click at [180, 117] on input "checkbox" at bounding box center [179, 117] width 0 height 0
checkbox input "true"
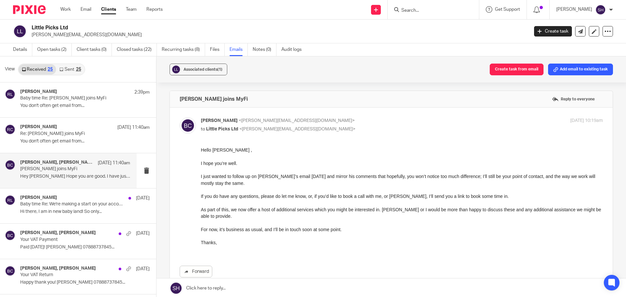
click at [69, 69] on link "Sent 25" at bounding box center [70, 69] width 28 height 10
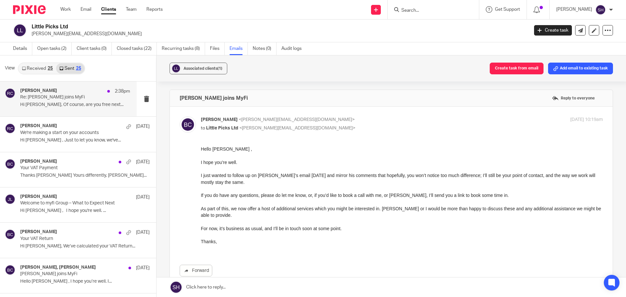
click at [68, 113] on div "Rebecca Cole 2:38pm Re: Diverso joins MyFi Hi Rosie, Of course, are you free ne…" at bounding box center [68, 99] width 137 height 35
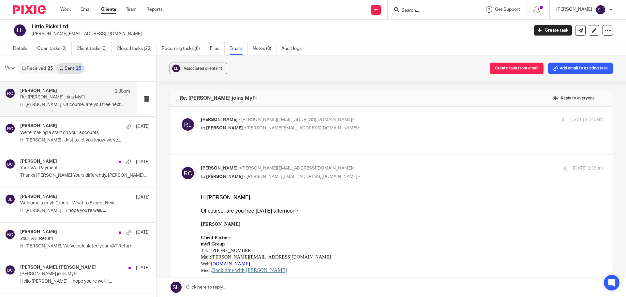
scroll to position [0, 0]
click at [271, 138] on label at bounding box center [391, 131] width 443 height 48
click at [180, 116] on input "checkbox" at bounding box center [179, 116] width 0 height 0
checkbox input "true"
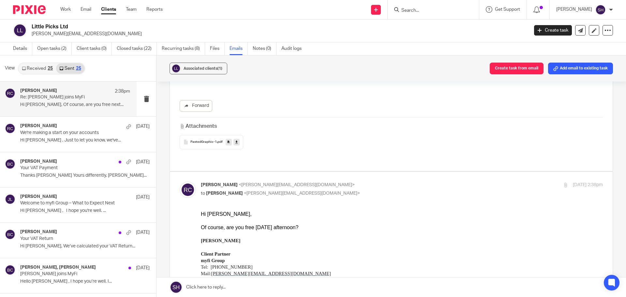
scroll to position [293, 0]
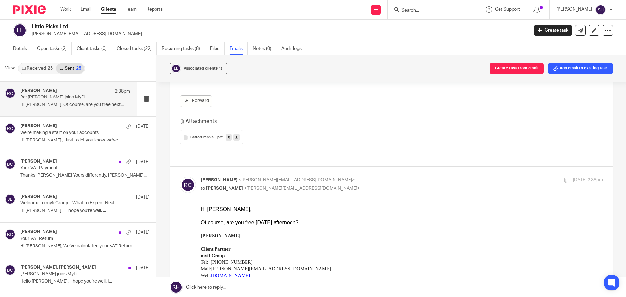
click at [411, 11] on input "Search" at bounding box center [430, 11] width 59 height 6
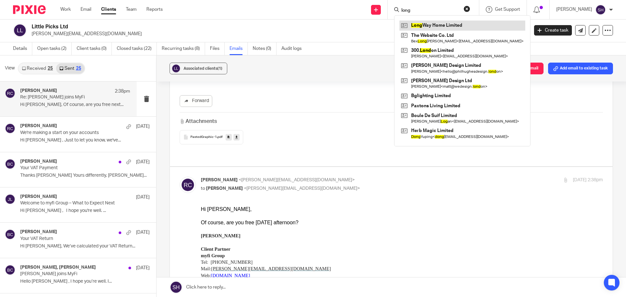
type input "long"
click at [431, 27] on link at bounding box center [462, 26] width 126 height 10
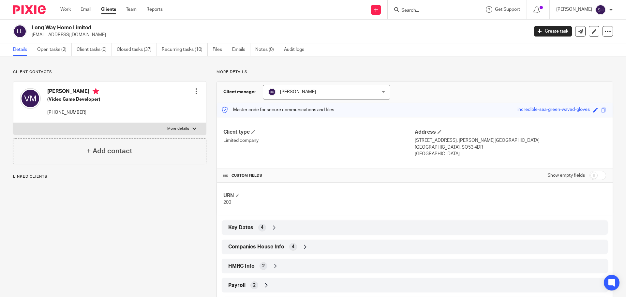
click at [54, 46] on link "Open tasks (2)" at bounding box center [54, 49] width 35 height 13
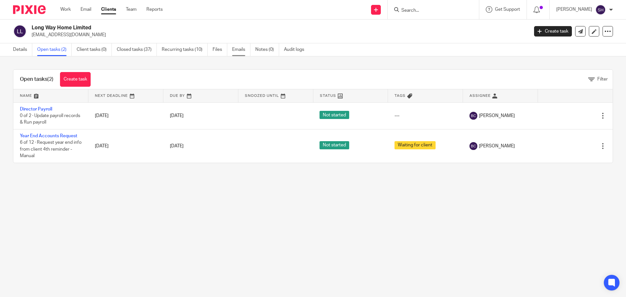
click at [242, 52] on link "Emails" at bounding box center [241, 49] width 18 height 13
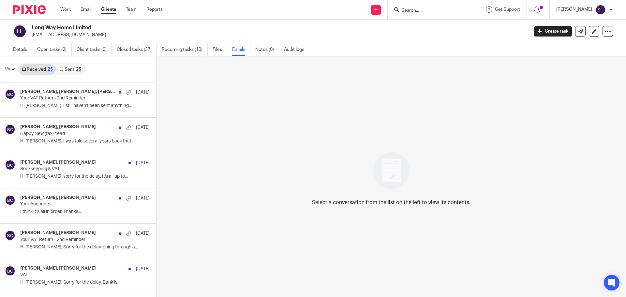
click at [72, 69] on link "Sent 25" at bounding box center [70, 69] width 28 height 10
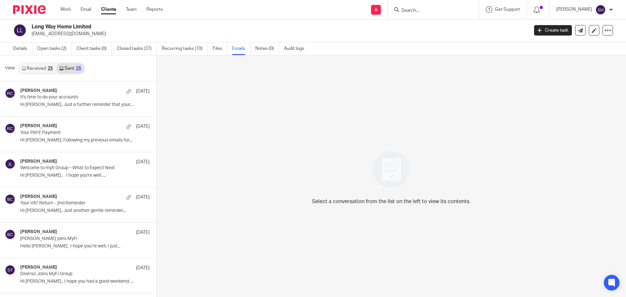
click at [423, 10] on input "Search" at bounding box center [430, 11] width 59 height 6
type input "mon"
click at [429, 28] on link at bounding box center [454, 28] width 110 height 15
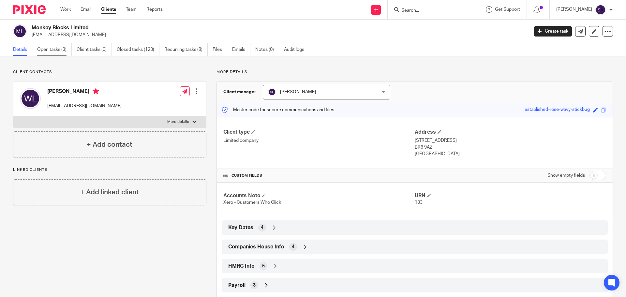
click at [59, 50] on link "Open tasks (3)" at bounding box center [54, 49] width 35 height 13
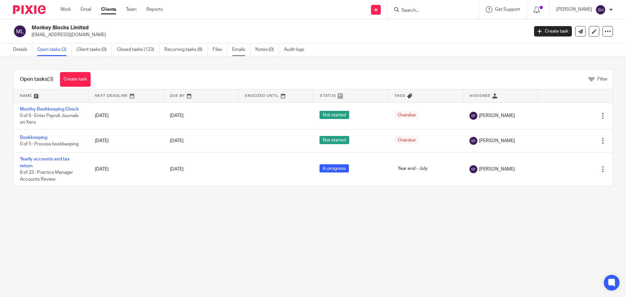
click at [237, 49] on link "Emails" at bounding box center [241, 49] width 18 height 13
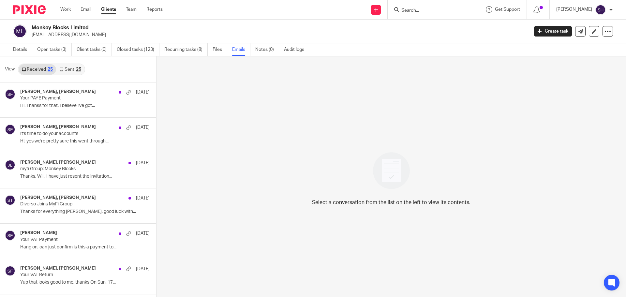
click at [72, 67] on link "Sent 25" at bounding box center [70, 69] width 28 height 10
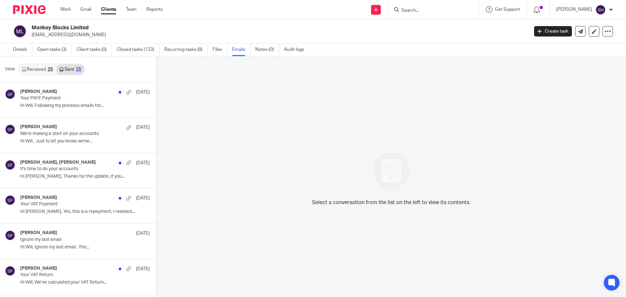
scroll to position [1, 0]
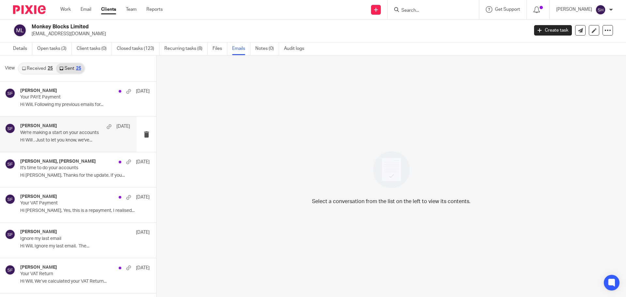
click at [52, 144] on div "Sarah Fox 11 Sep We're making a start on your accounts Hi Will , Just to let yo…" at bounding box center [75, 134] width 110 height 22
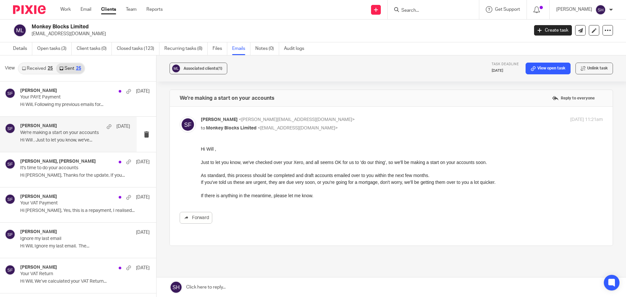
scroll to position [0, 0]
click at [417, 8] on input "Search" at bounding box center [430, 11] width 59 height 6
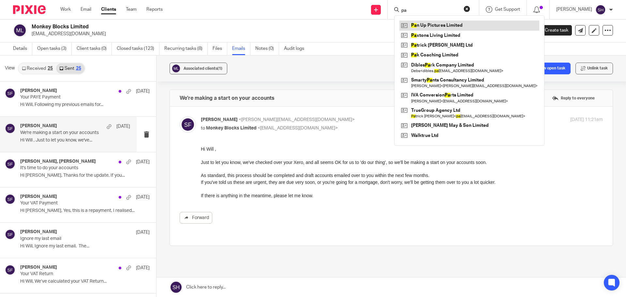
type input "pa"
click at [424, 24] on link at bounding box center [469, 26] width 140 height 10
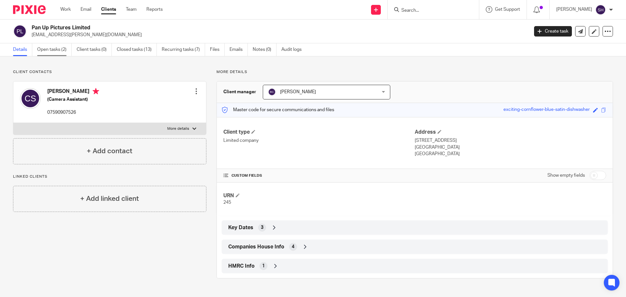
click at [57, 46] on link "Open tasks (2)" at bounding box center [54, 49] width 35 height 13
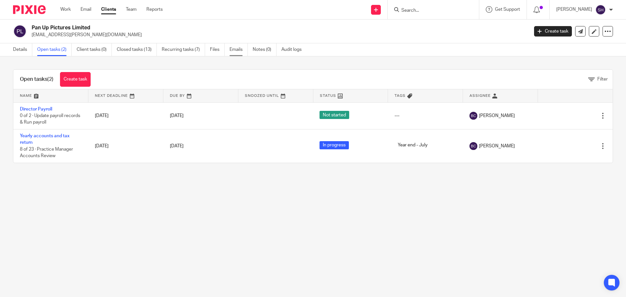
click at [233, 54] on link "Emails" at bounding box center [239, 49] width 18 height 13
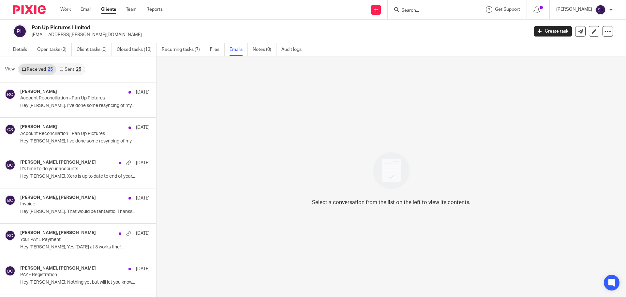
click at [71, 69] on link "Sent 25" at bounding box center [70, 69] width 28 height 10
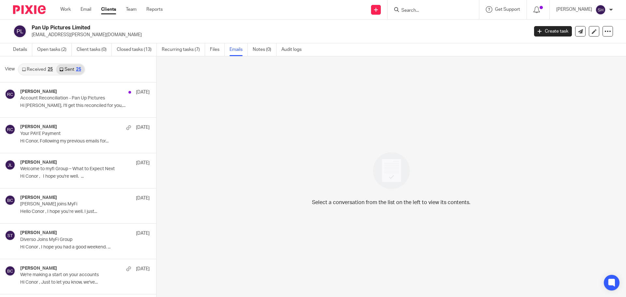
scroll to position [1, 0]
click at [431, 12] on input "Search" at bounding box center [430, 11] width 59 height 6
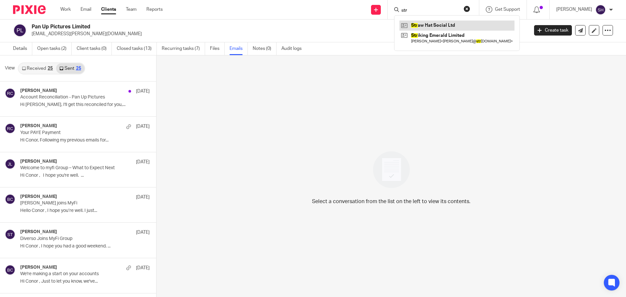
type input "str"
click at [434, 24] on link at bounding box center [456, 26] width 115 height 10
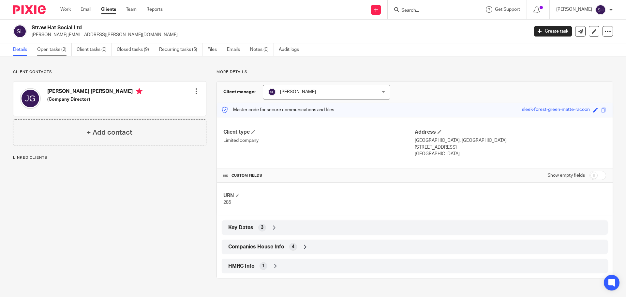
click at [54, 51] on link "Open tasks (2)" at bounding box center [54, 49] width 35 height 13
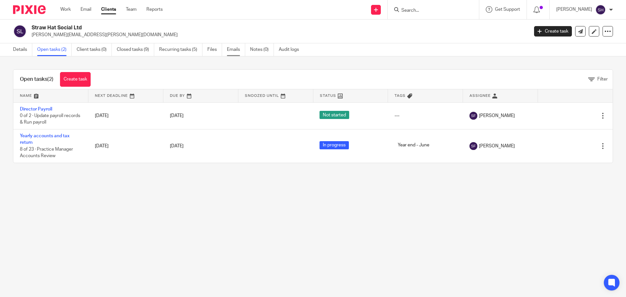
click at [232, 49] on link "Emails" at bounding box center [236, 49] width 18 height 13
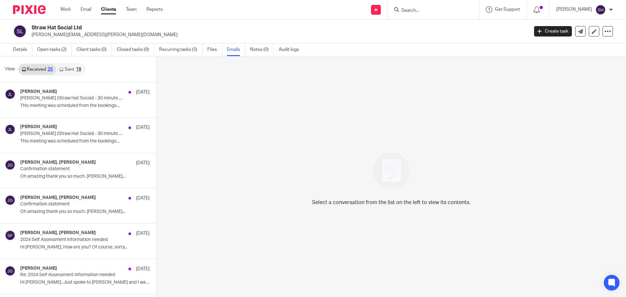
click at [76, 68] on div "19" at bounding box center [78, 69] width 5 height 5
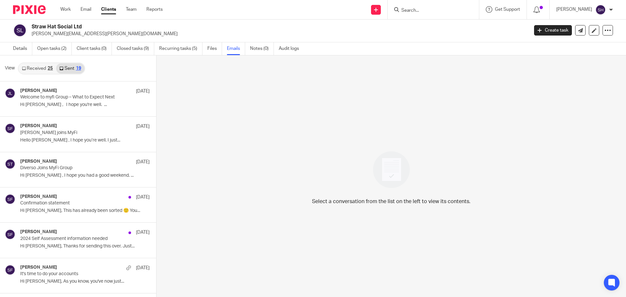
click at [42, 71] on link "Received 25" at bounding box center [38, 68] width 38 height 10
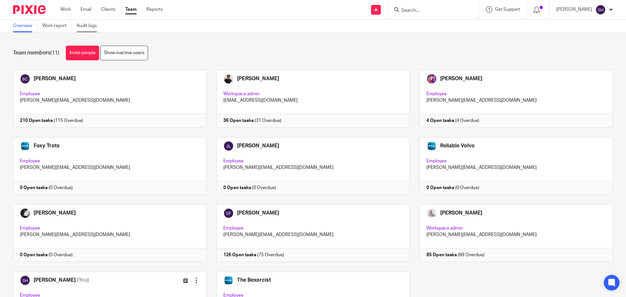
click at [92, 26] on link "Audit logs" at bounding box center [89, 26] width 25 height 13
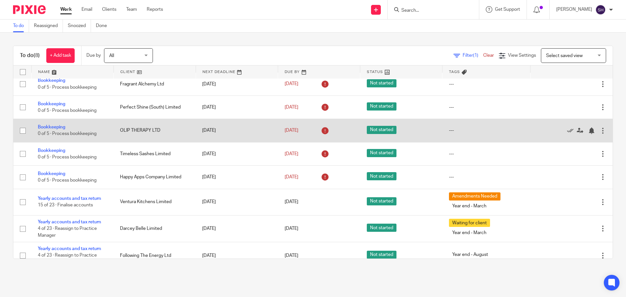
scroll to position [17, 0]
